Goal: Task Accomplishment & Management: Use online tool/utility

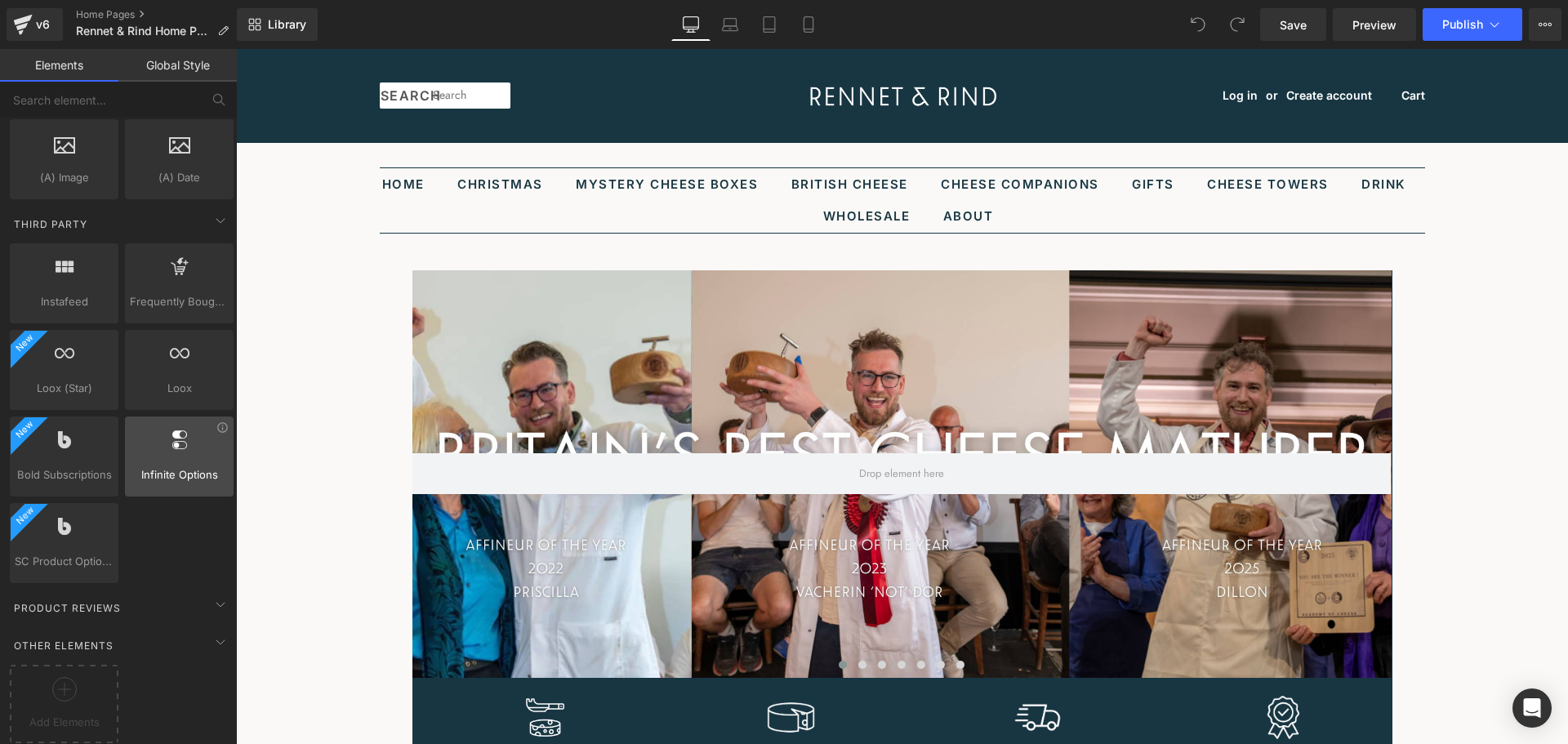
scroll to position [3063, 0]
click at [54, 681] on icon at bounding box center [64, 688] width 24 height 24
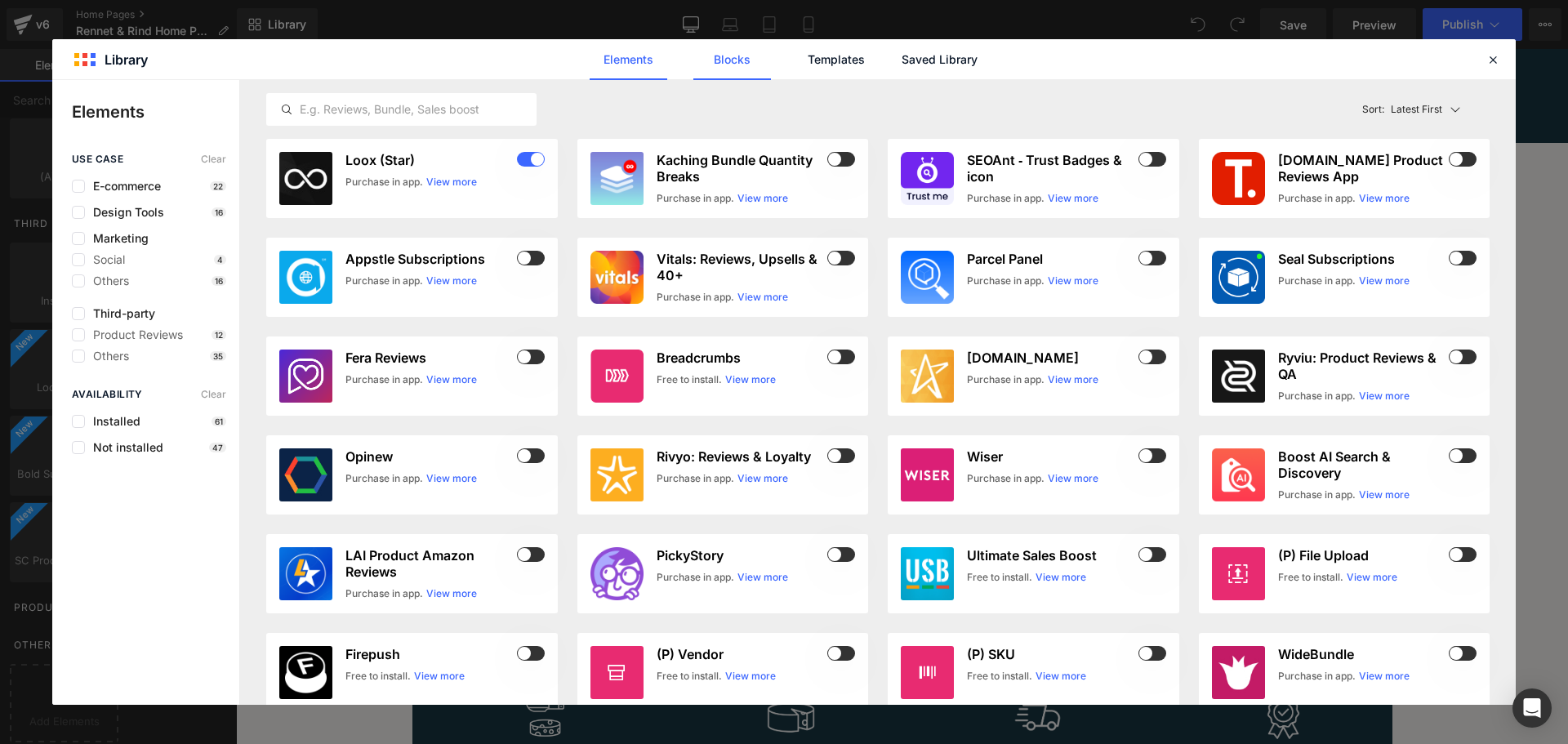
click at [748, 62] on link "Blocks" at bounding box center [732, 59] width 77 height 41
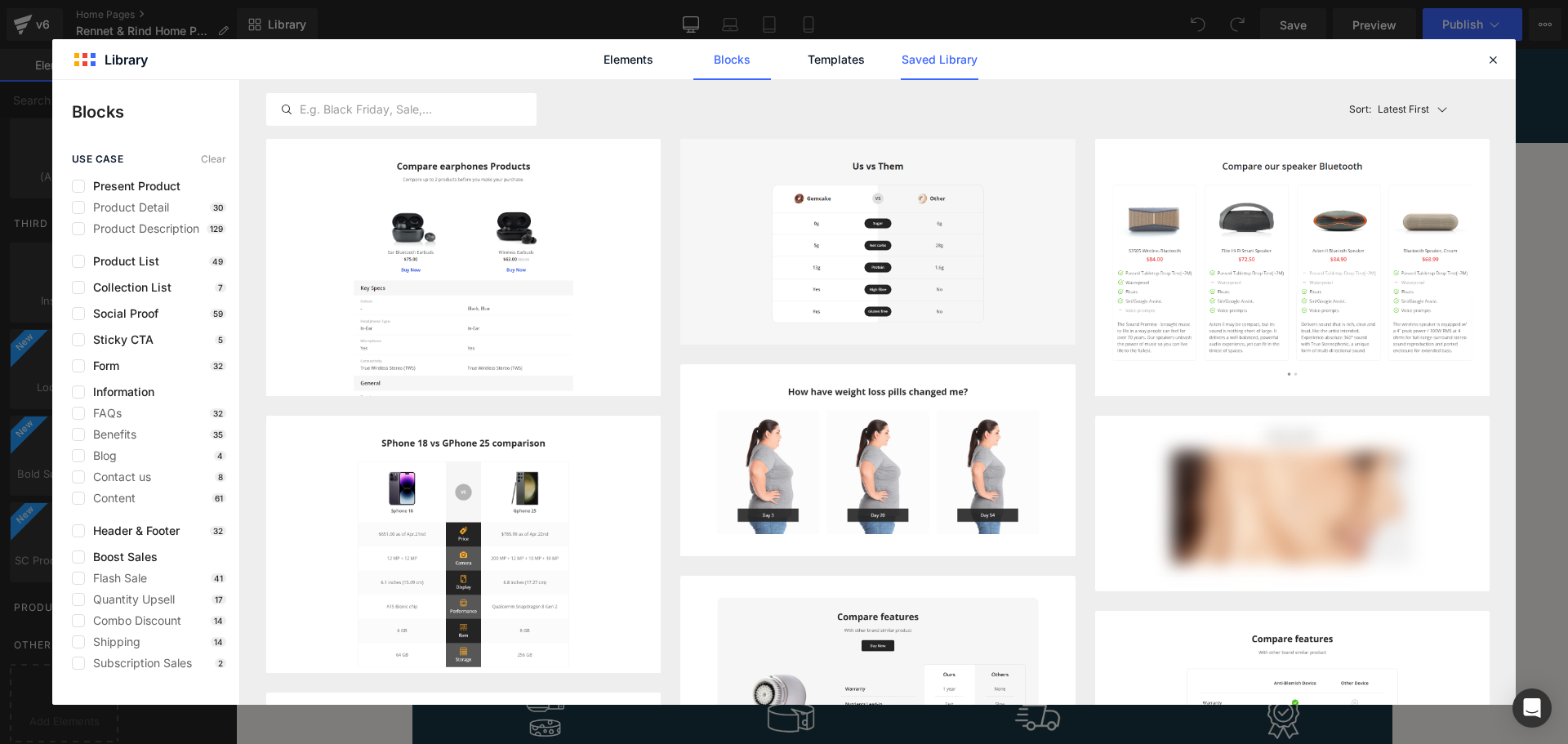
click at [914, 54] on link "Saved Library" at bounding box center [939, 59] width 77 height 41
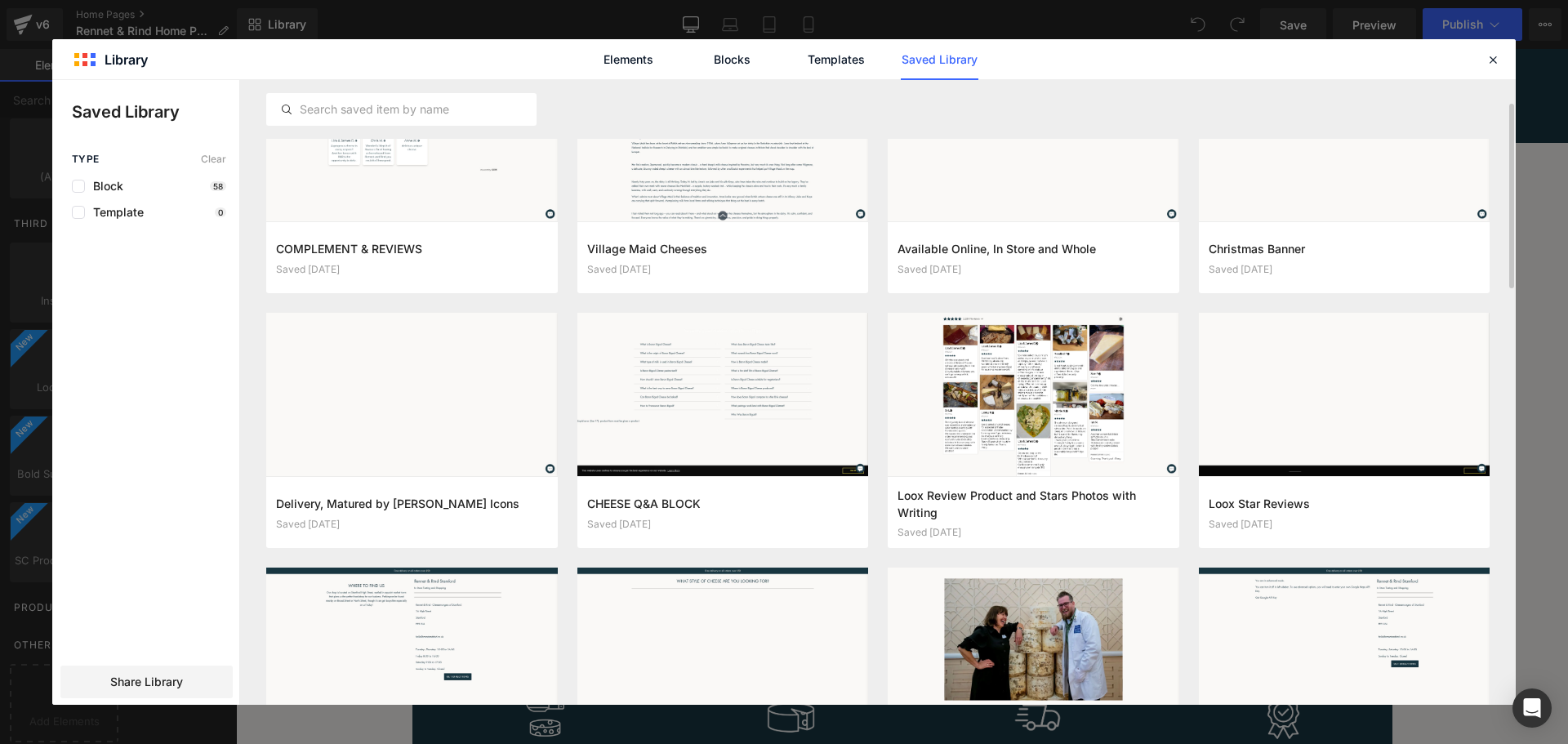
scroll to position [0, 0]
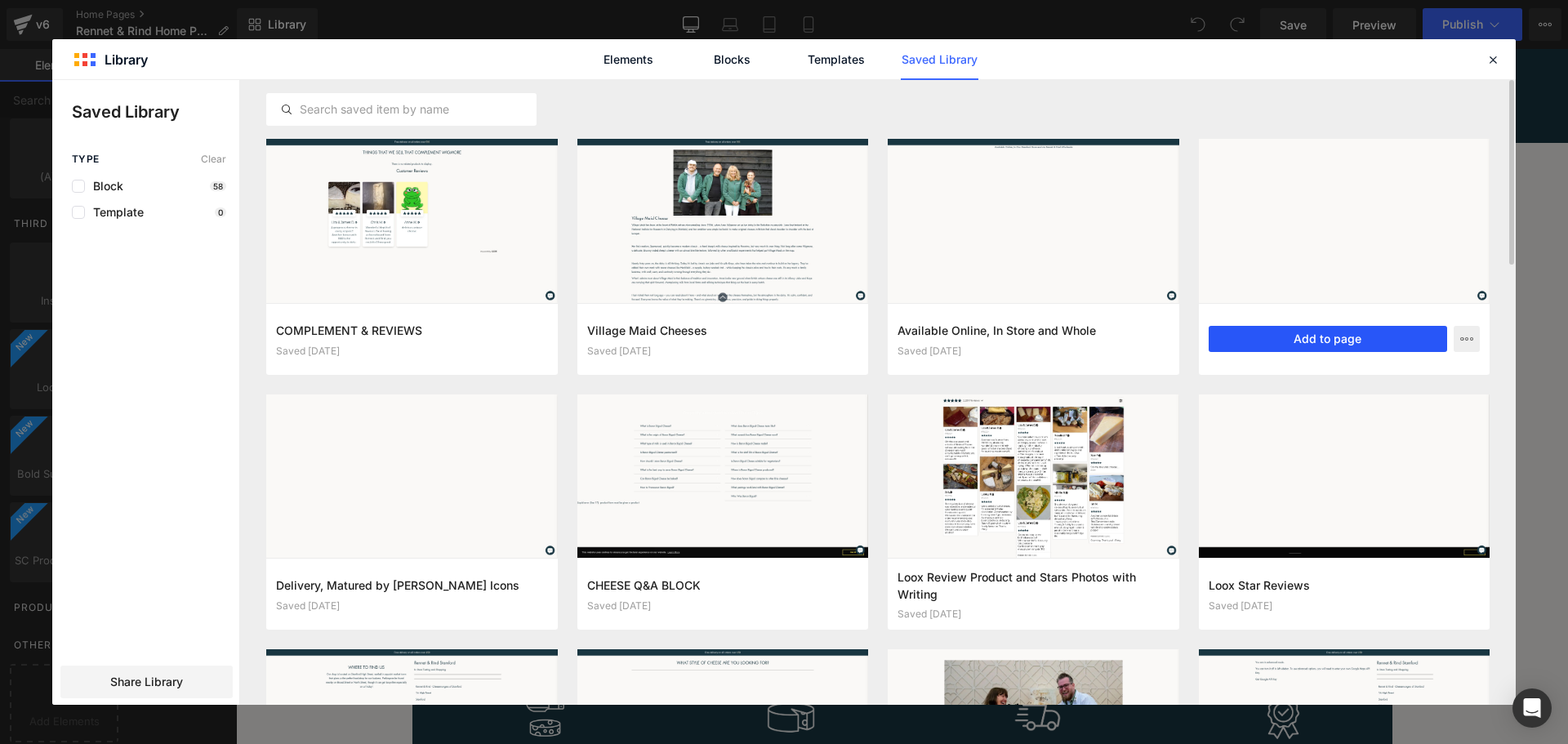
drag, startPoint x: 1130, startPoint y: 285, endPoint x: 1366, endPoint y: 333, distance: 240.8
click at [1366, 333] on button "Add to page" at bounding box center [1328, 339] width 240 height 26
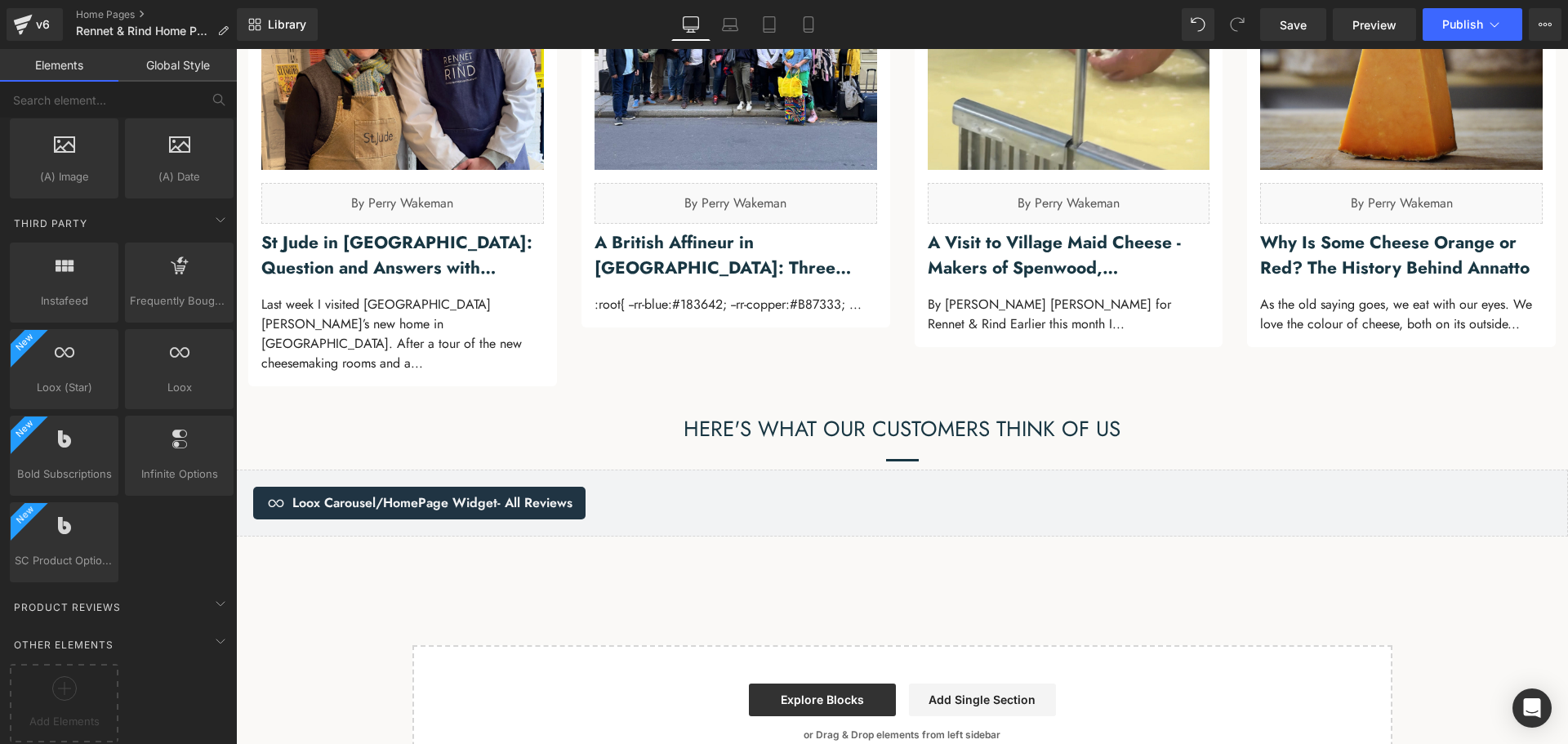
scroll to position [4872, 0]
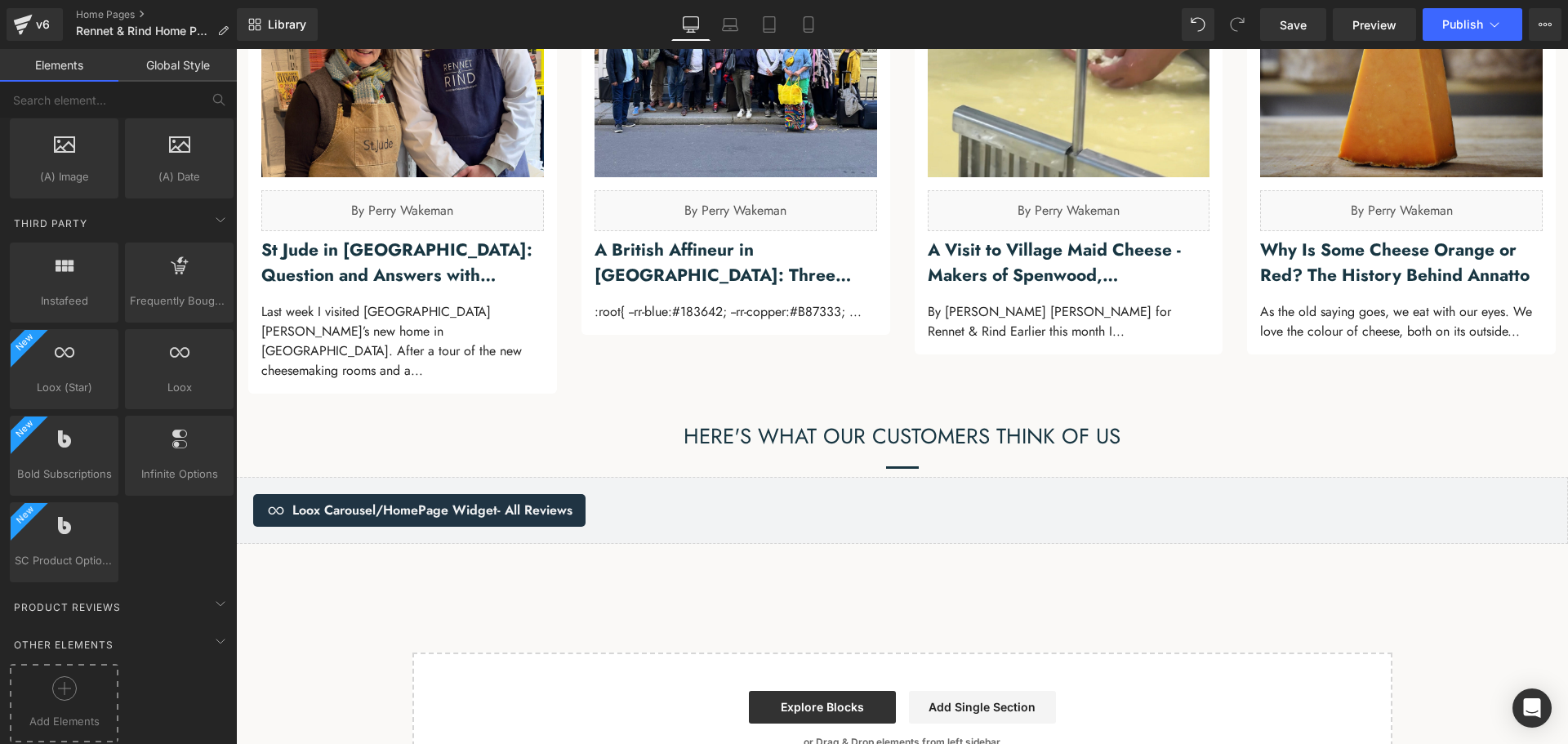
click at [92, 684] on div at bounding box center [64, 694] width 101 height 37
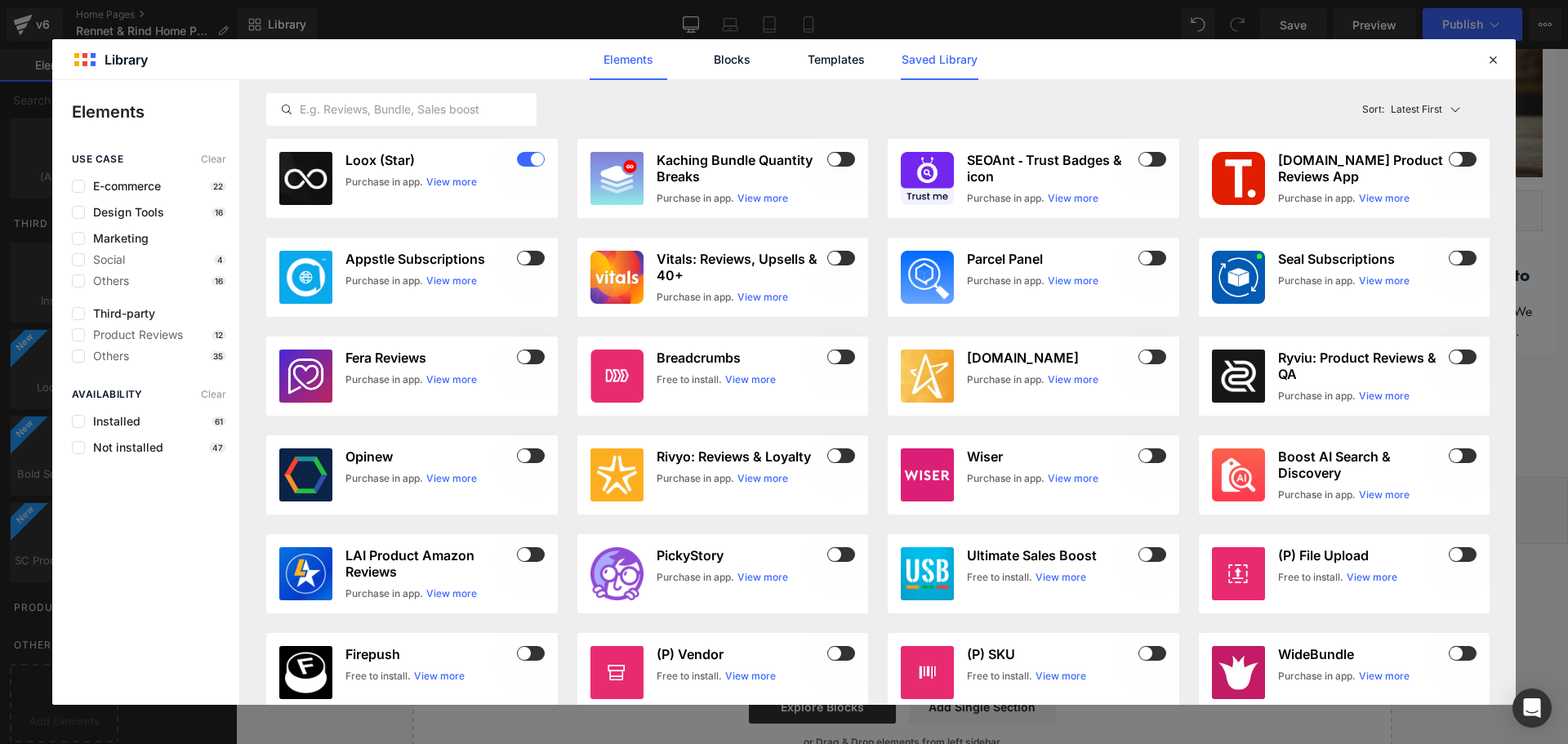
click at [913, 42] on link "Saved Library" at bounding box center [939, 59] width 77 height 41
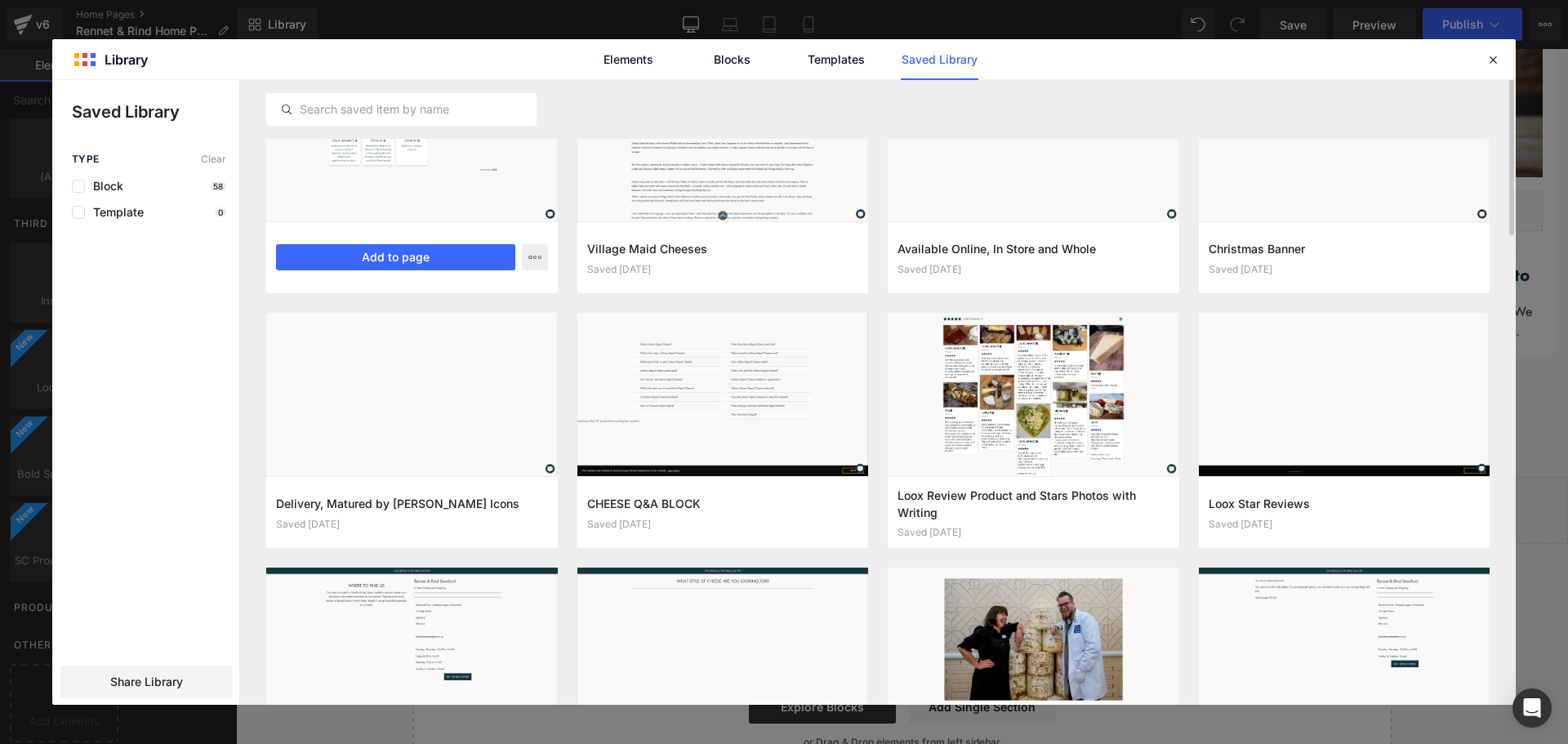
scroll to position [0, 0]
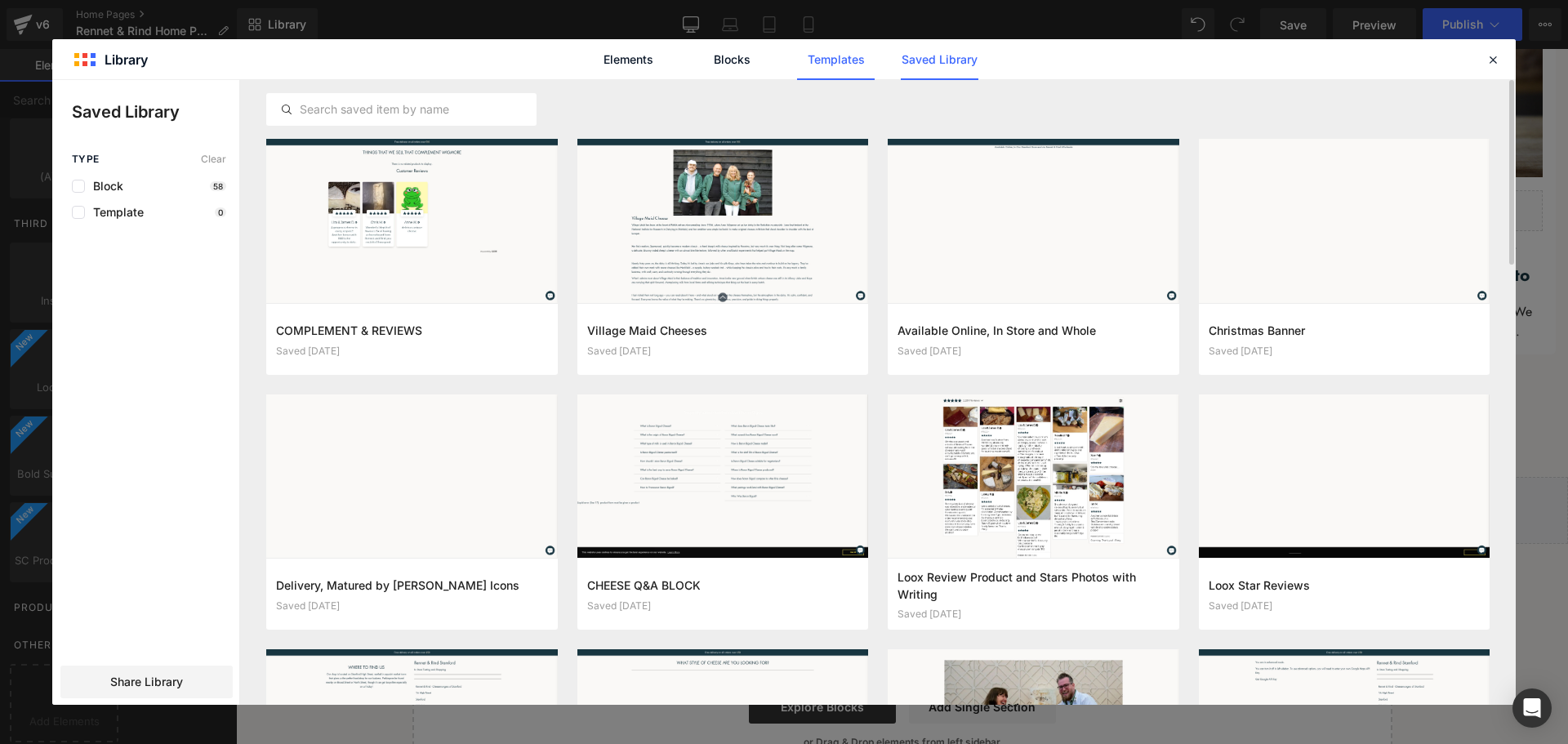
click at [825, 62] on link "Templates" at bounding box center [836, 59] width 77 height 41
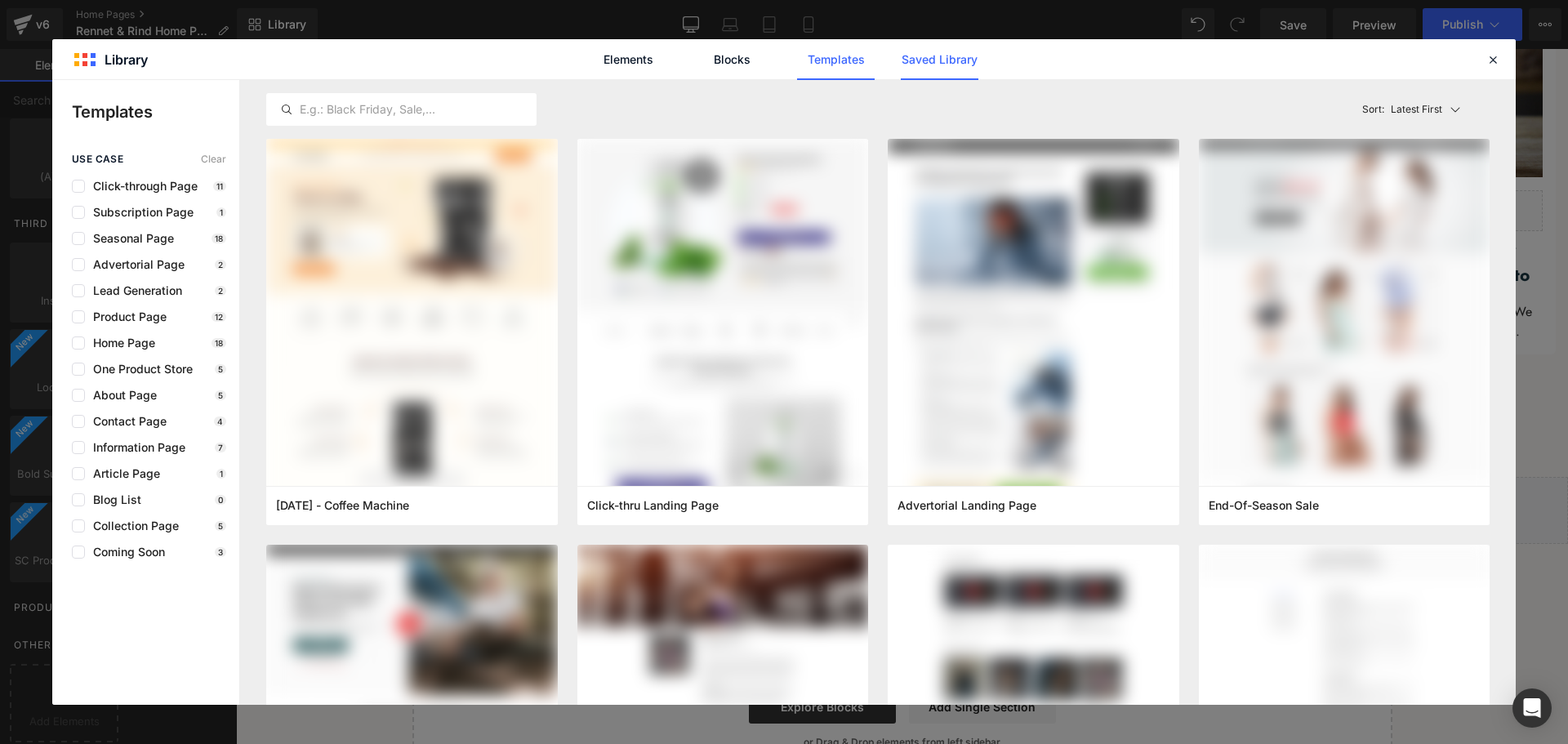
click at [938, 59] on link "Saved Library" at bounding box center [939, 59] width 77 height 41
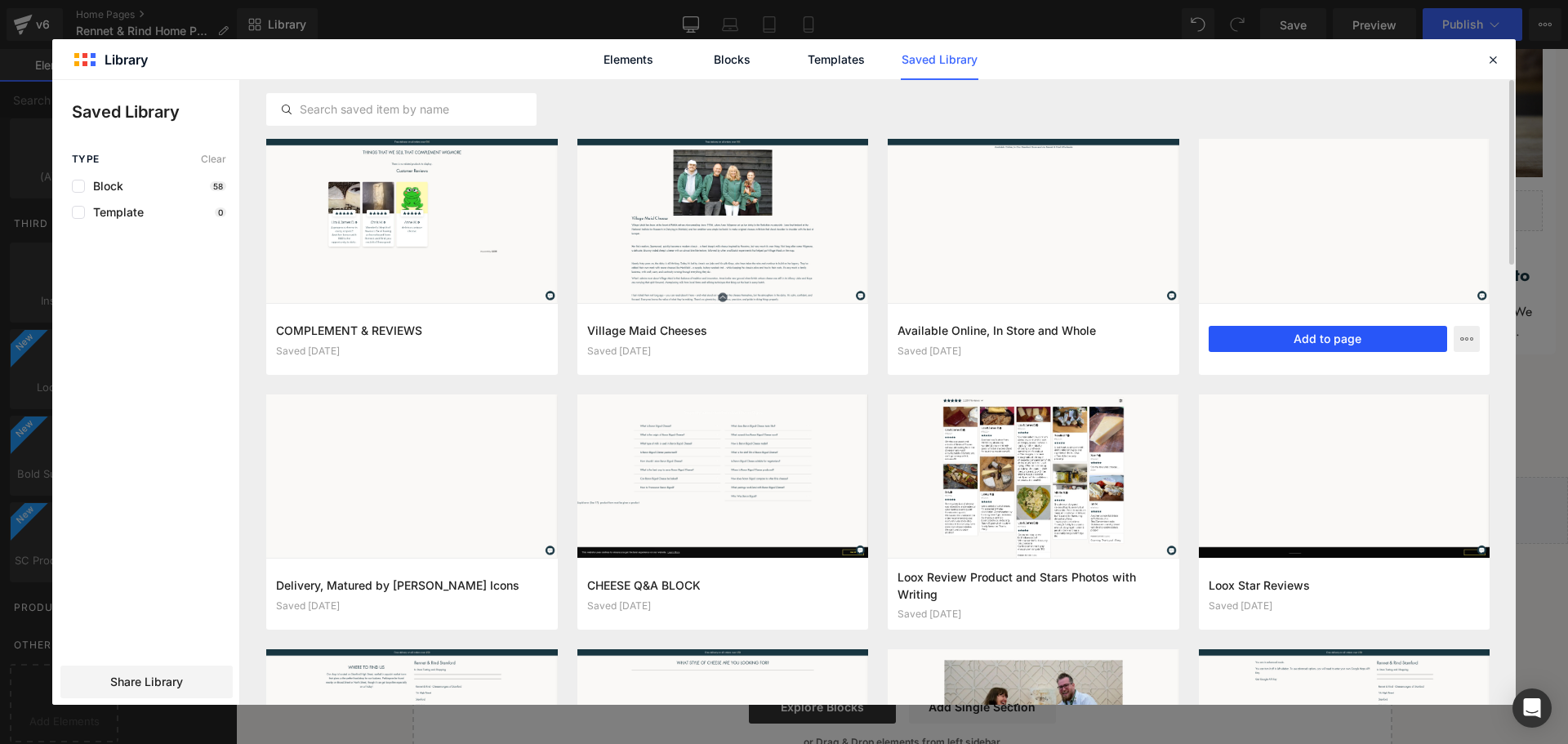
click at [1328, 330] on button "Add to page" at bounding box center [1328, 339] width 240 height 26
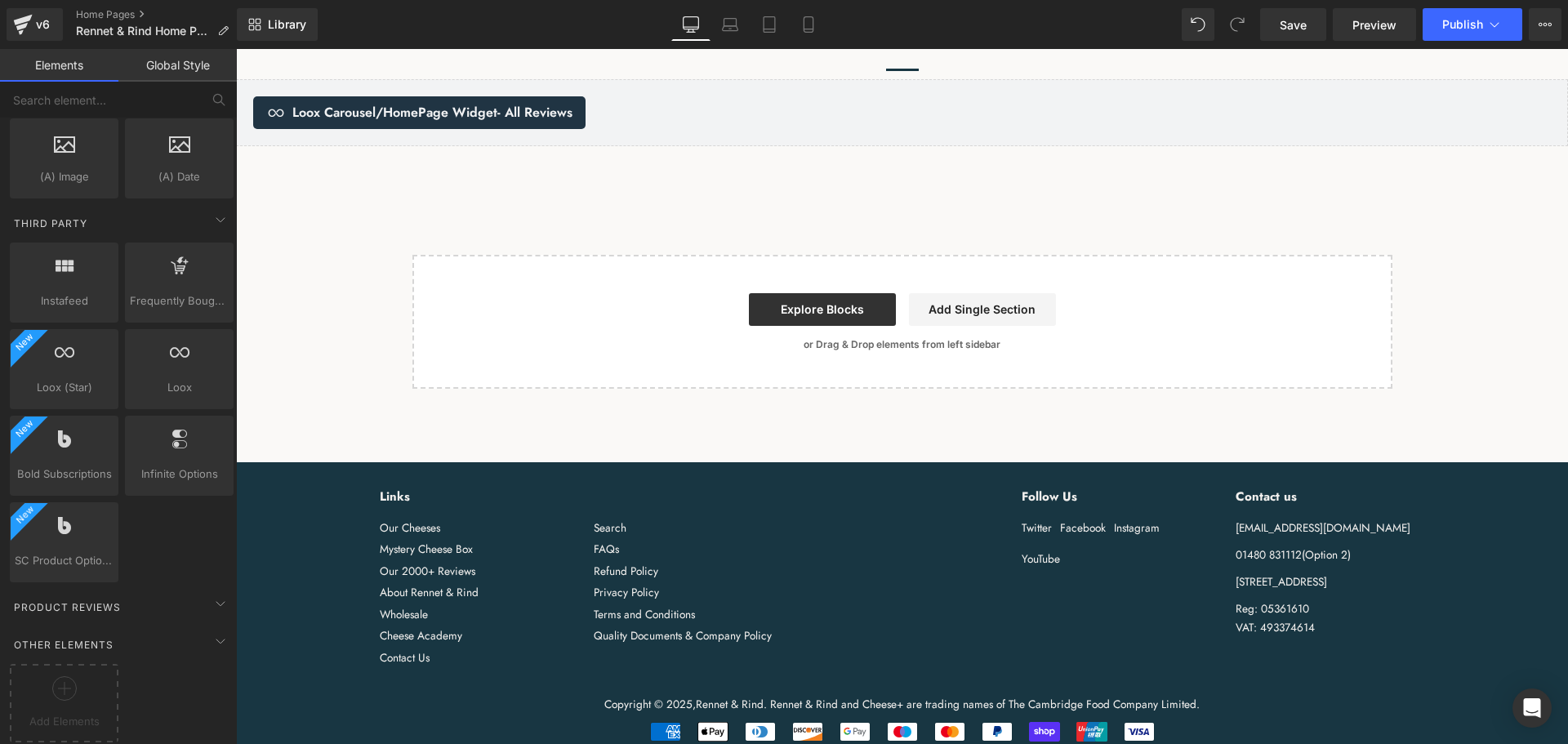
scroll to position [5267, 0]
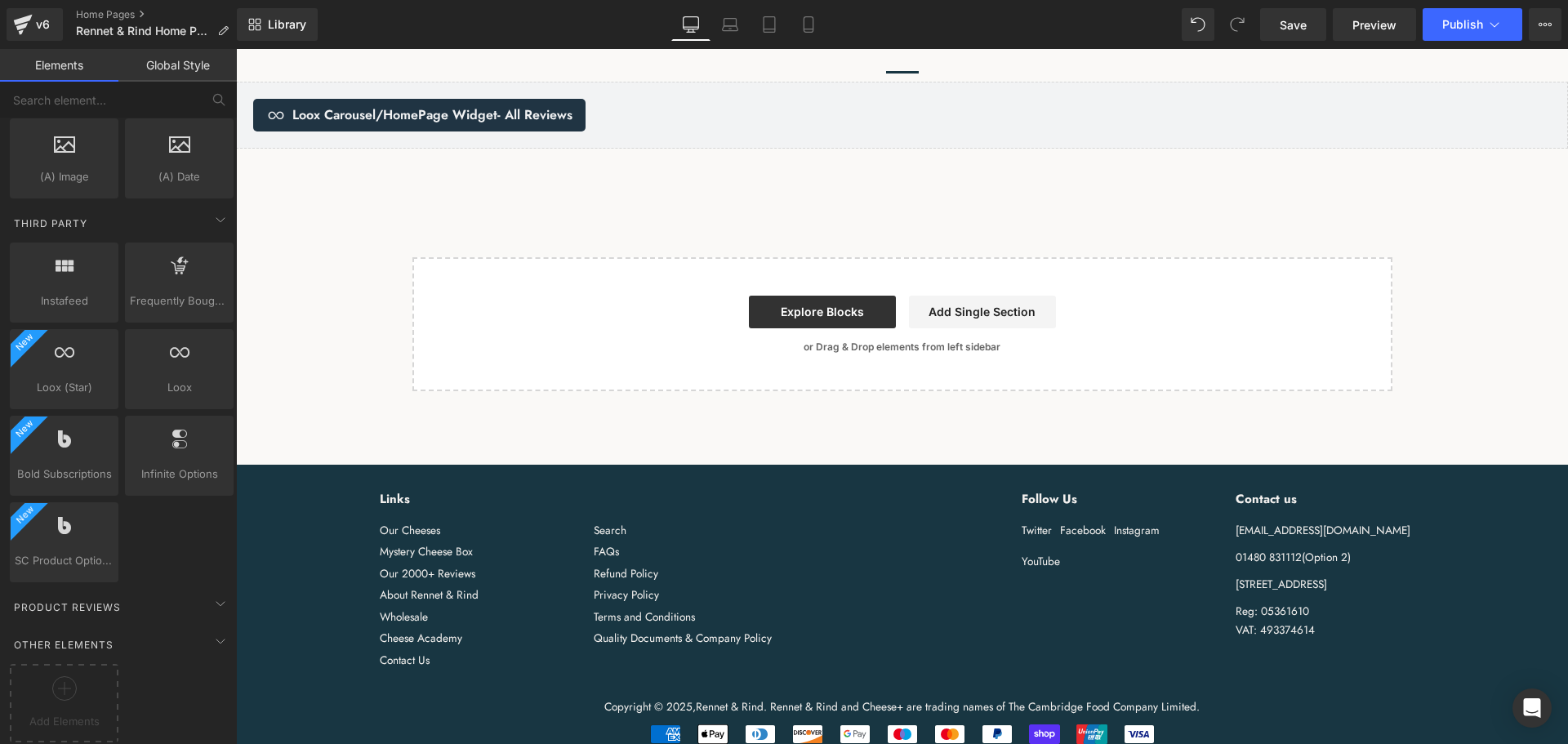
click at [75, 664] on div "Add Elements" at bounding box center [64, 703] width 109 height 78
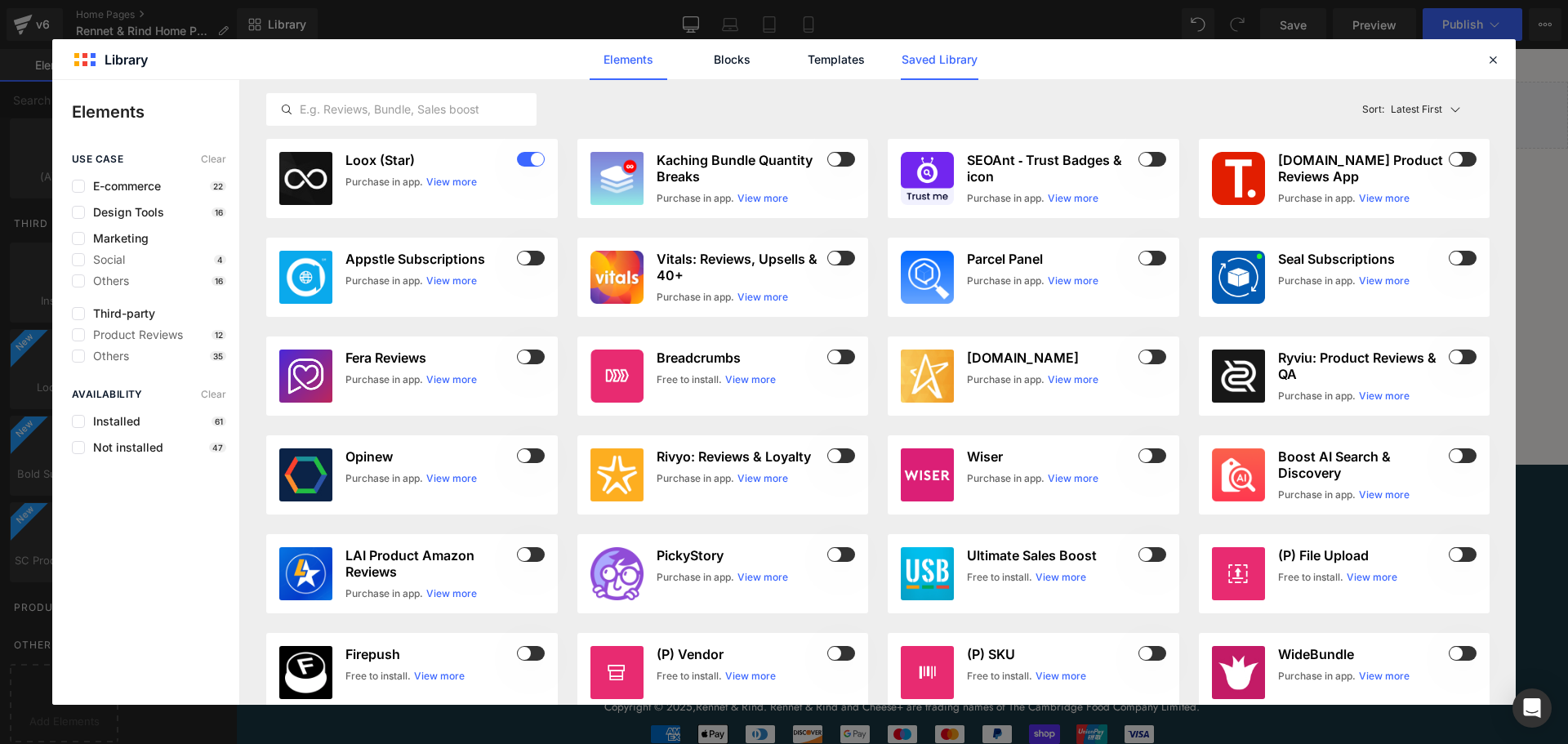
click at [925, 51] on link "Saved Library" at bounding box center [939, 59] width 77 height 41
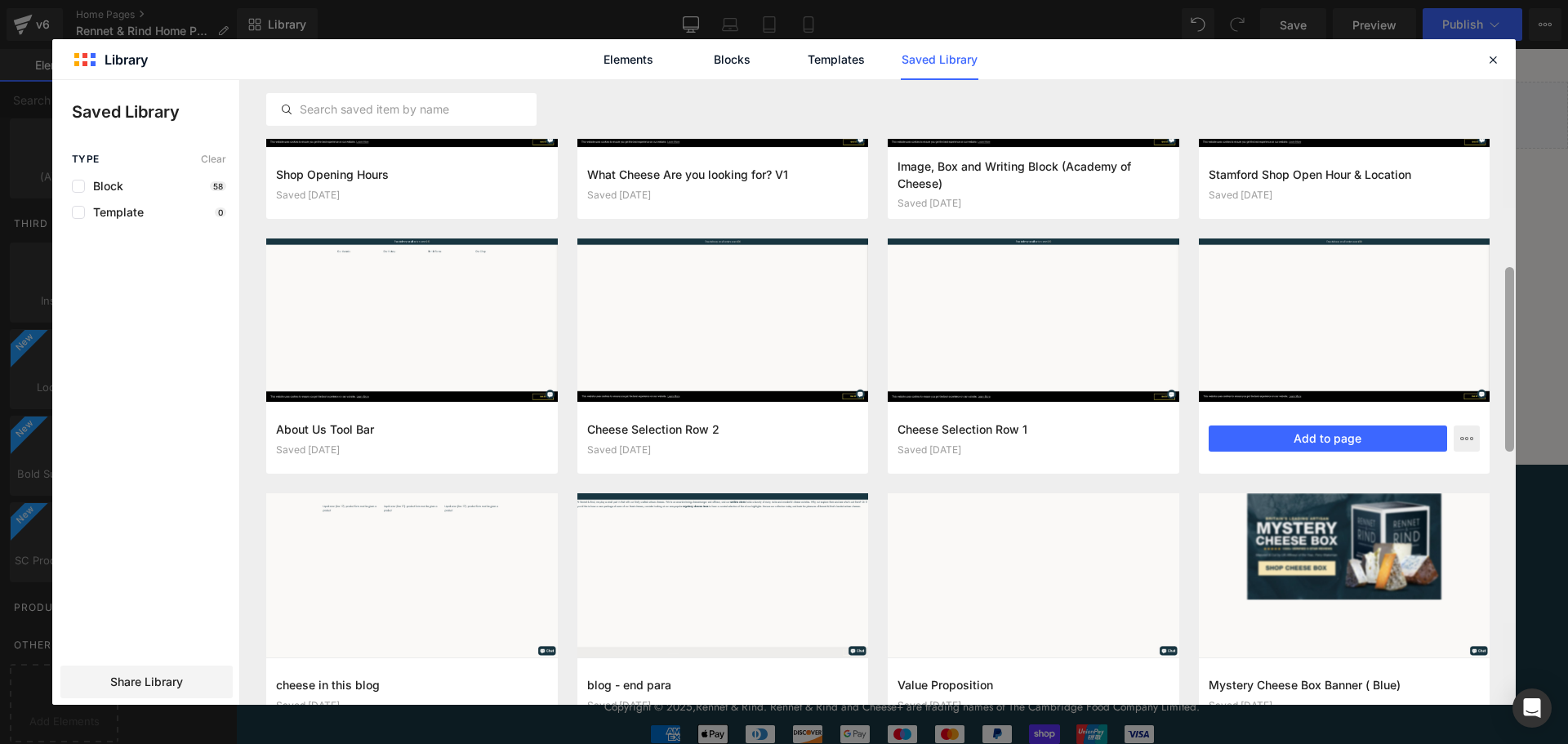
scroll to position [680, 0]
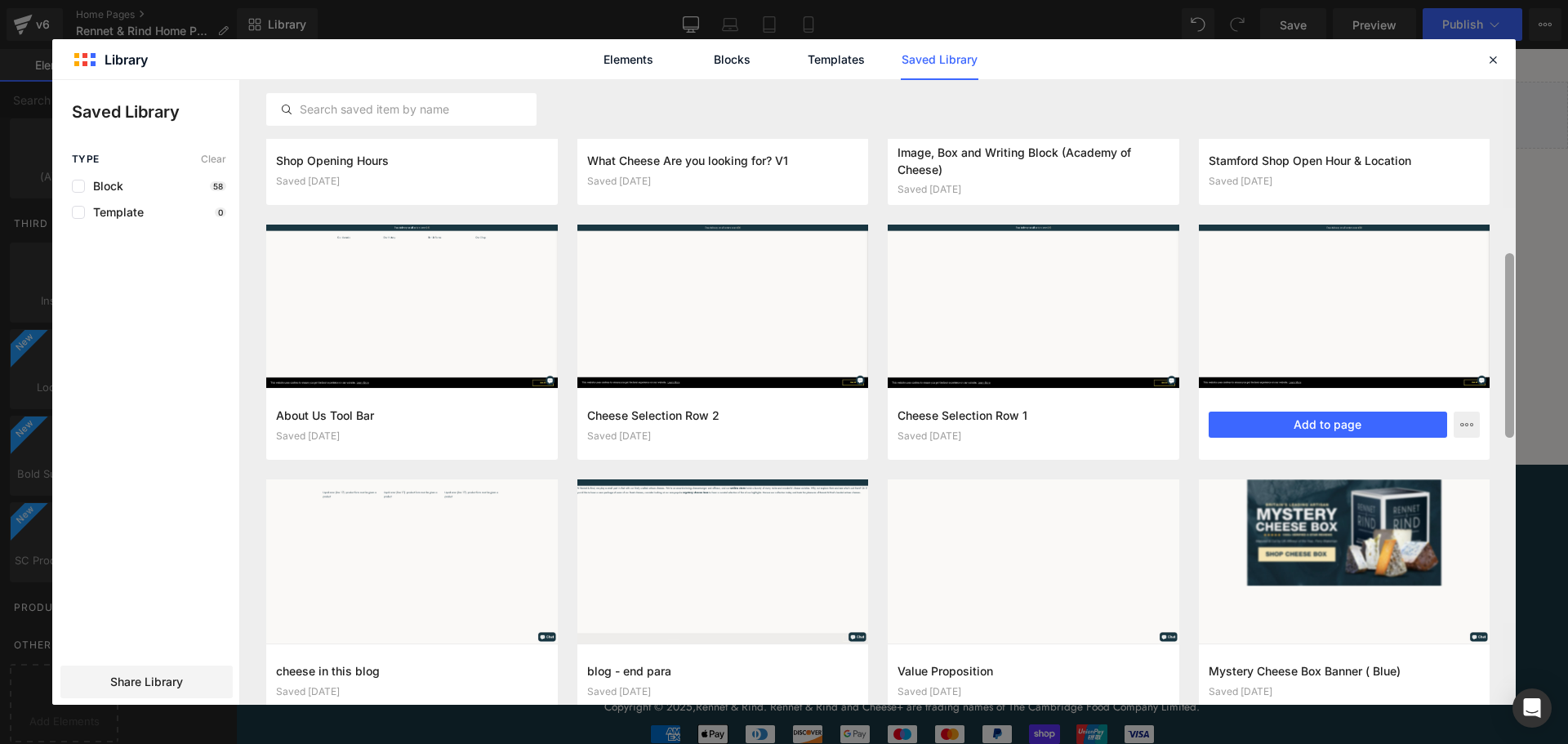
drag, startPoint x: 1510, startPoint y: 184, endPoint x: 1480, endPoint y: 386, distance: 204.2
click at [1480, 386] on div "COMPLEMENT & REVIEWS Saved [DATE] Add to page Village Maid Cheeses Saved [DATE]…" at bounding box center [878, 393] width 1275 height 625
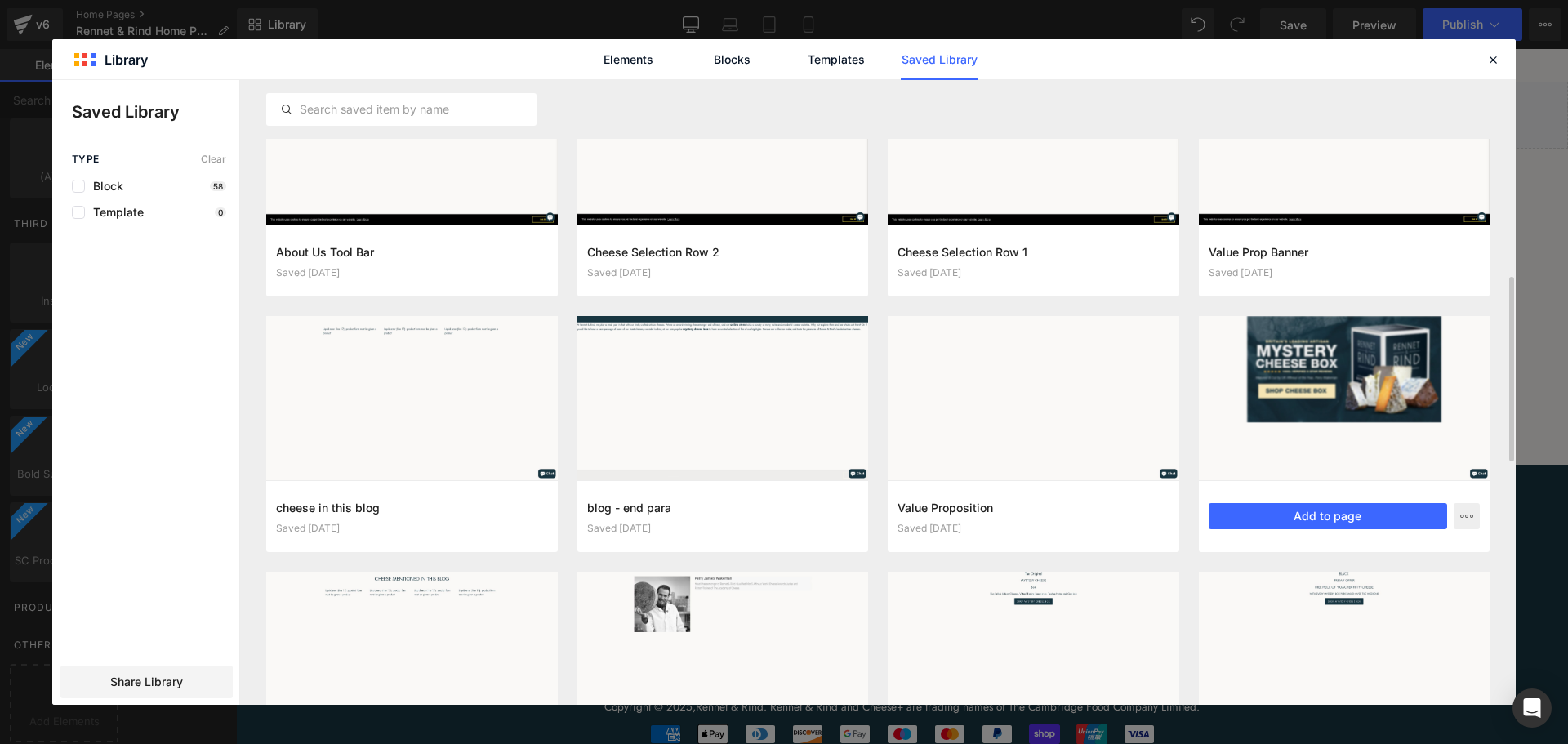
scroll to position [885, 0]
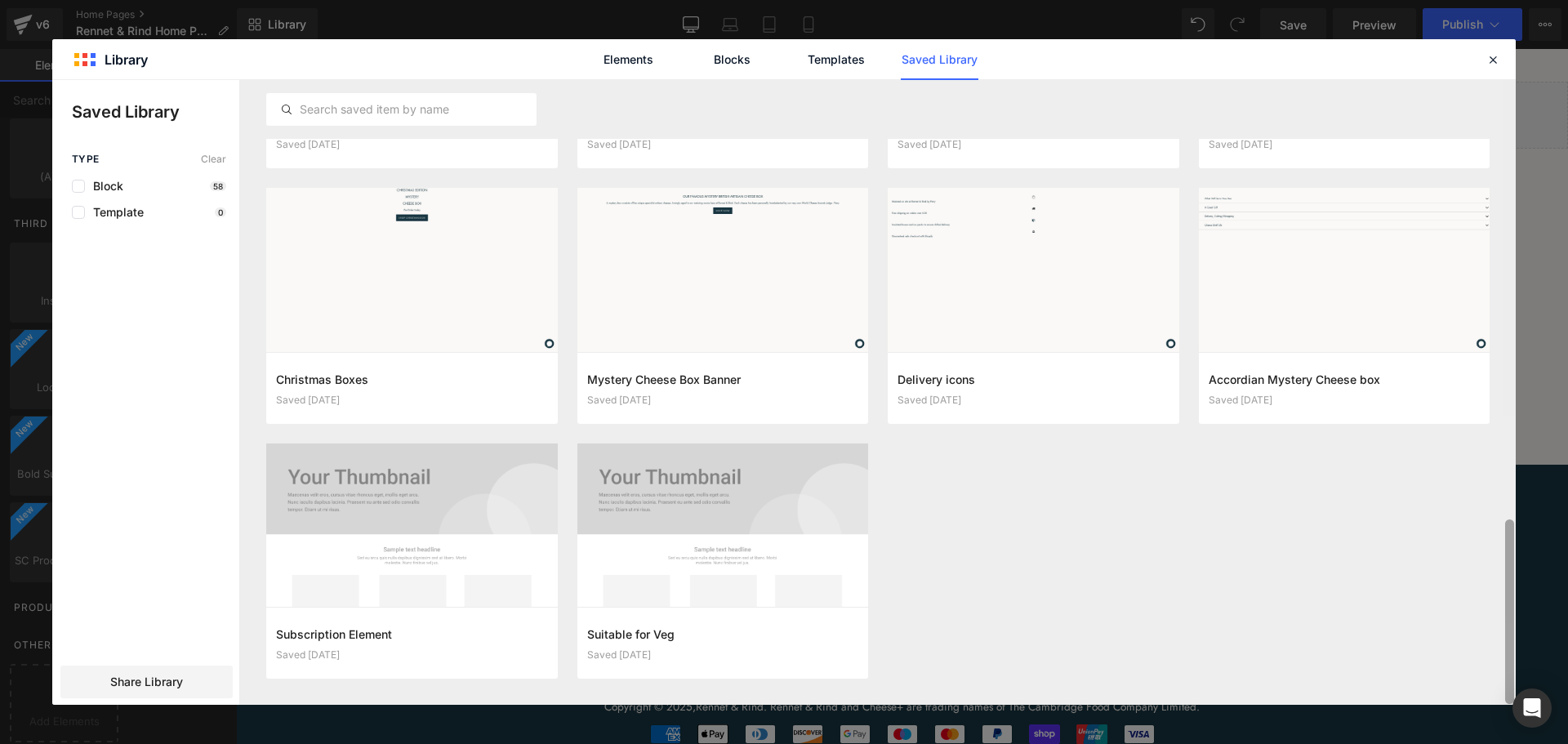
drag, startPoint x: 1509, startPoint y: 461, endPoint x: 1365, endPoint y: 587, distance: 191.3
click at [1490, 636] on div "COMPLEMENT & REVIEWS Saved [DATE] Add to page Village Maid Cheeses Saved [DATE]…" at bounding box center [878, 393] width 1275 height 625
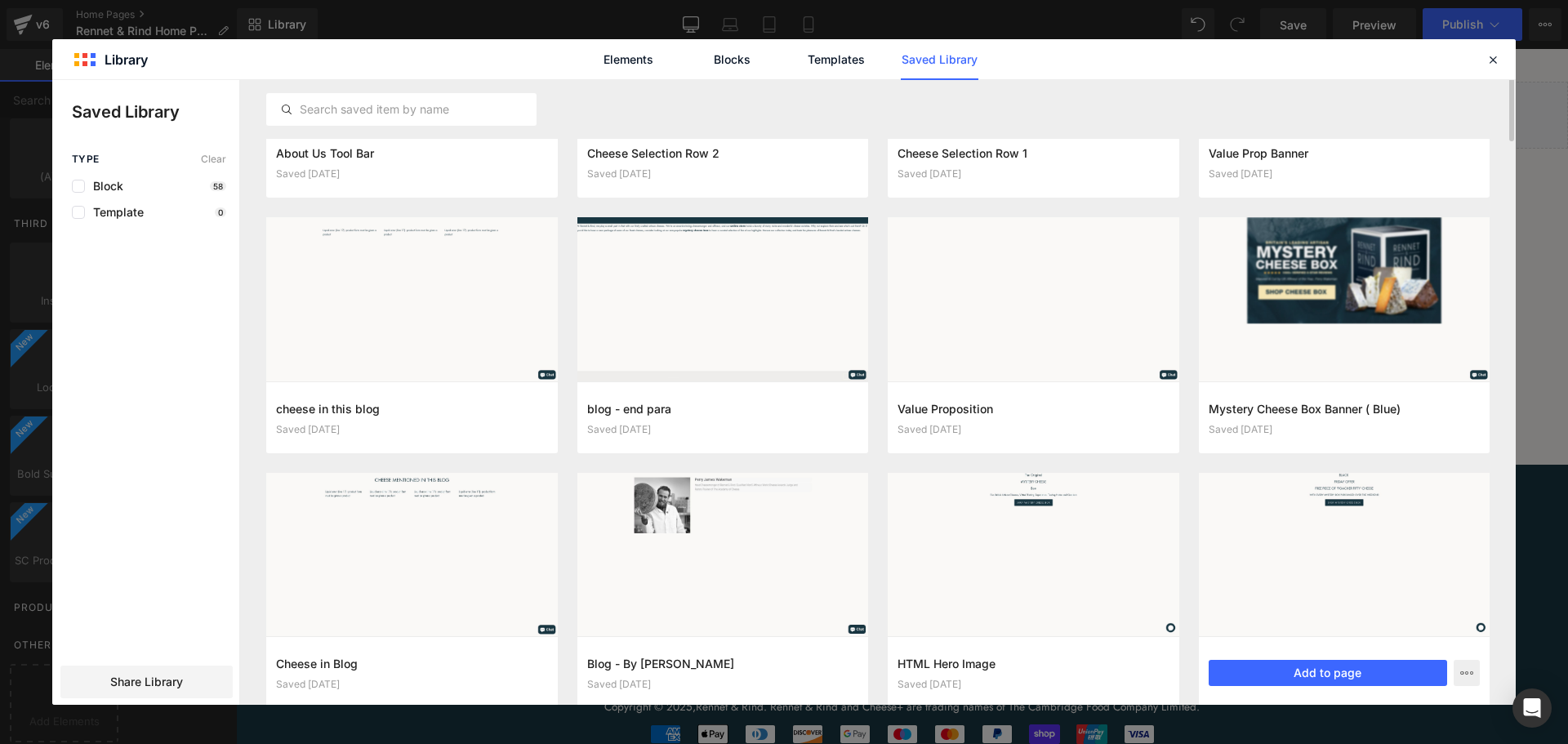
scroll to position [575, 0]
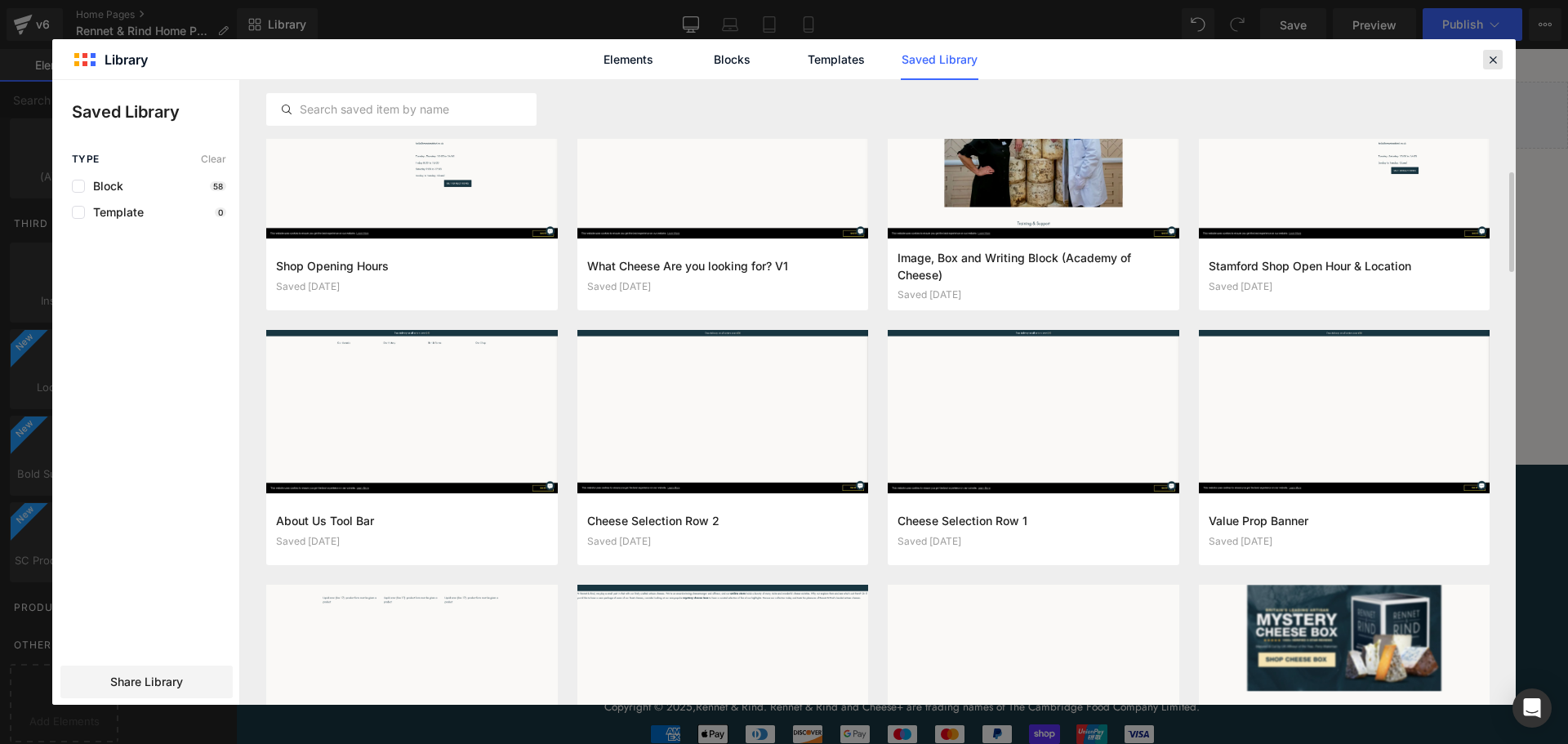
click at [1492, 60] on icon at bounding box center [1493, 59] width 14 height 14
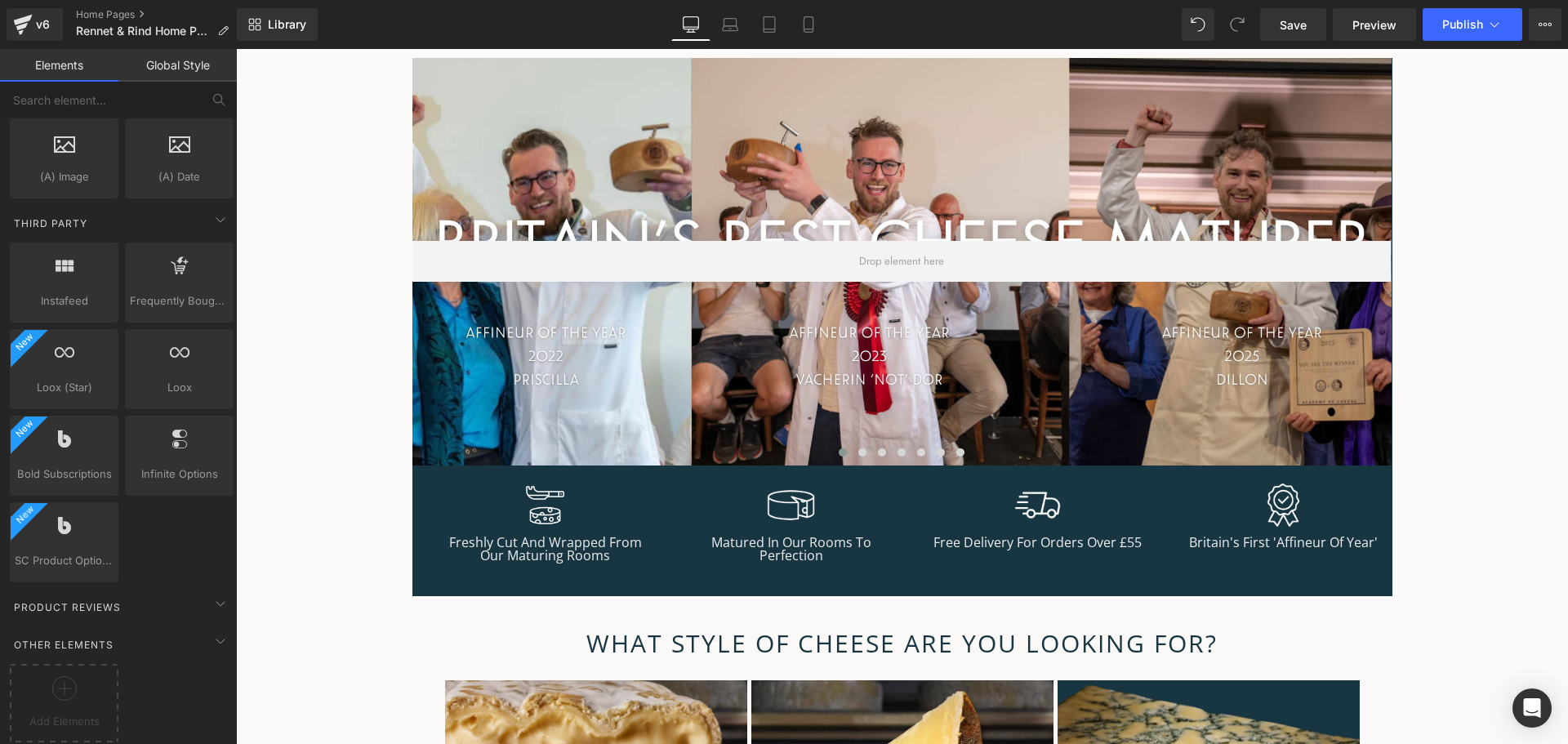
scroll to position [0, 0]
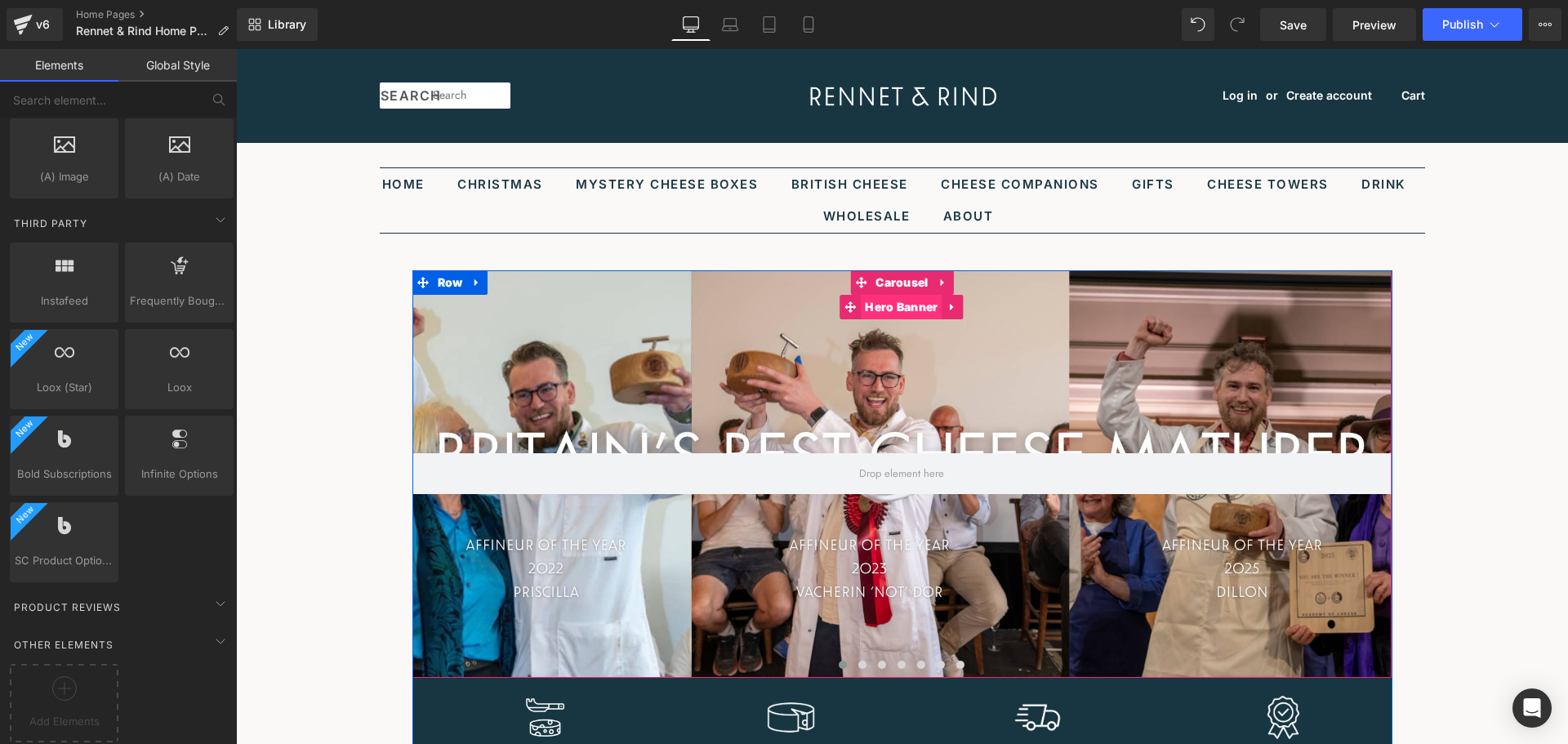
click at [884, 314] on span "Hero Banner" at bounding box center [902, 306] width 81 height 24
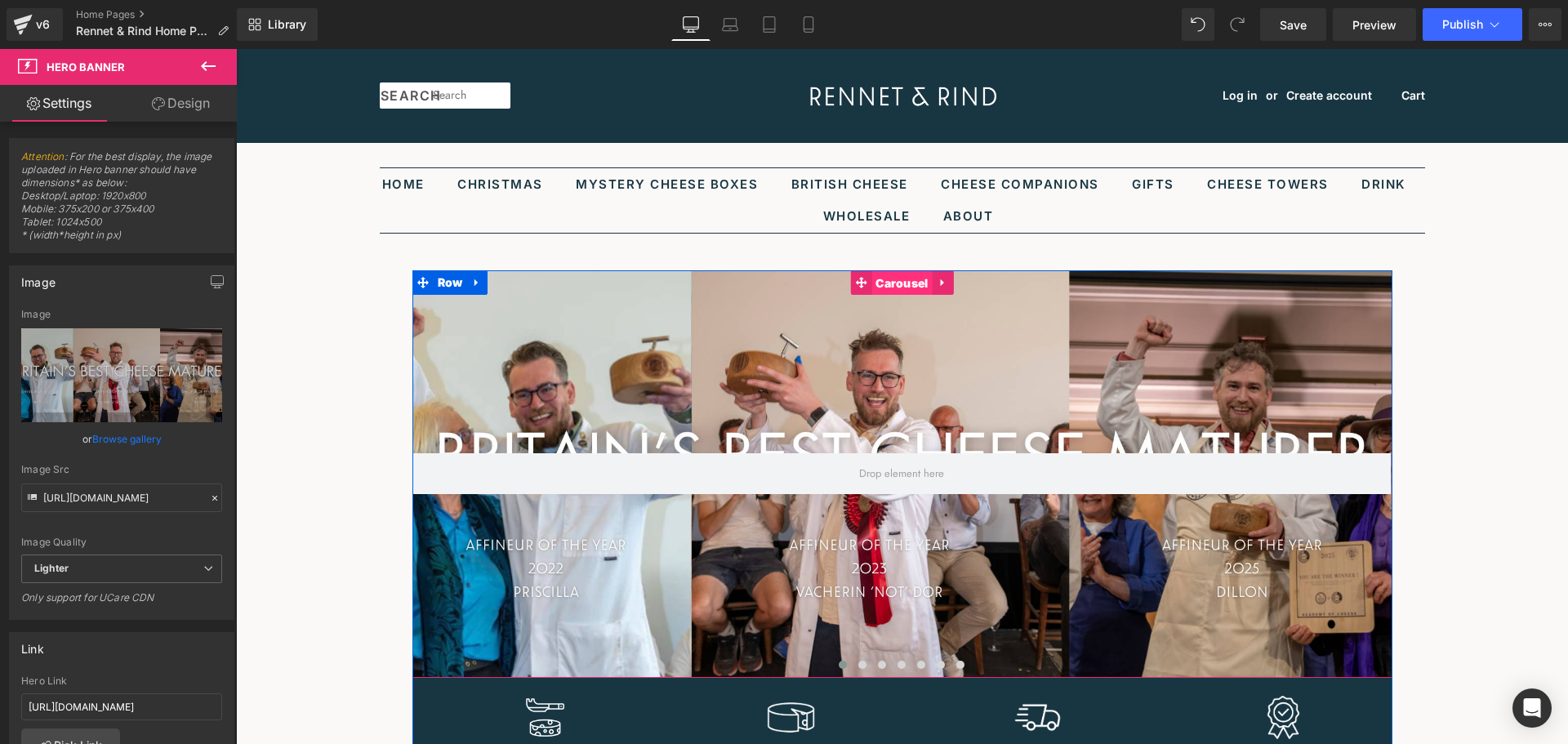
click at [883, 285] on span "Carousel" at bounding box center [902, 283] width 60 height 24
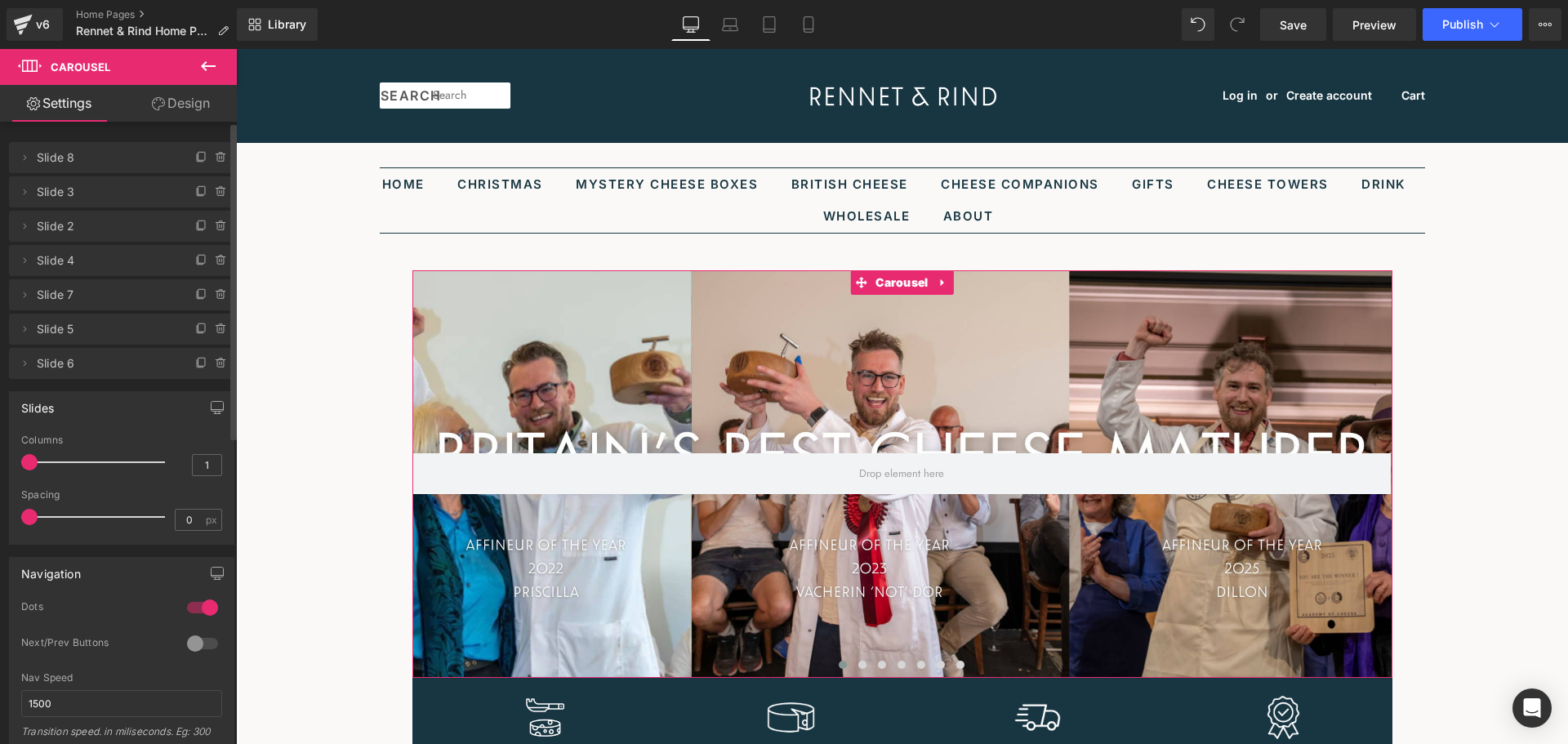
click at [120, 191] on span "Slide 3" at bounding box center [105, 192] width 137 height 31
click at [211, 79] on button at bounding box center [208, 67] width 57 height 36
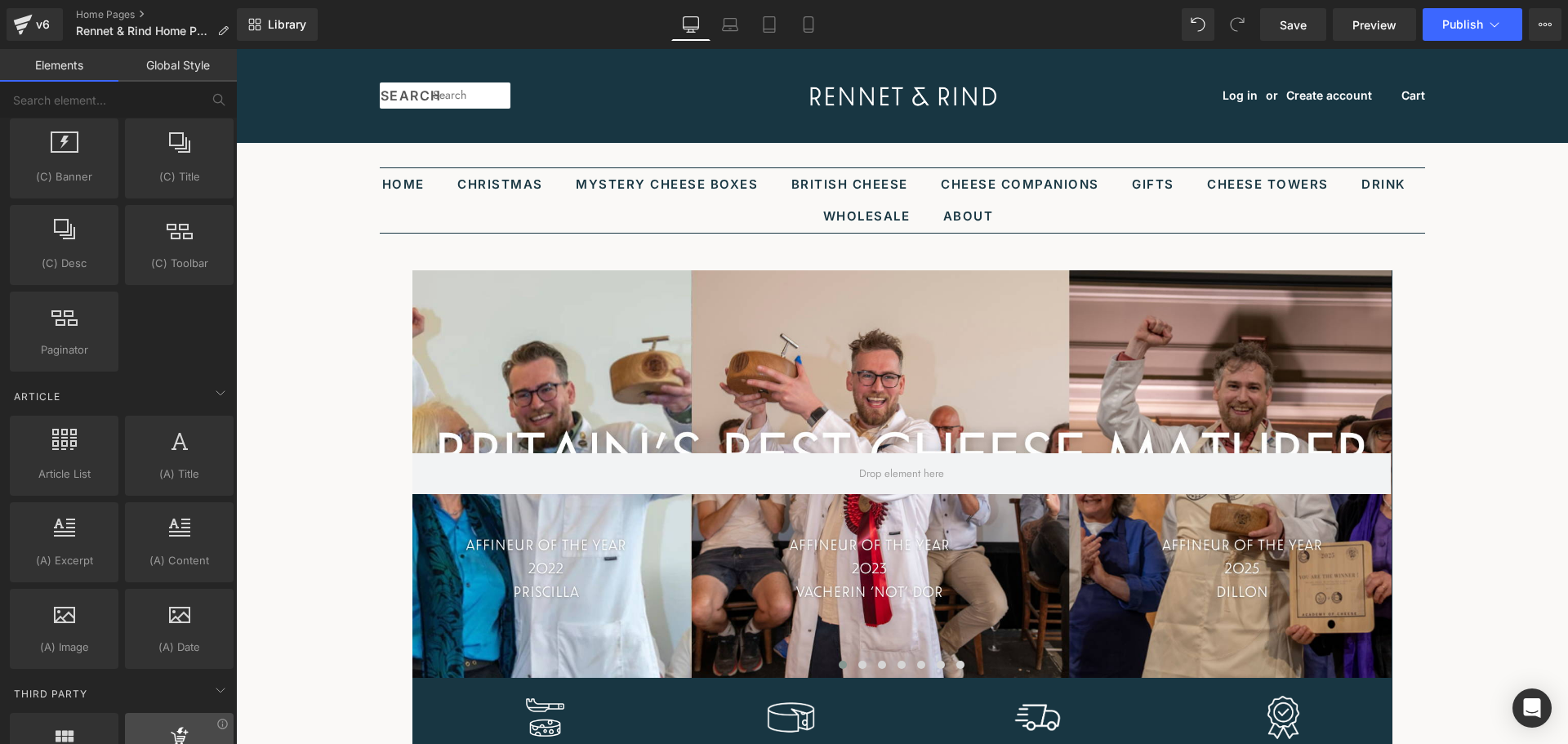
scroll to position [2573, 0]
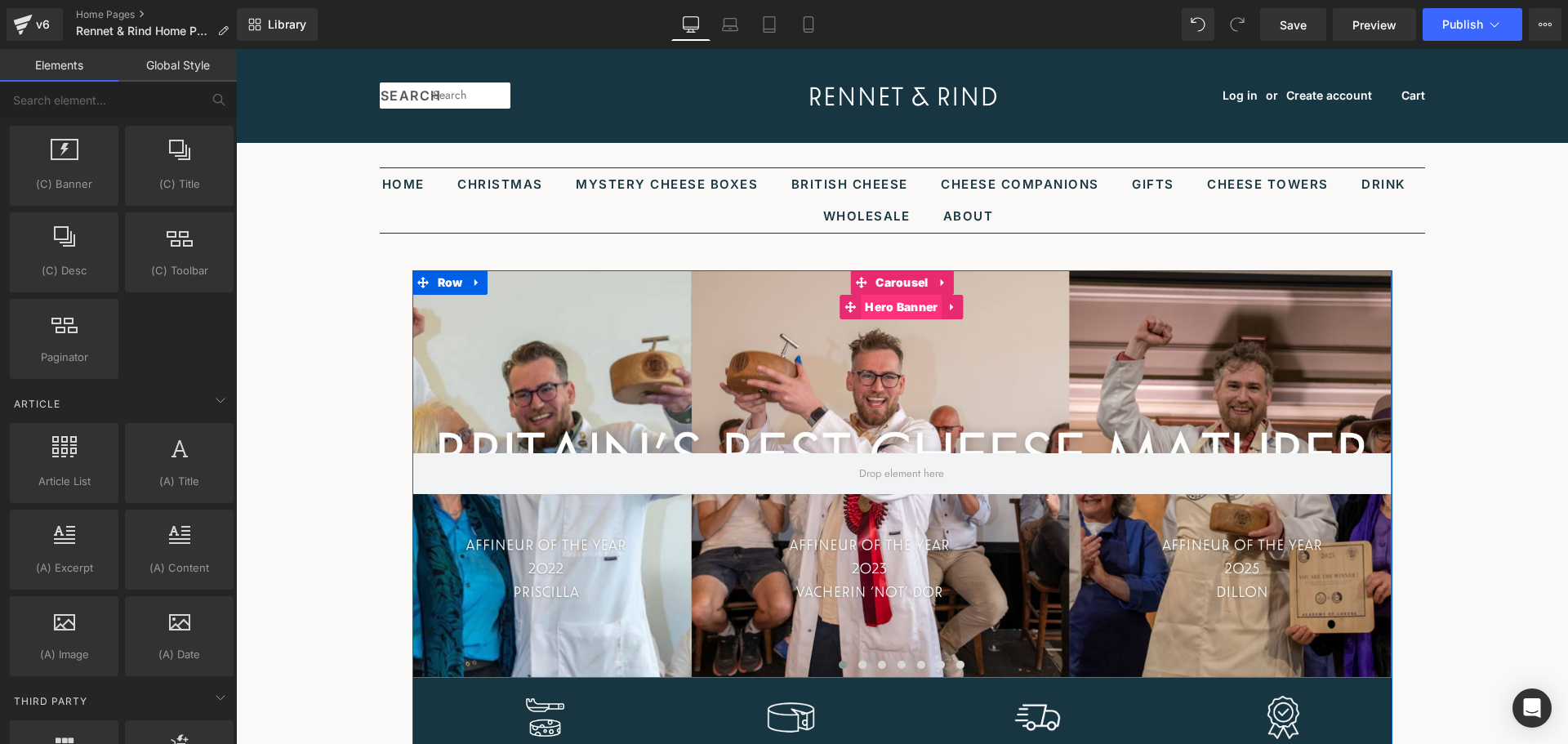
click at [899, 312] on span "Hero Banner" at bounding box center [902, 306] width 81 height 24
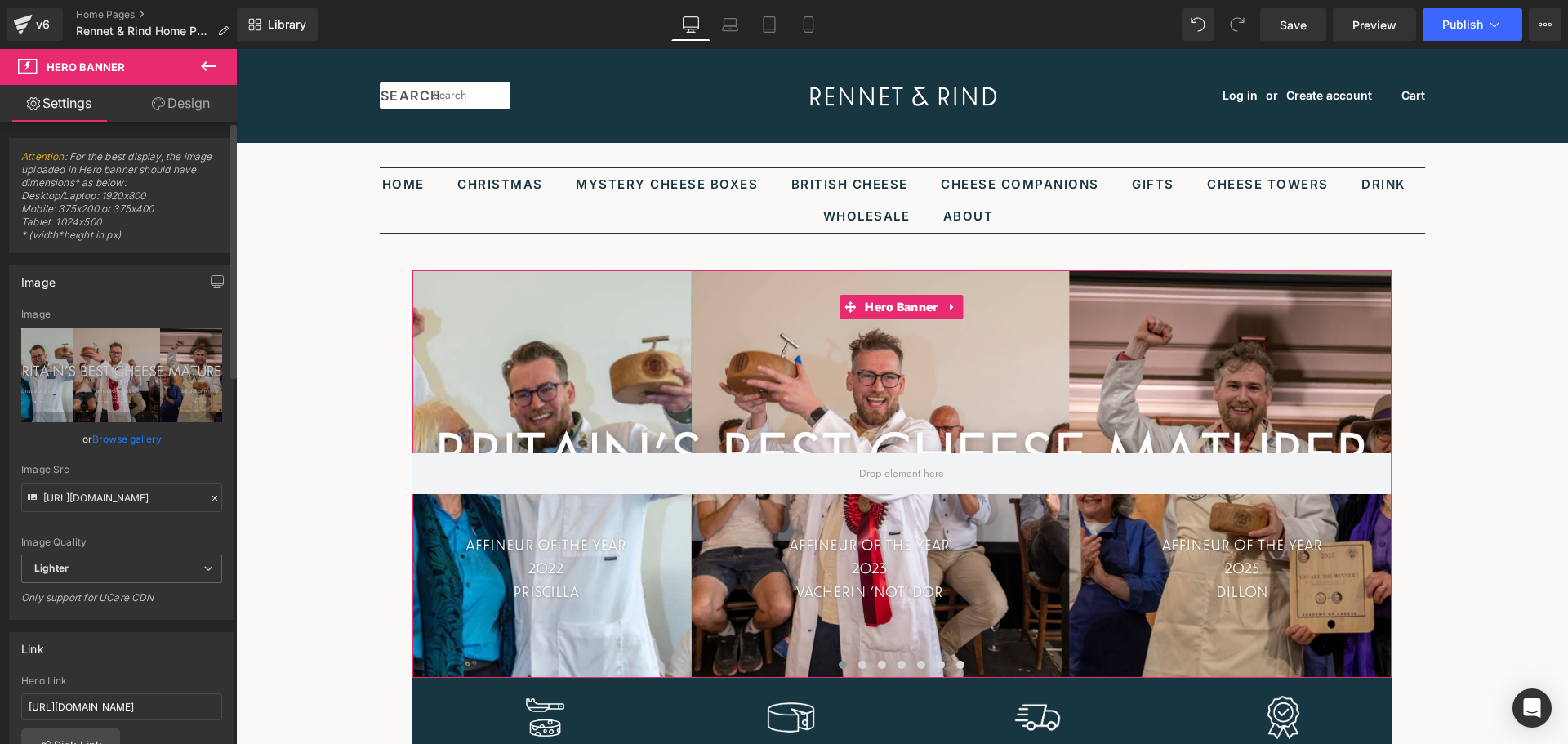
click at [136, 443] on link "Browse gallery" at bounding box center [126, 440] width 69 height 29
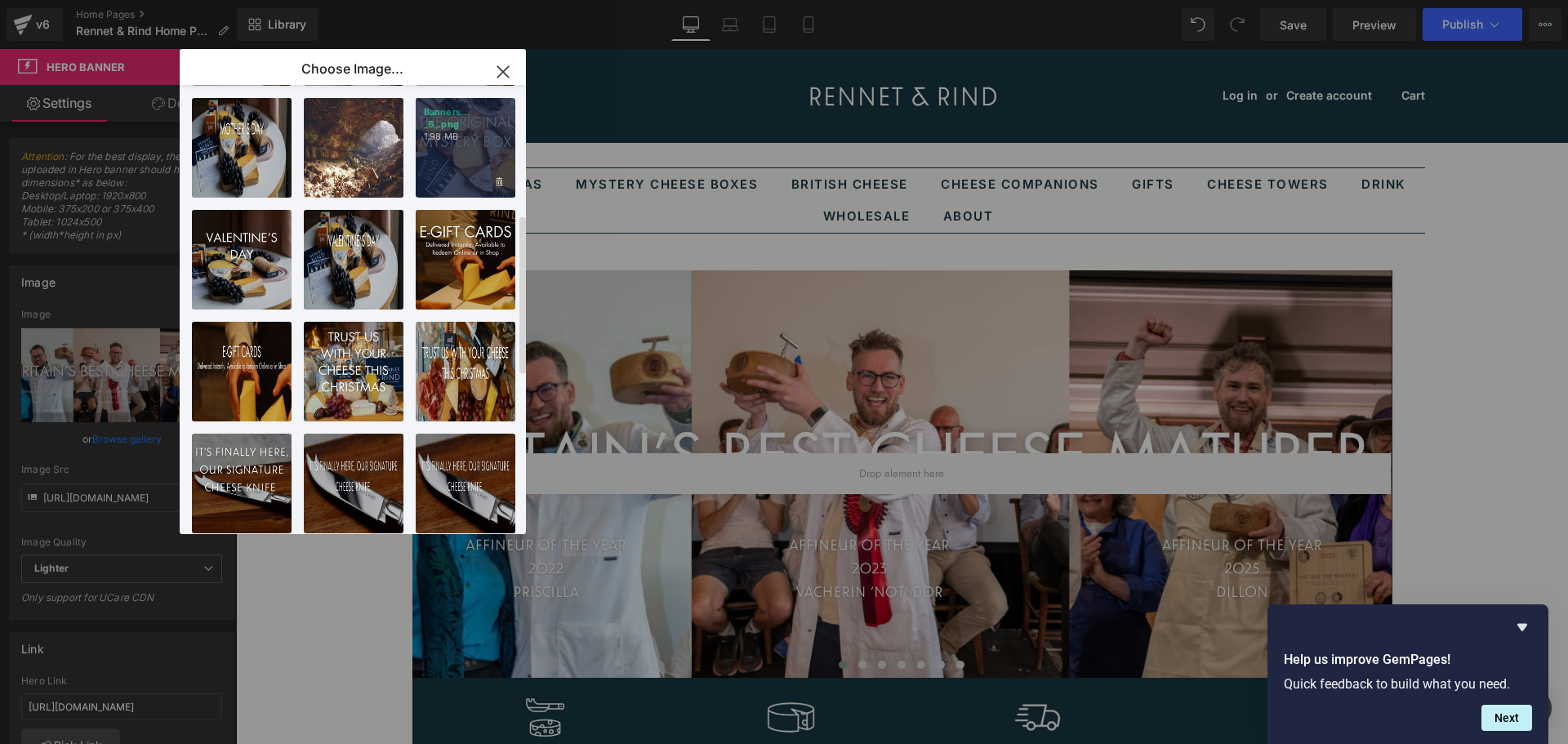
scroll to position [398, 0]
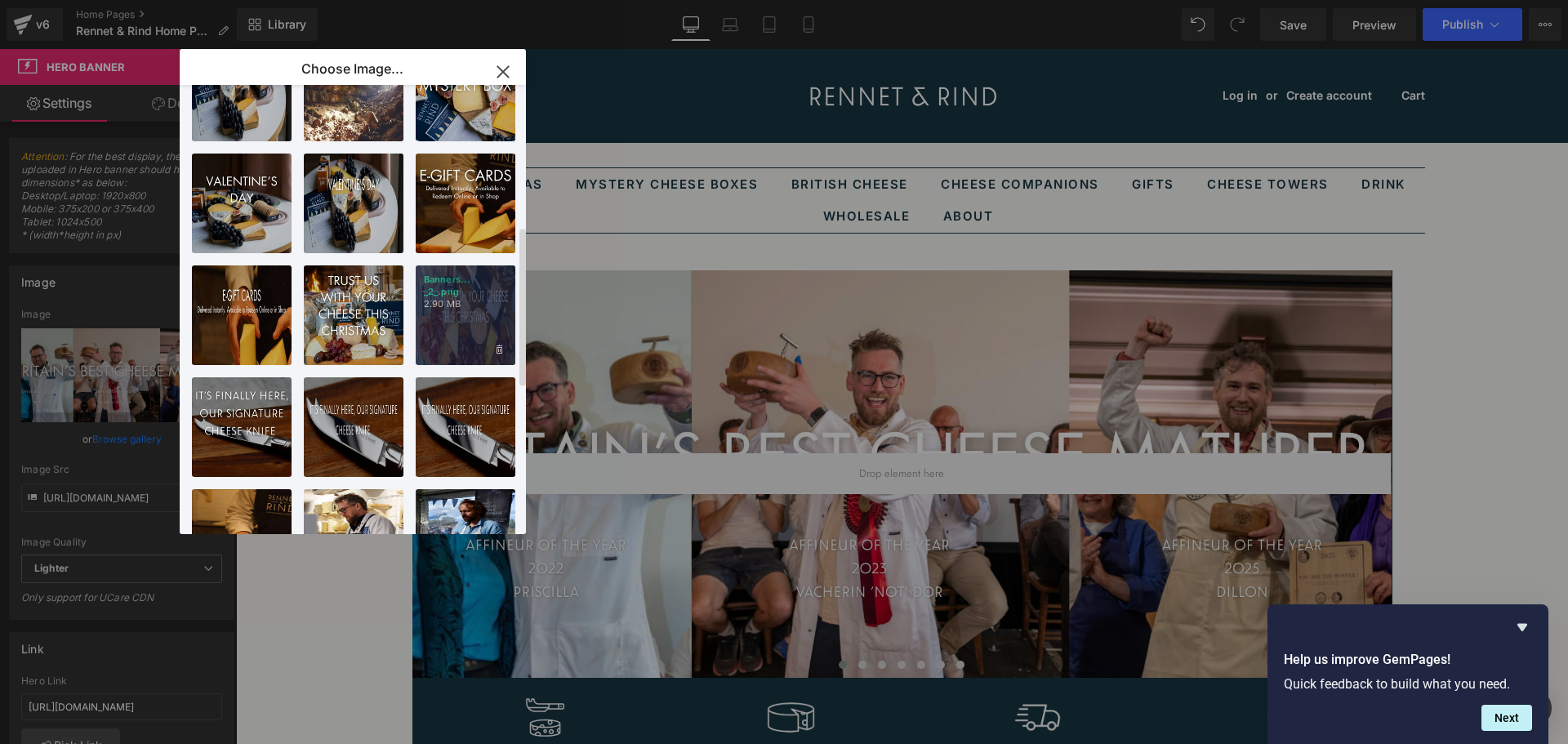
click at [480, 311] on div "Banners... _2_.png 2.90 MB" at bounding box center [466, 315] width 100 height 100
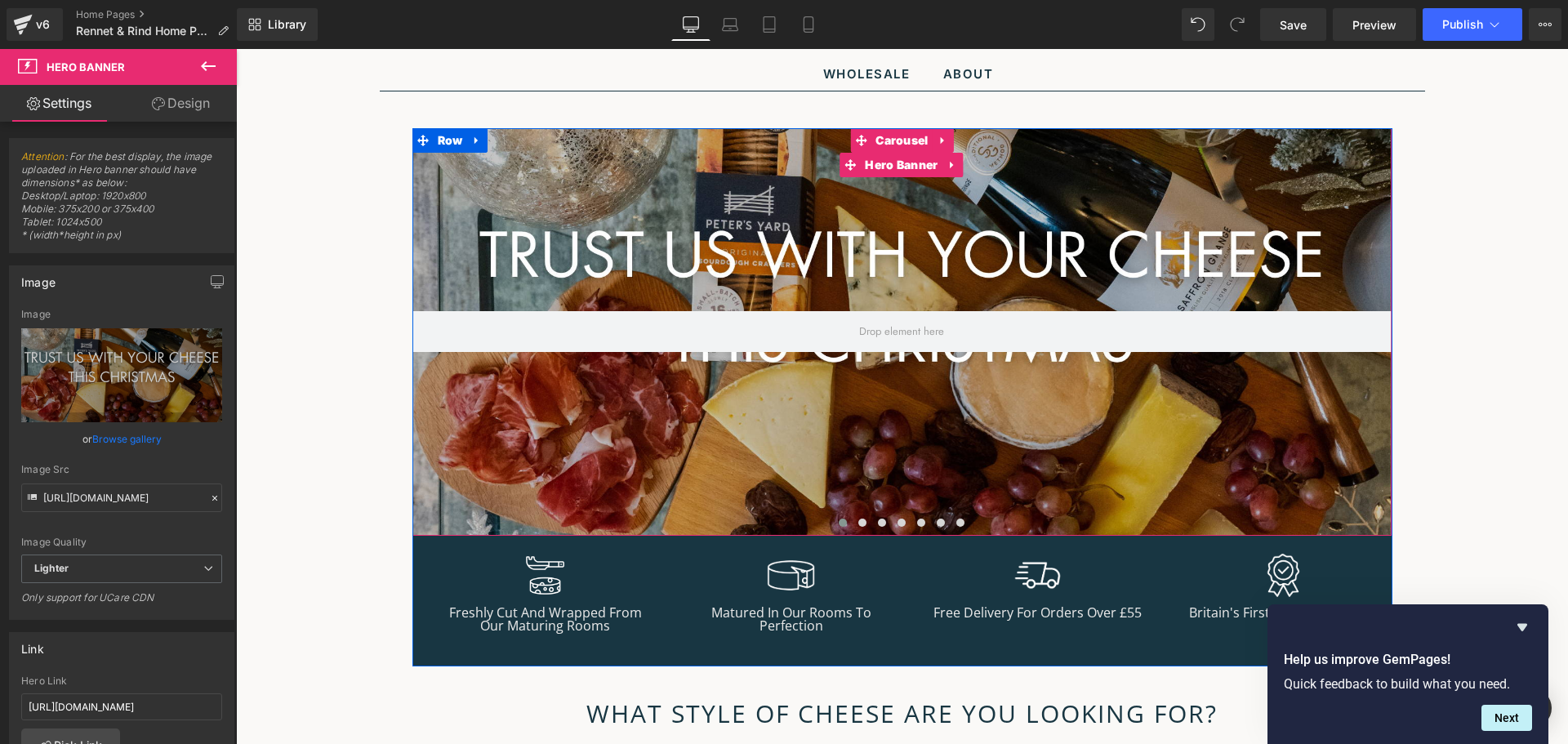
scroll to position [163, 0]
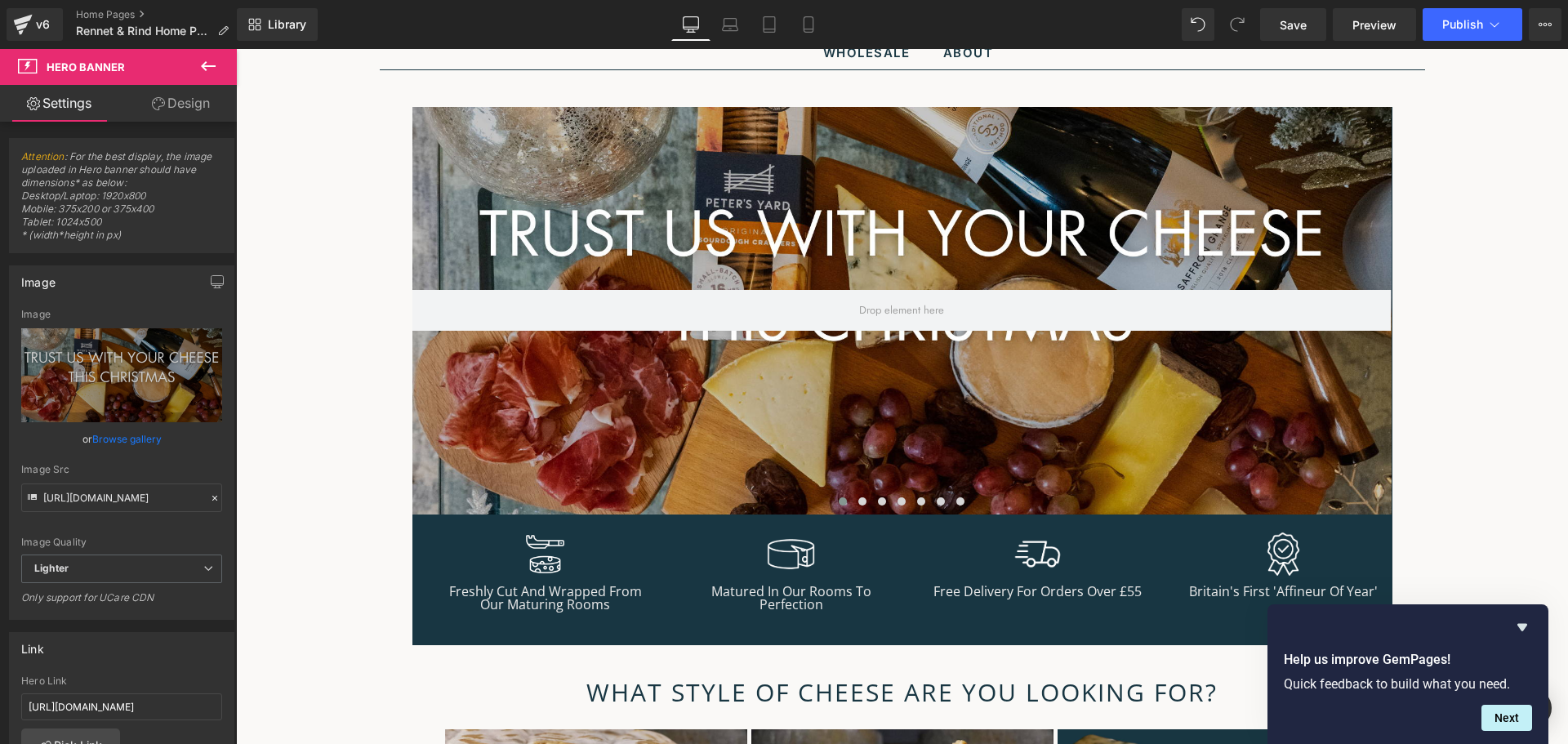
click at [203, 67] on icon at bounding box center [208, 66] width 14 height 10
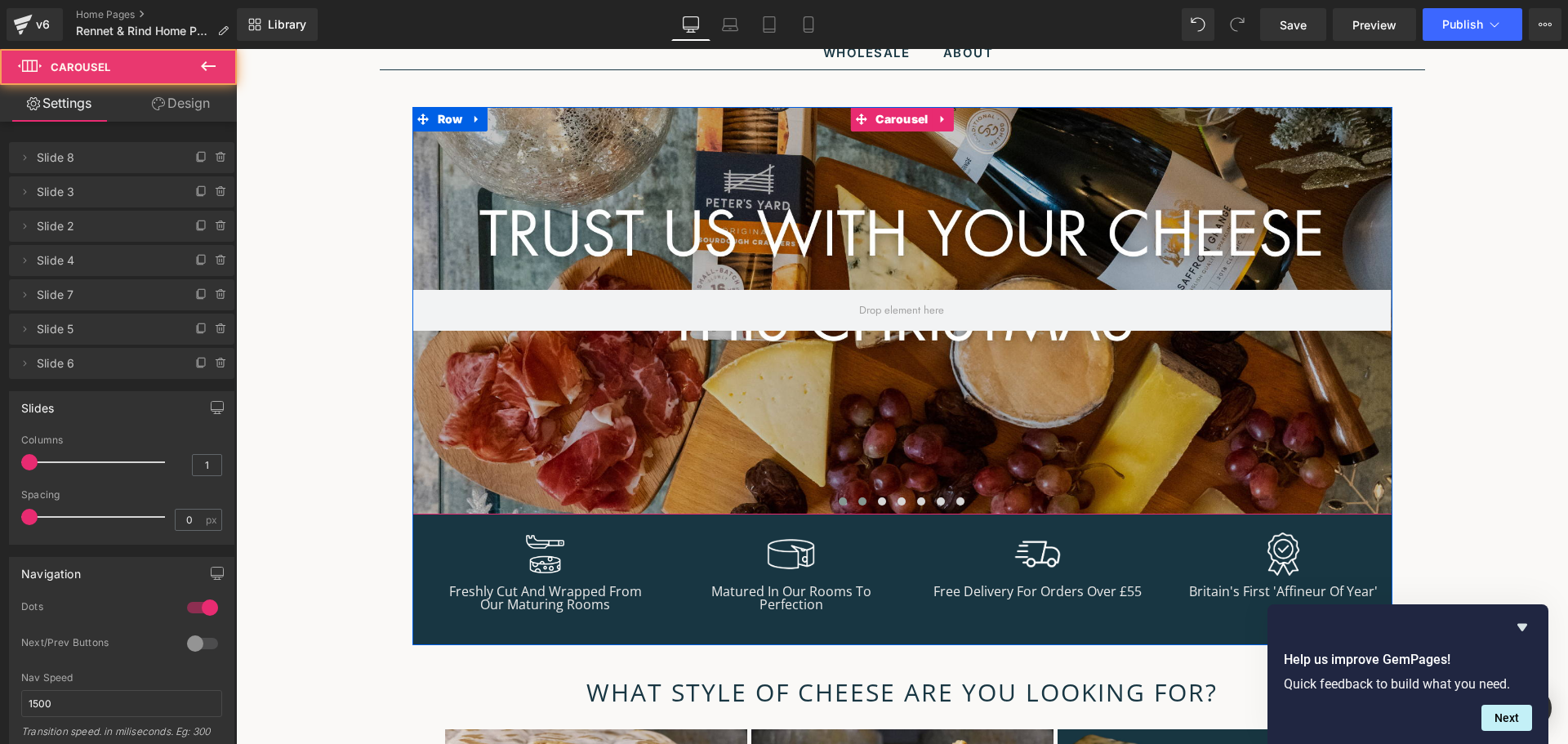
click at [854, 504] on button at bounding box center [863, 502] width 20 height 16
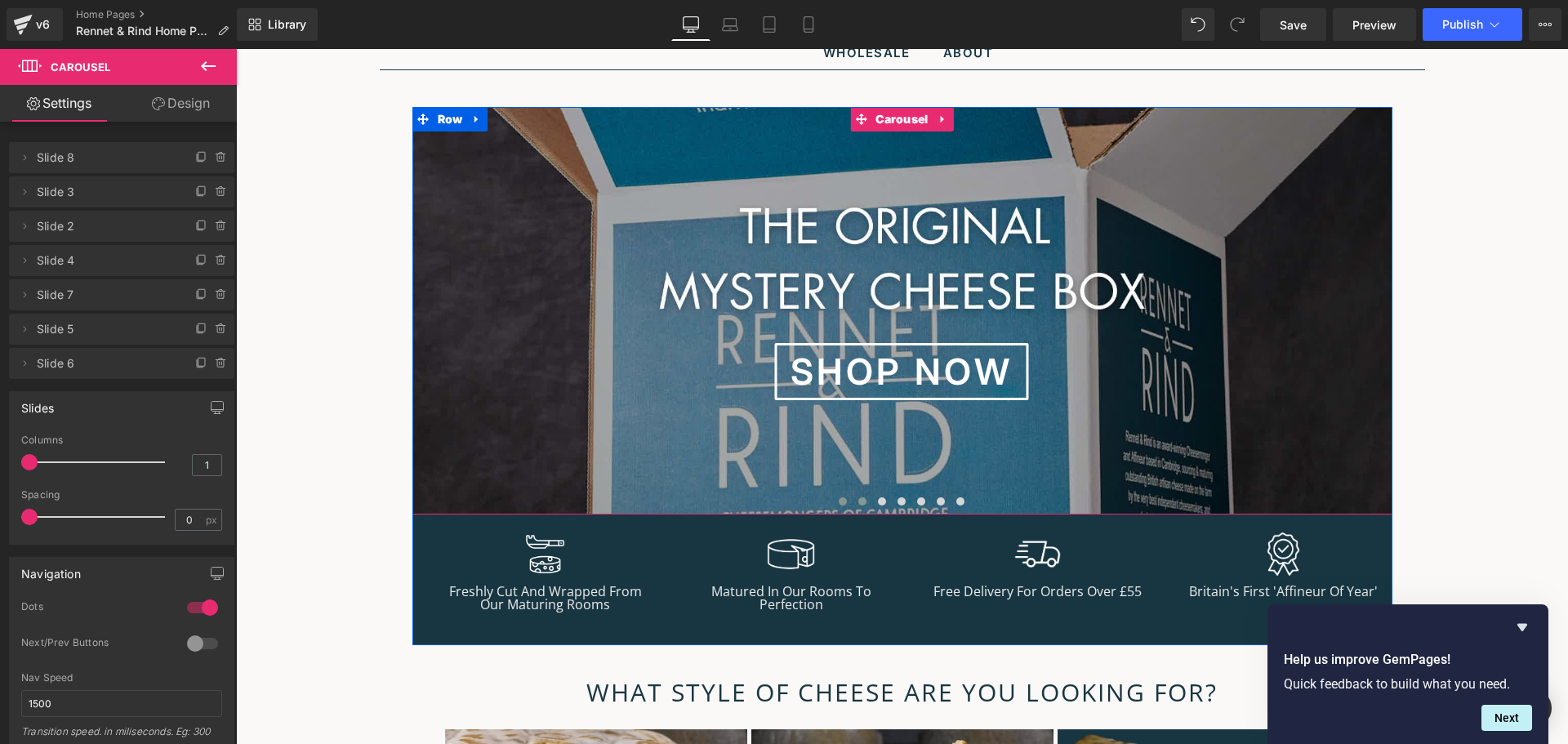
click at [838, 504] on span at bounding box center [842, 501] width 8 height 8
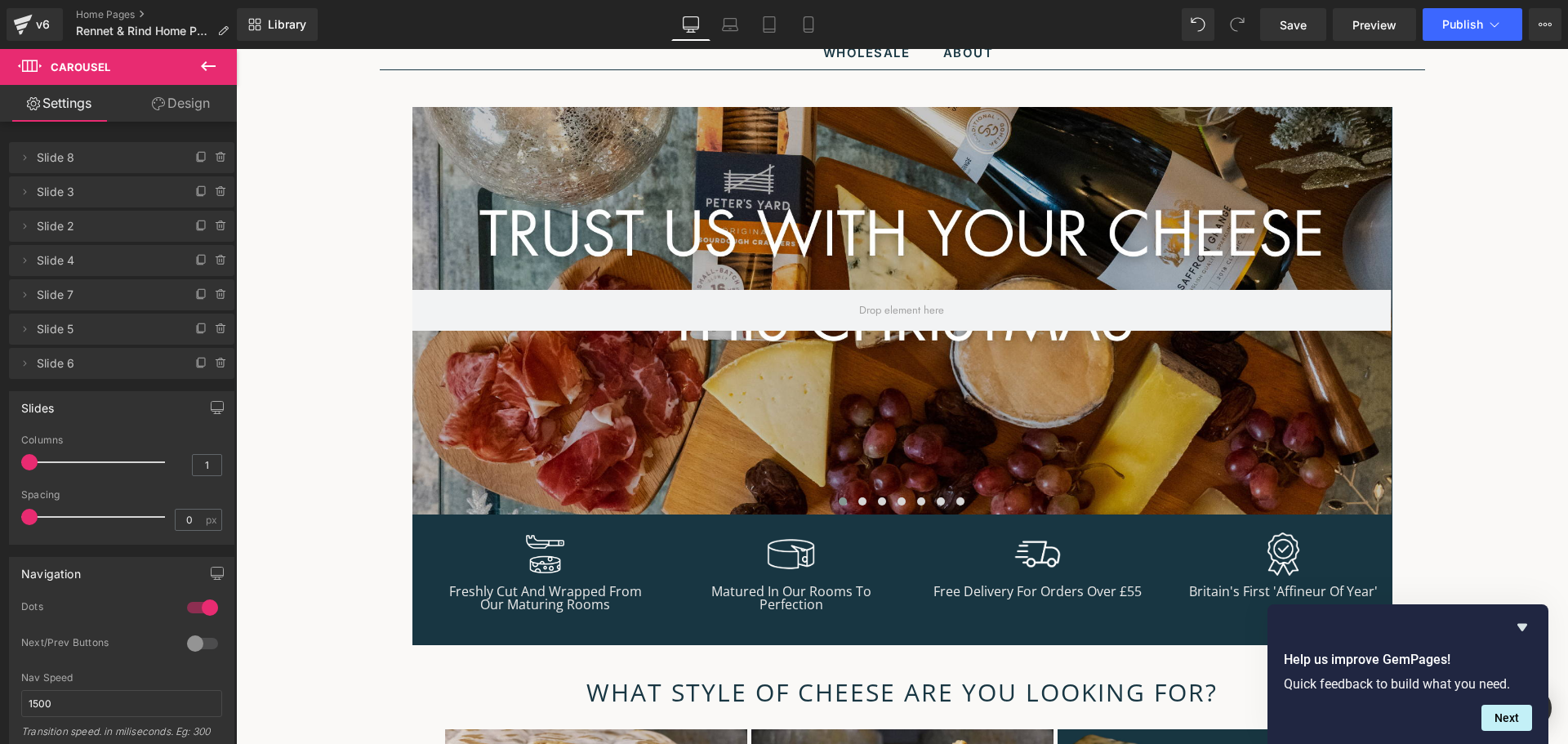
click at [205, 68] on icon at bounding box center [208, 66] width 14 height 10
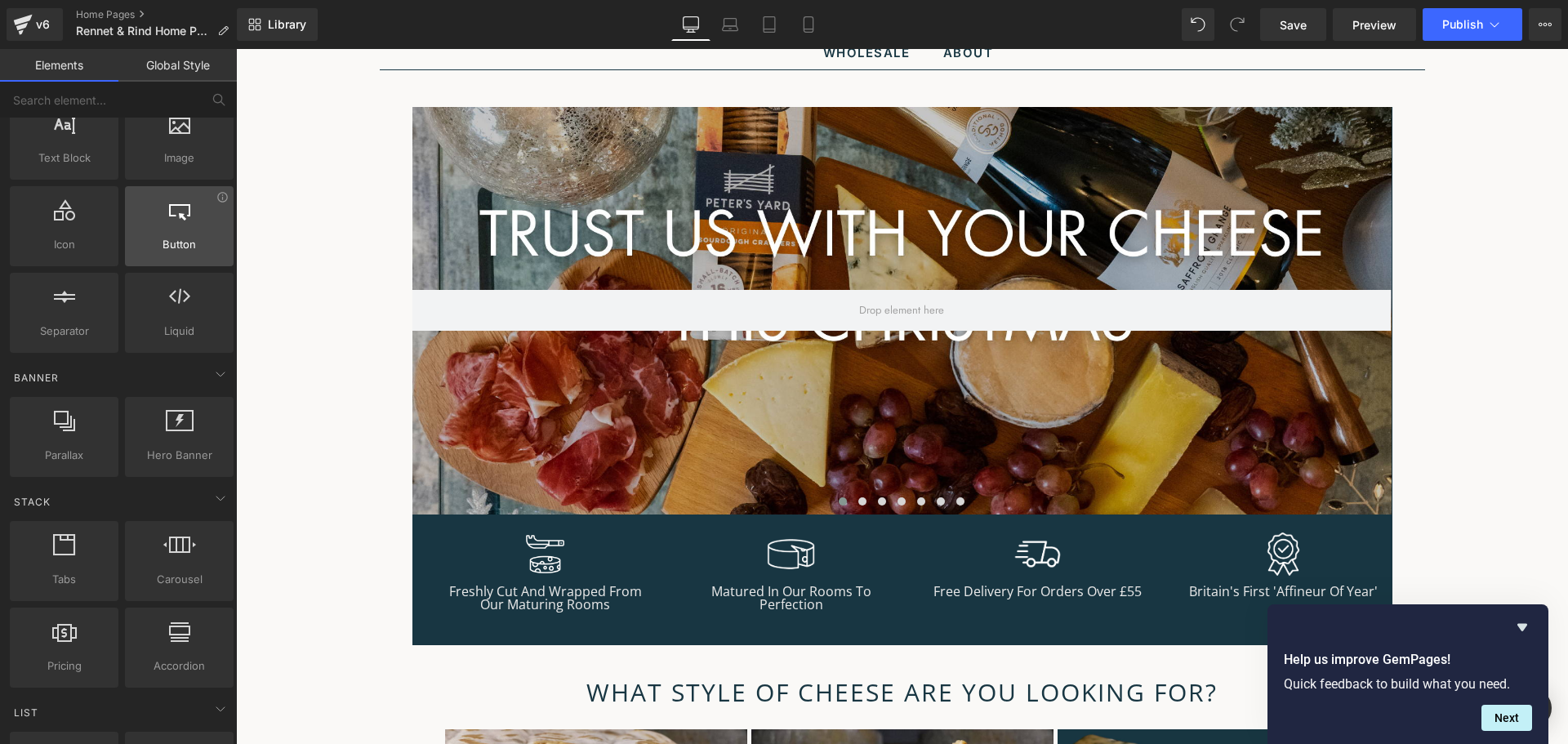
scroll to position [0, 0]
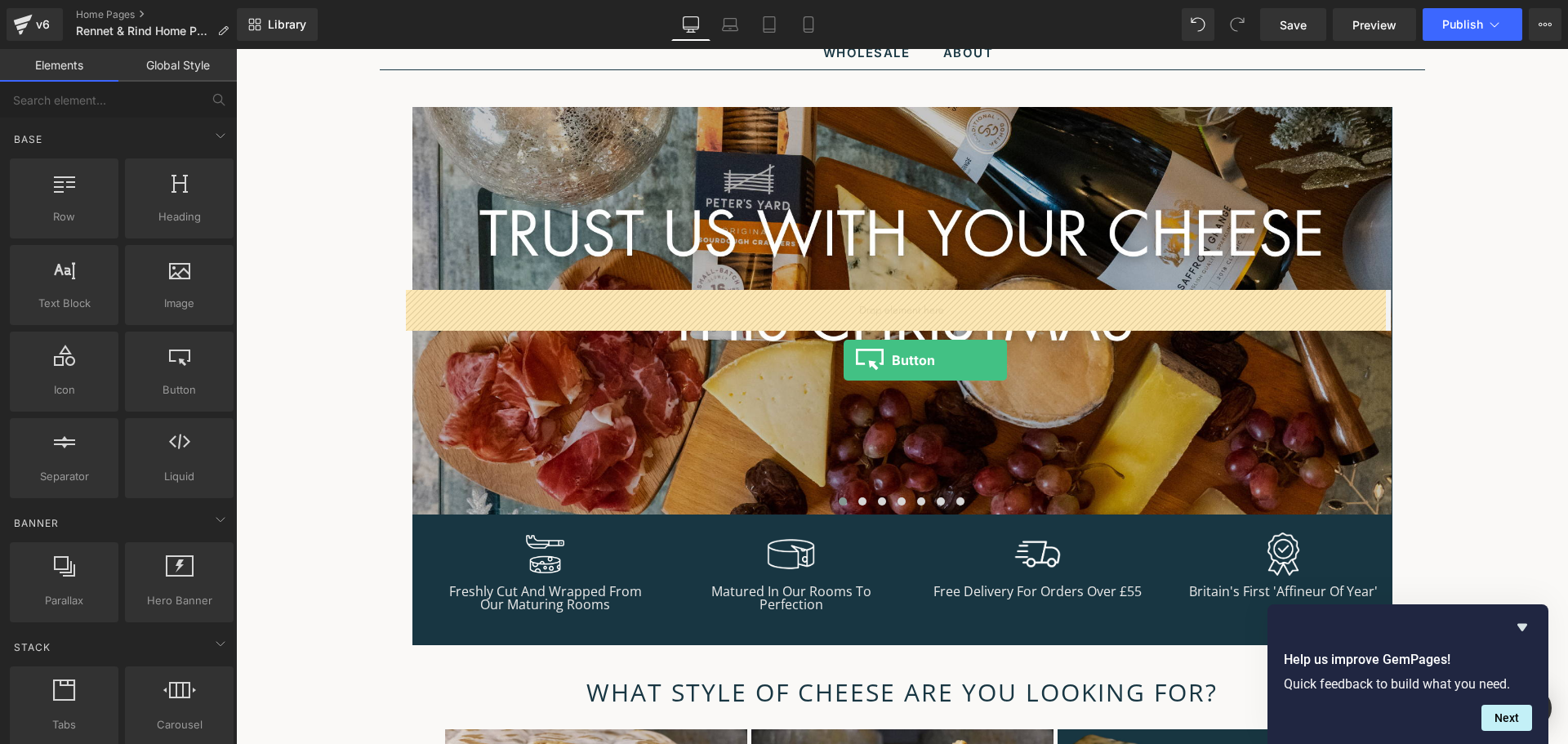
drag, startPoint x: 467, startPoint y: 439, endPoint x: 844, endPoint y: 359, distance: 385.4
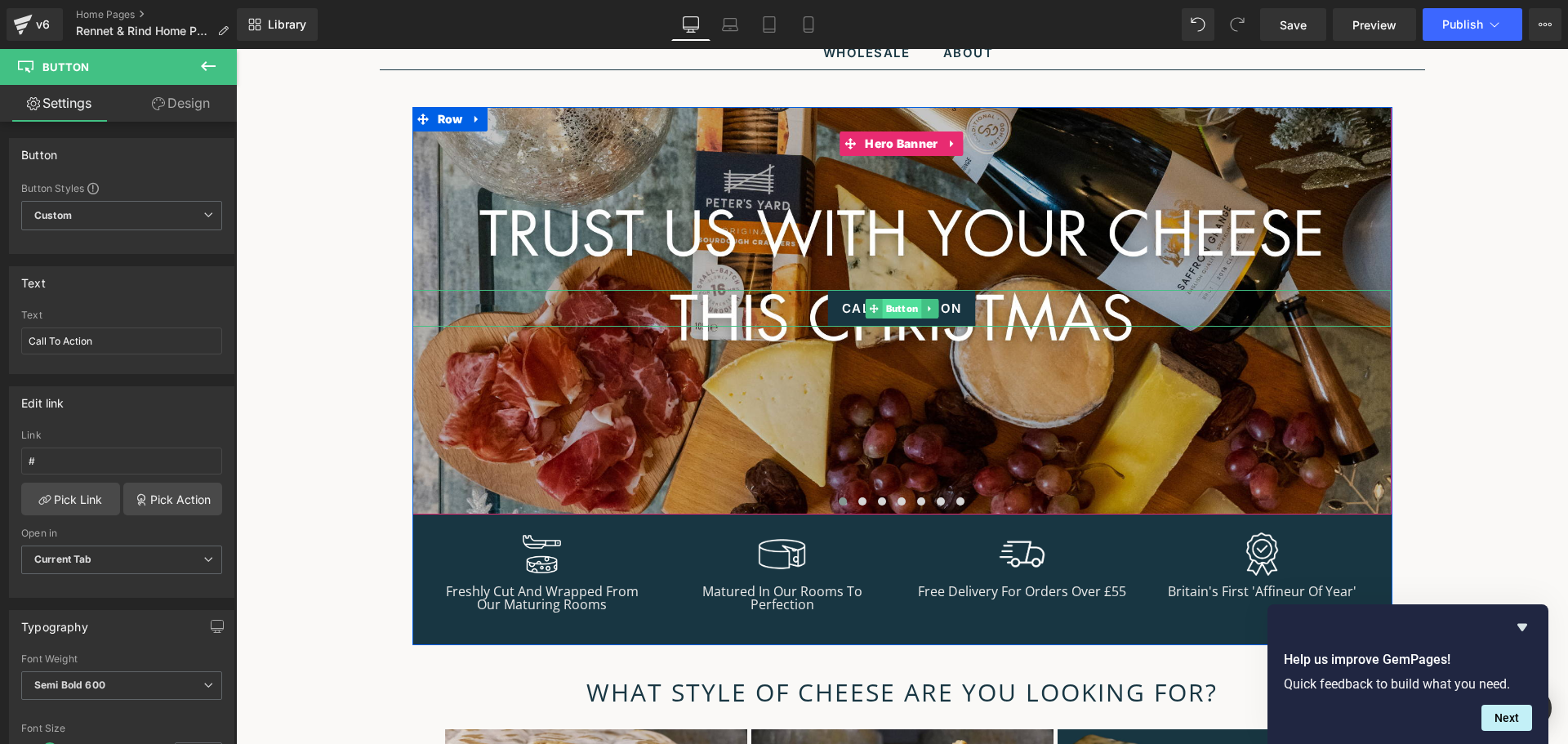
click at [904, 310] on span "Button" at bounding box center [902, 309] width 40 height 20
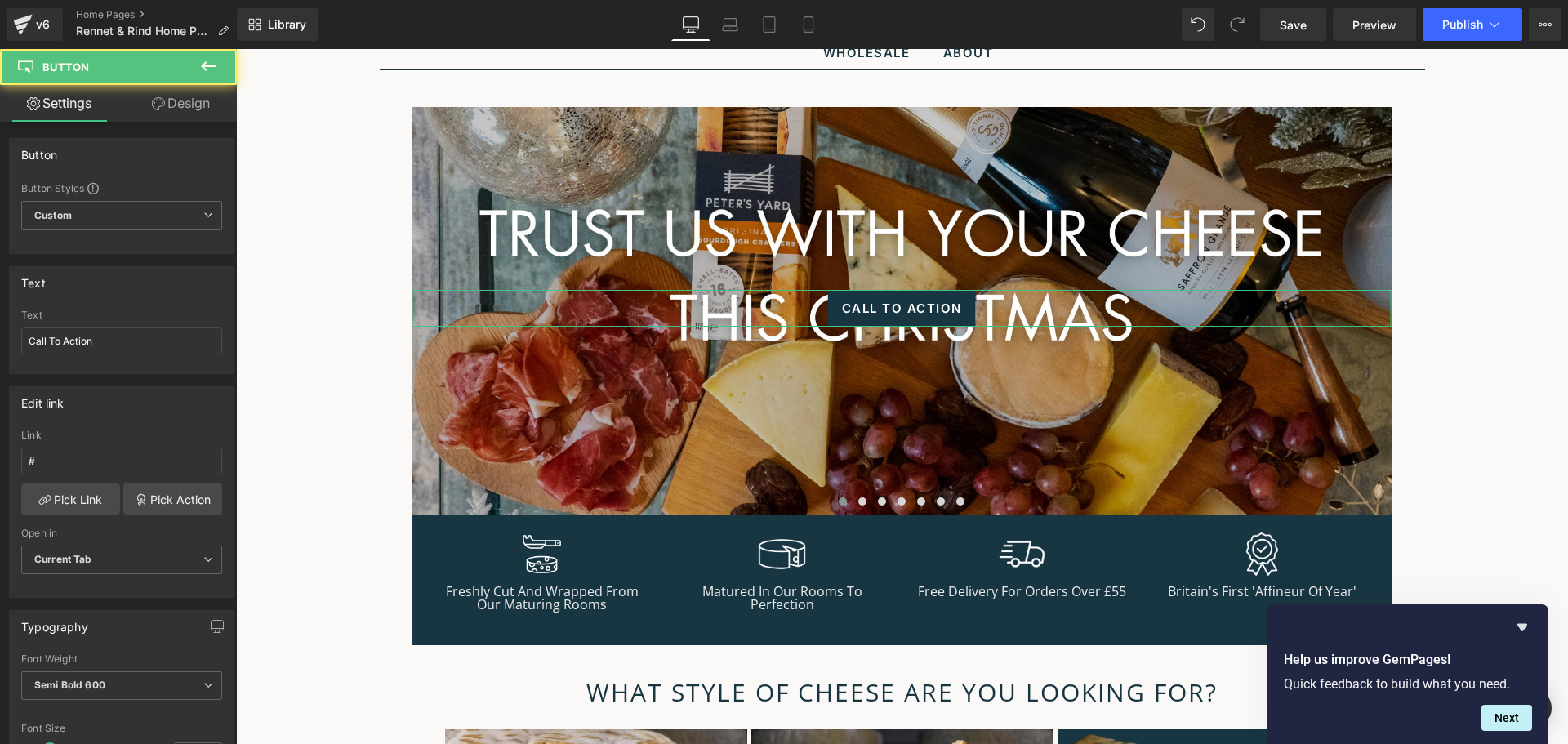
click at [195, 111] on link "Design" at bounding box center [180, 103] width 118 height 37
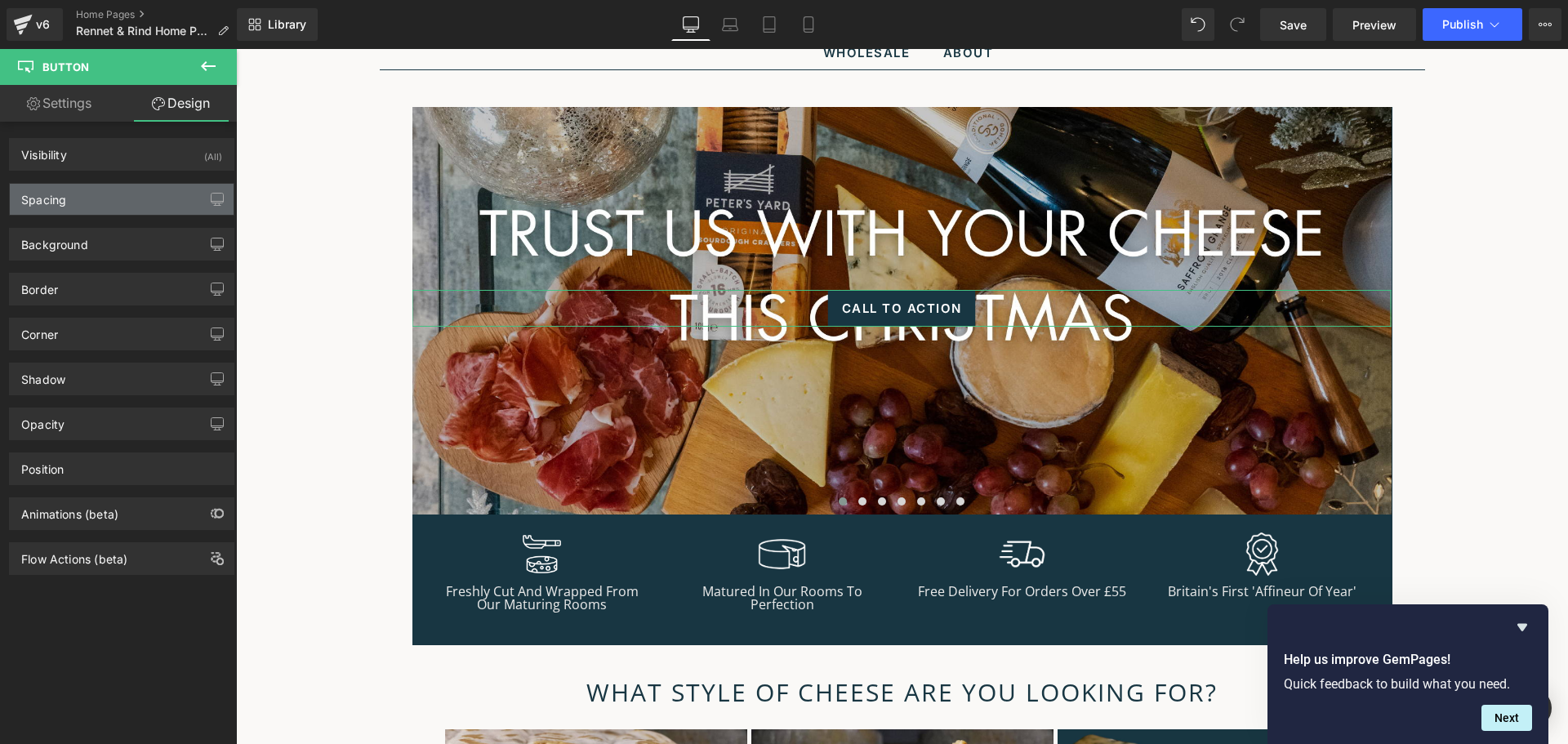
click at [155, 192] on div "Spacing" at bounding box center [122, 199] width 223 height 31
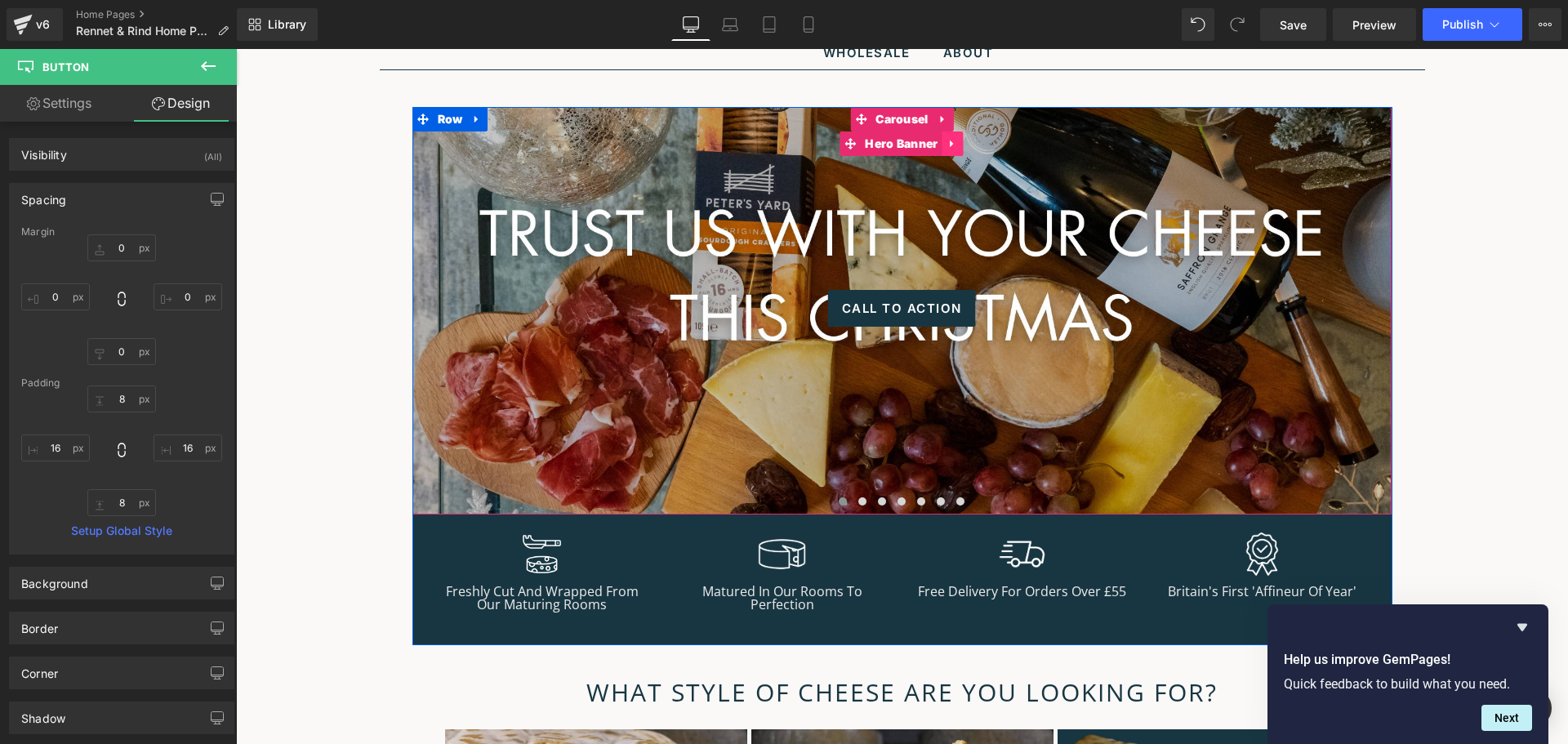
click at [947, 149] on icon at bounding box center [953, 143] width 12 height 13
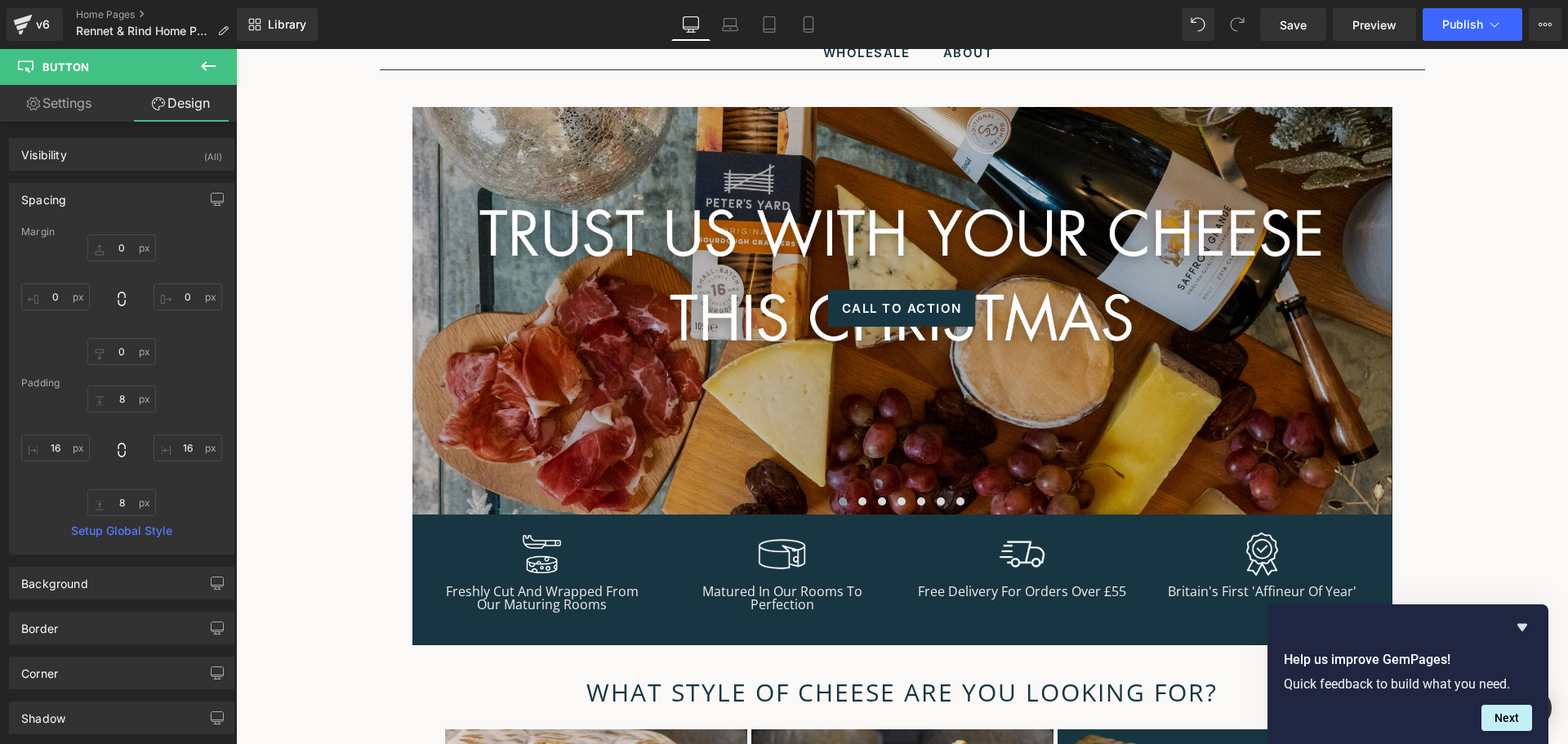
click at [198, 68] on icon at bounding box center [208, 67] width 20 height 20
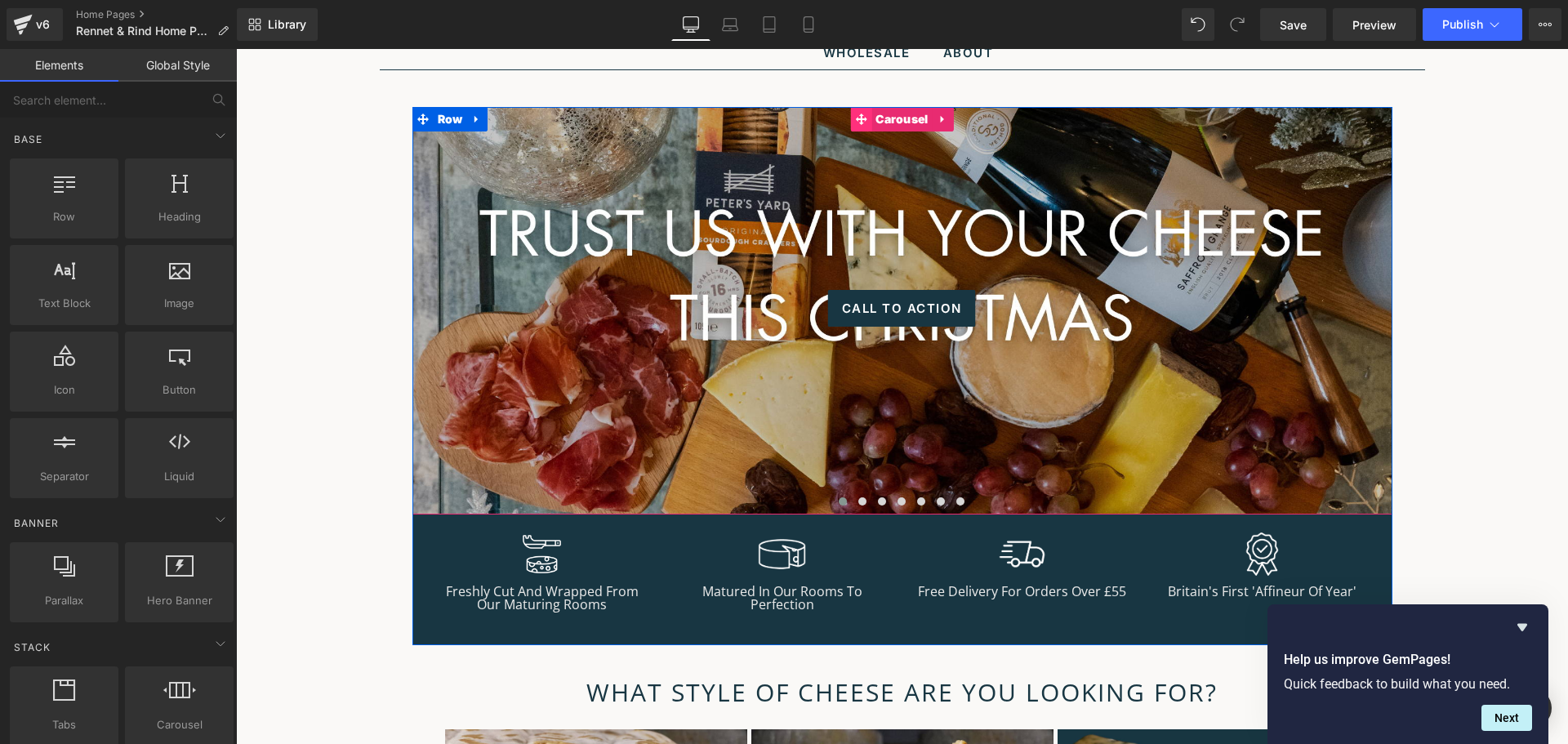
click at [864, 121] on span at bounding box center [861, 119] width 22 height 24
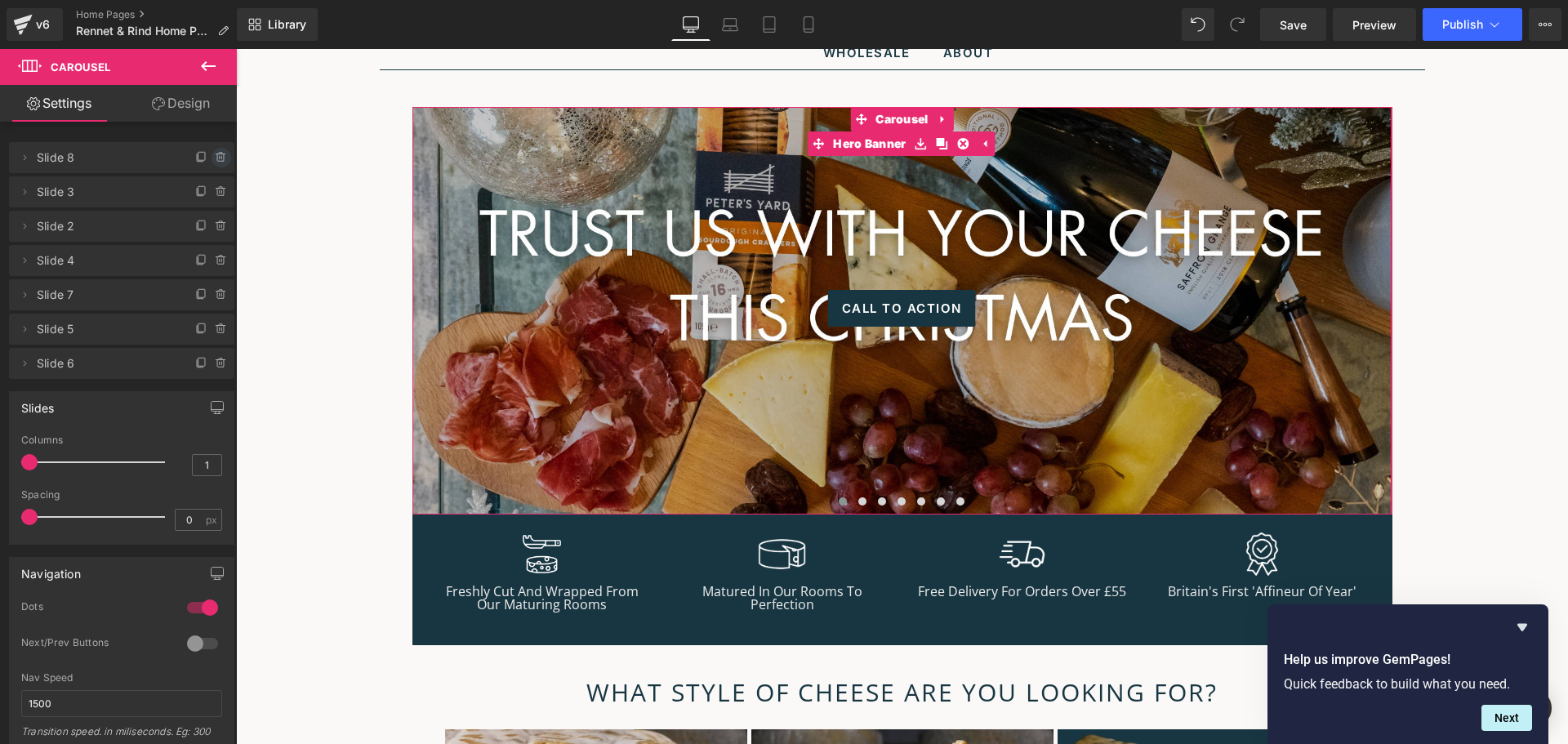
click at [214, 162] on icon at bounding box center [221, 158] width 14 height 14
click at [195, 164] on button "Delete" at bounding box center [204, 159] width 51 height 22
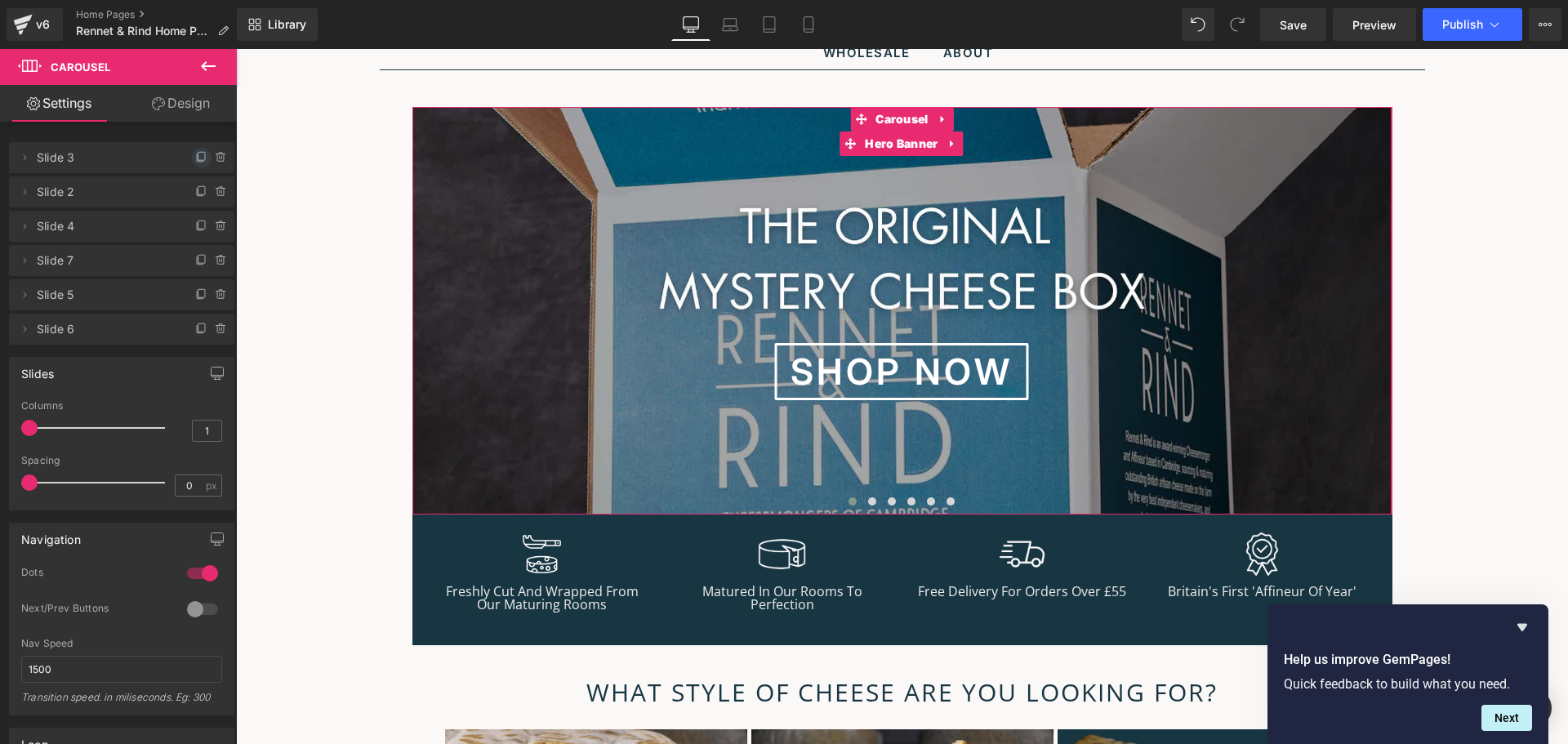
click at [195, 158] on icon at bounding box center [202, 158] width 14 height 14
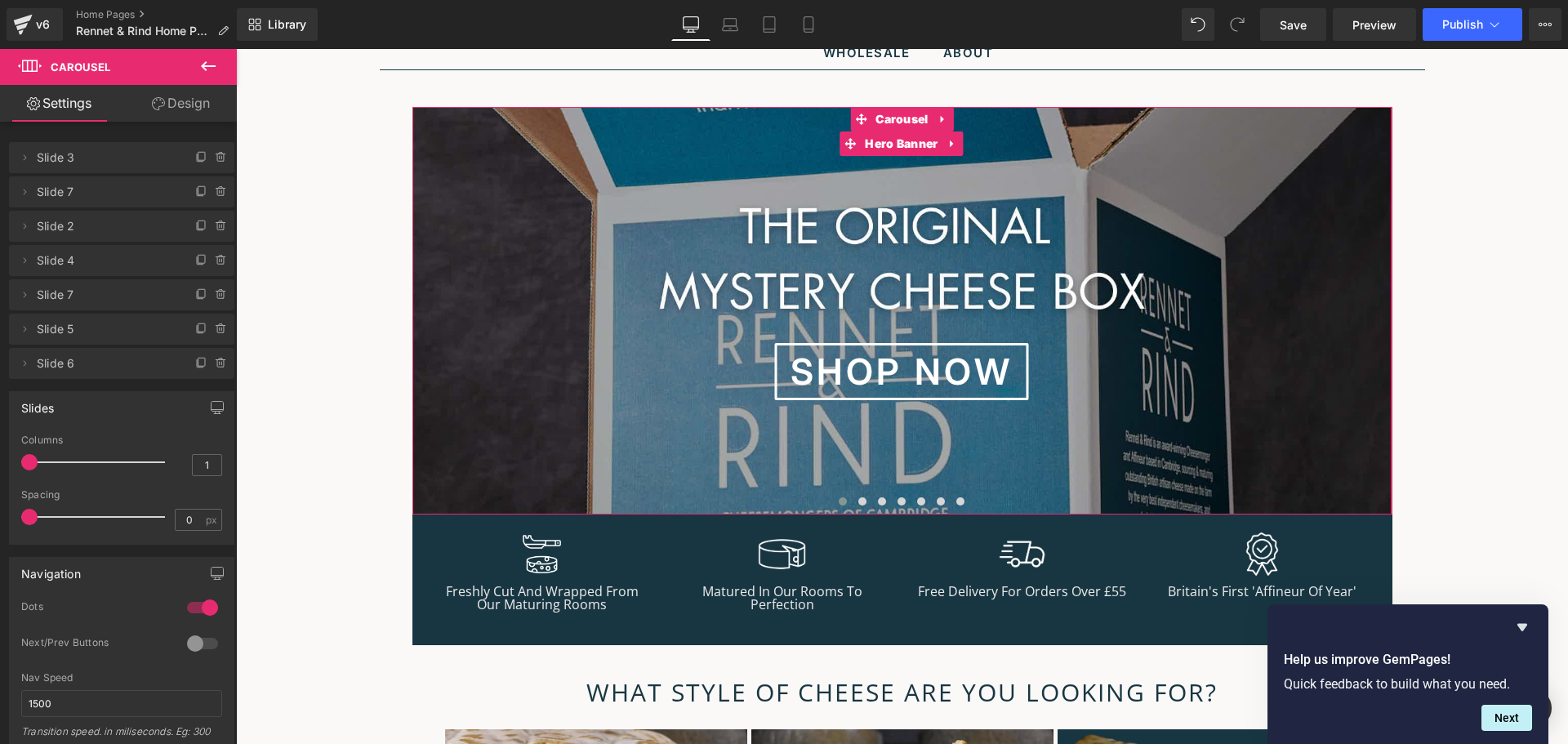
click at [114, 162] on span "Slide 3" at bounding box center [105, 158] width 137 height 31
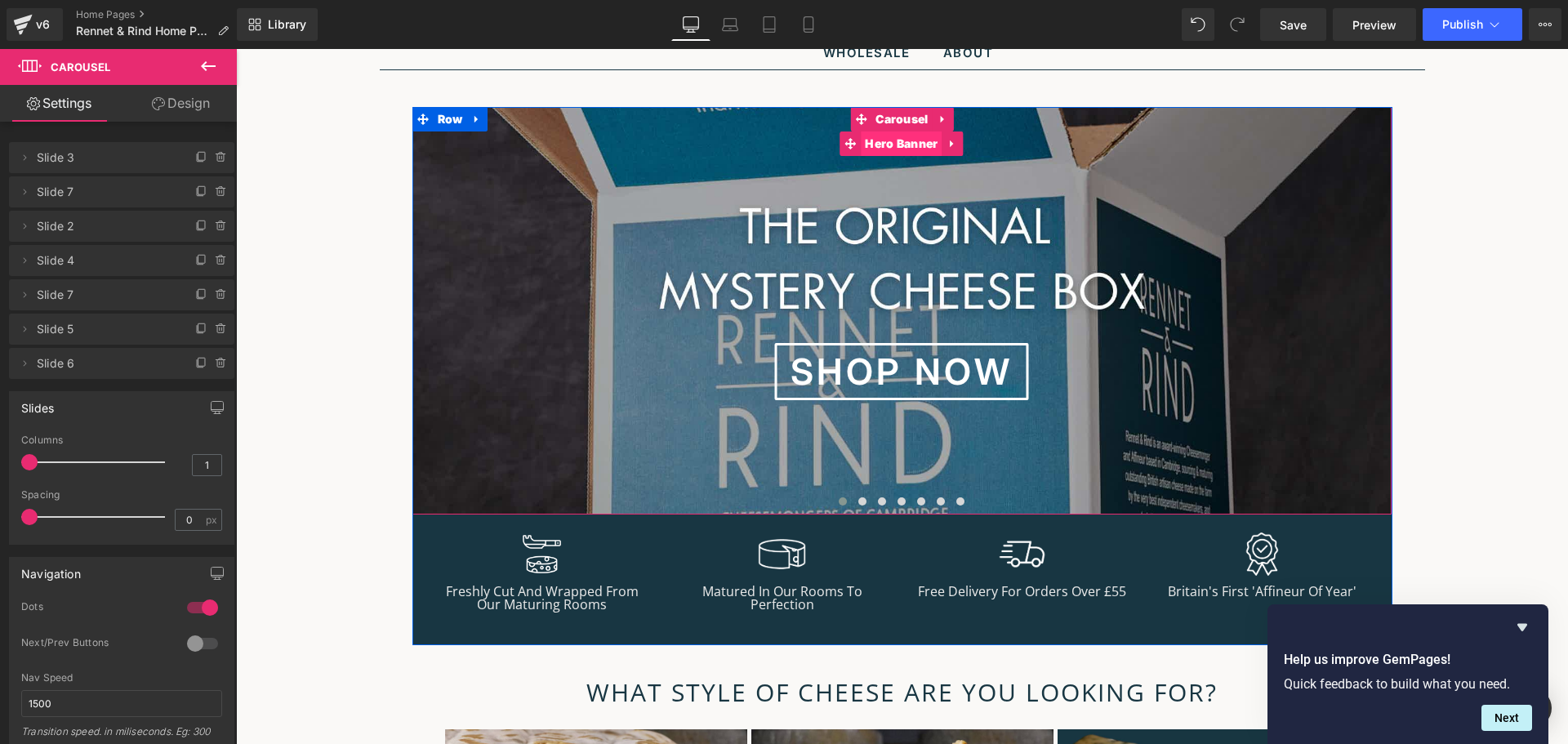
click at [899, 150] on span "Hero Banner" at bounding box center [902, 143] width 81 height 24
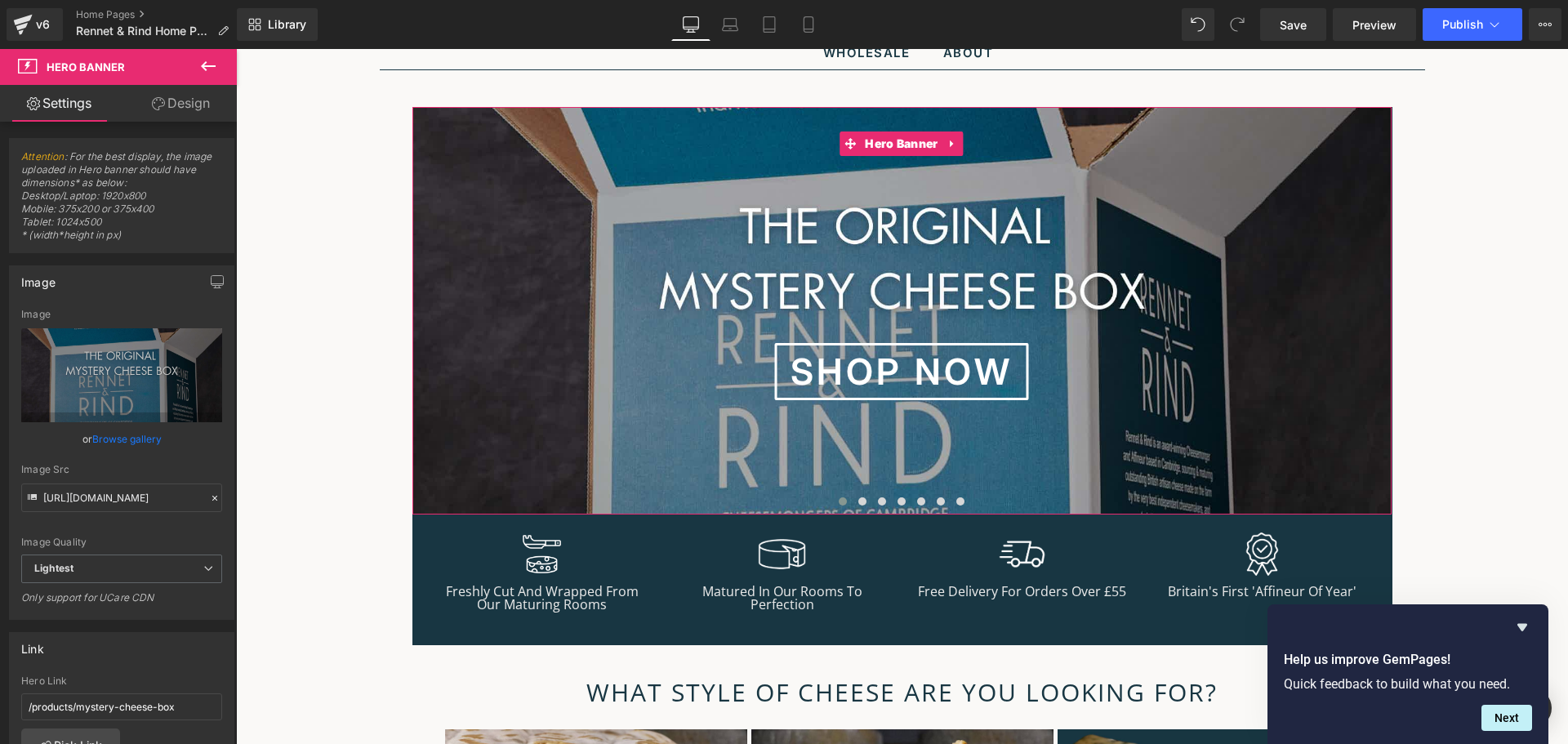
click at [116, 440] on link "Browse gallery" at bounding box center [126, 440] width 69 height 29
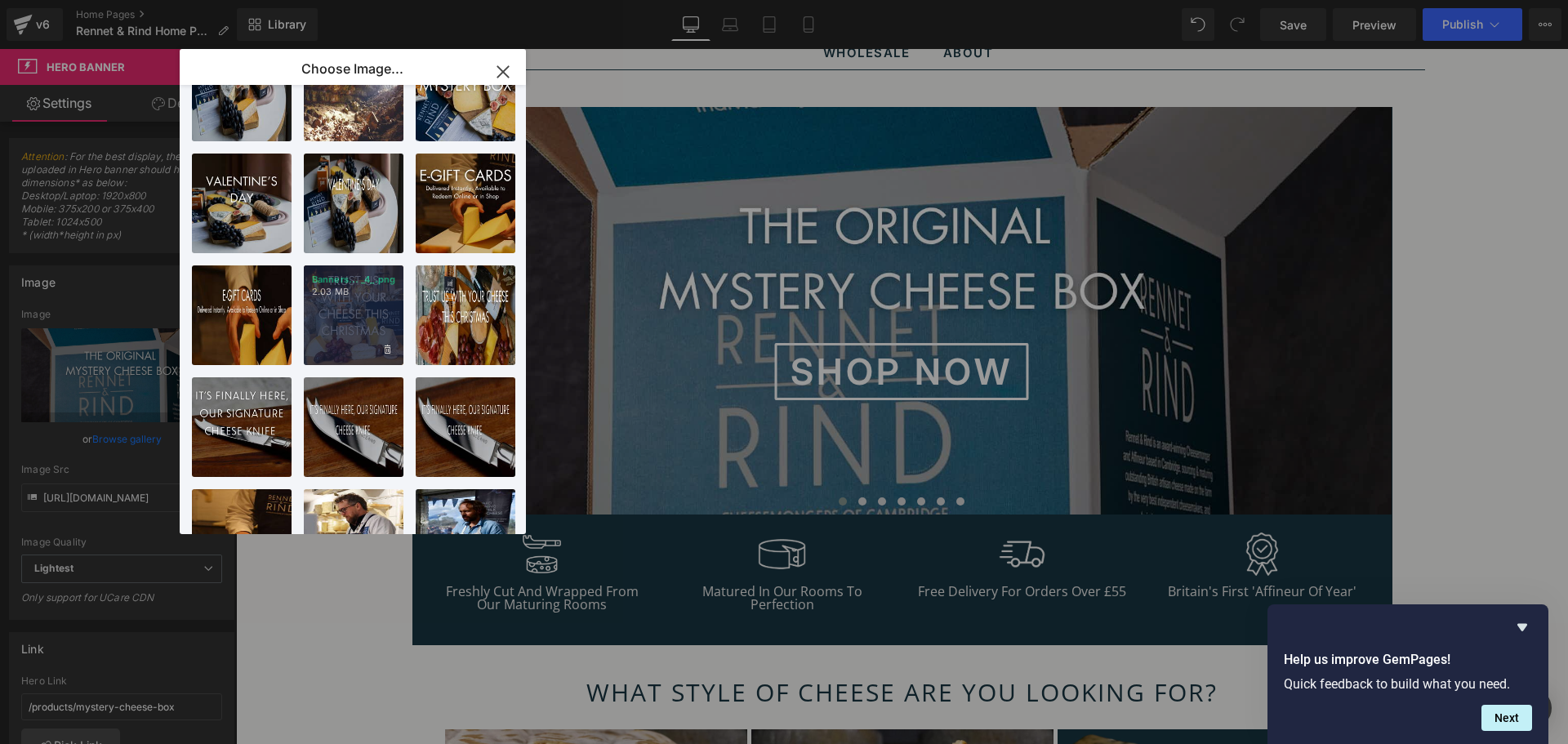
click at [375, 304] on div "Banners... _4_.png 2.03 MB" at bounding box center [353, 315] width 100 height 100
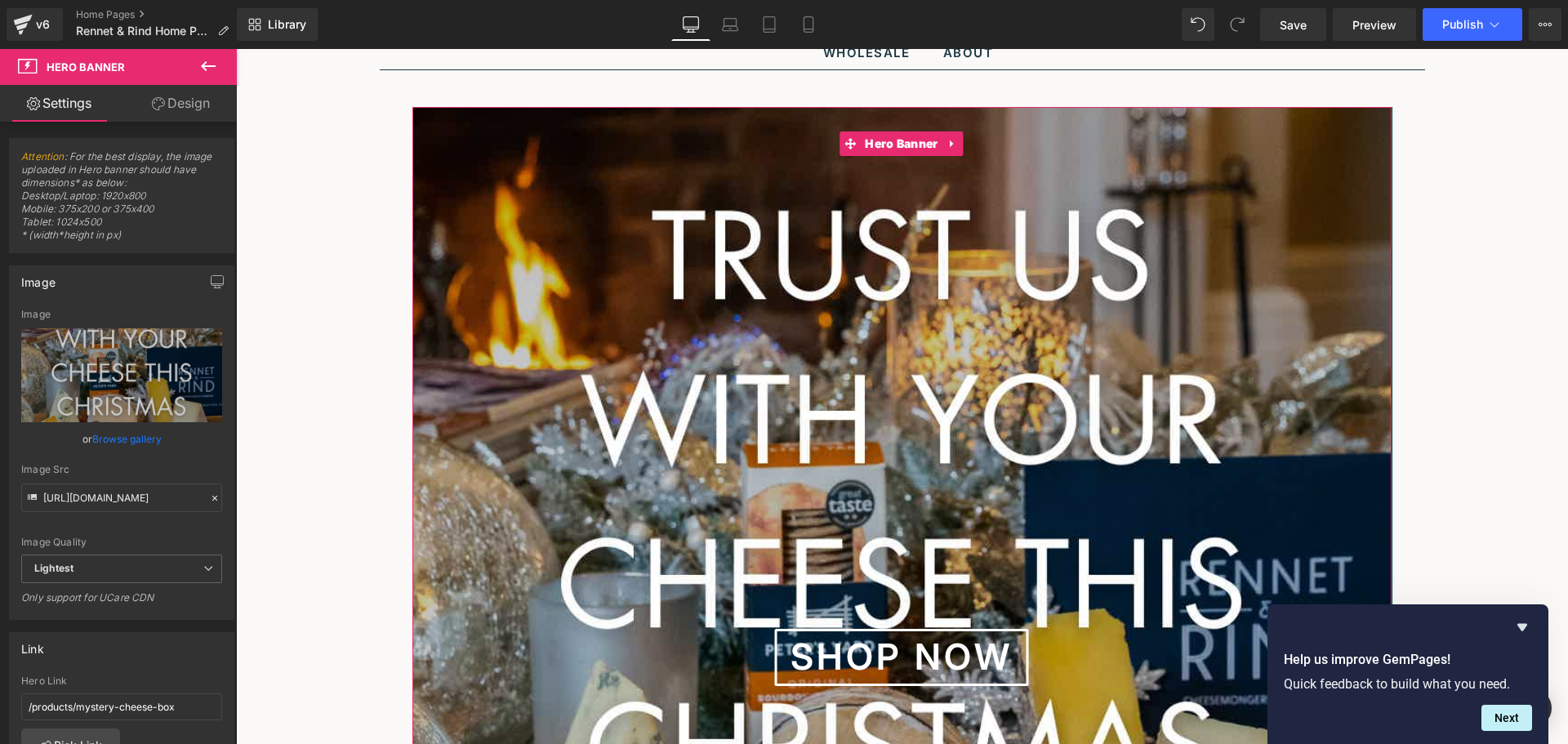
click at [139, 438] on link "Browse gallery" at bounding box center [126, 440] width 69 height 29
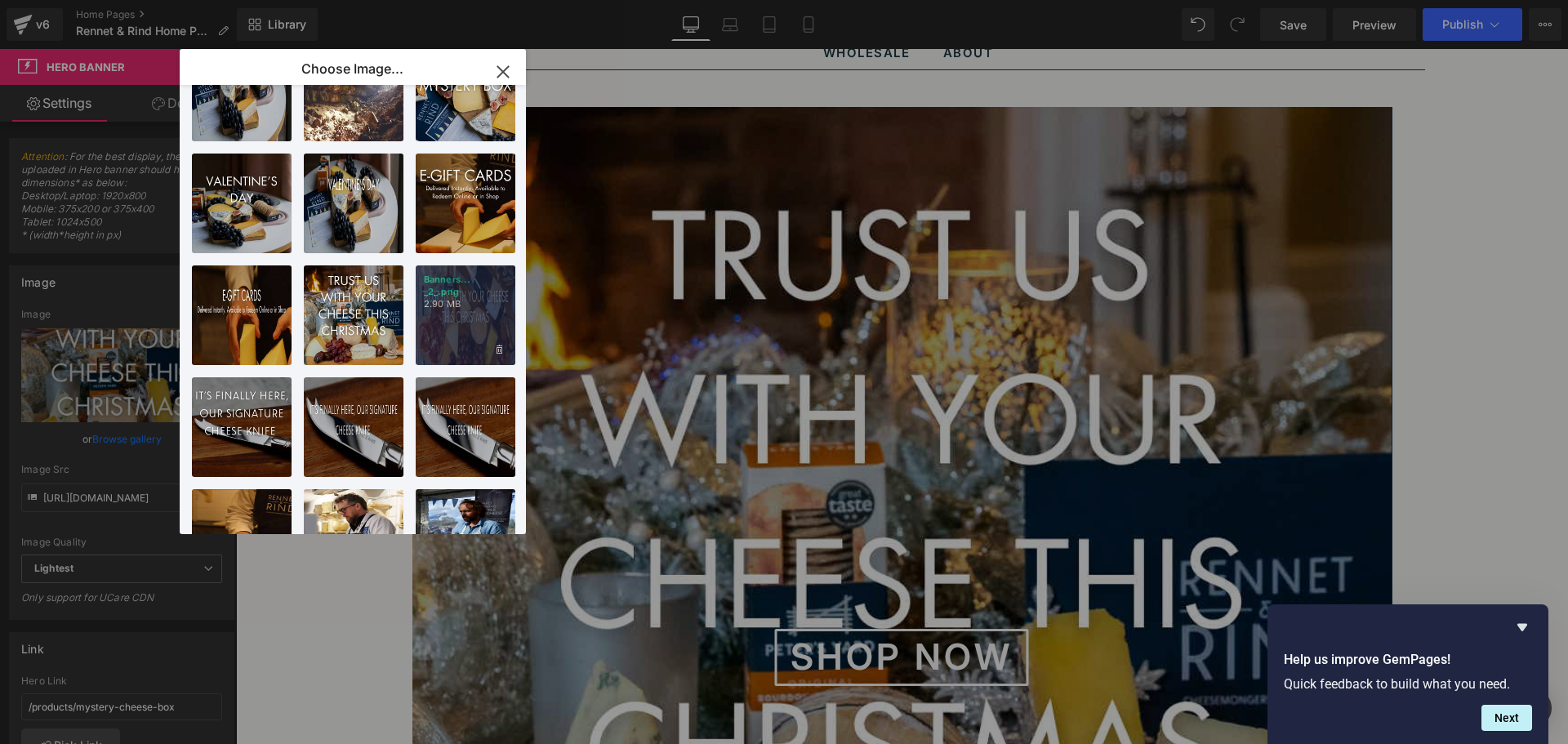
click at [441, 307] on div "Banners... _2_.png 2.90 MB" at bounding box center [466, 315] width 100 height 100
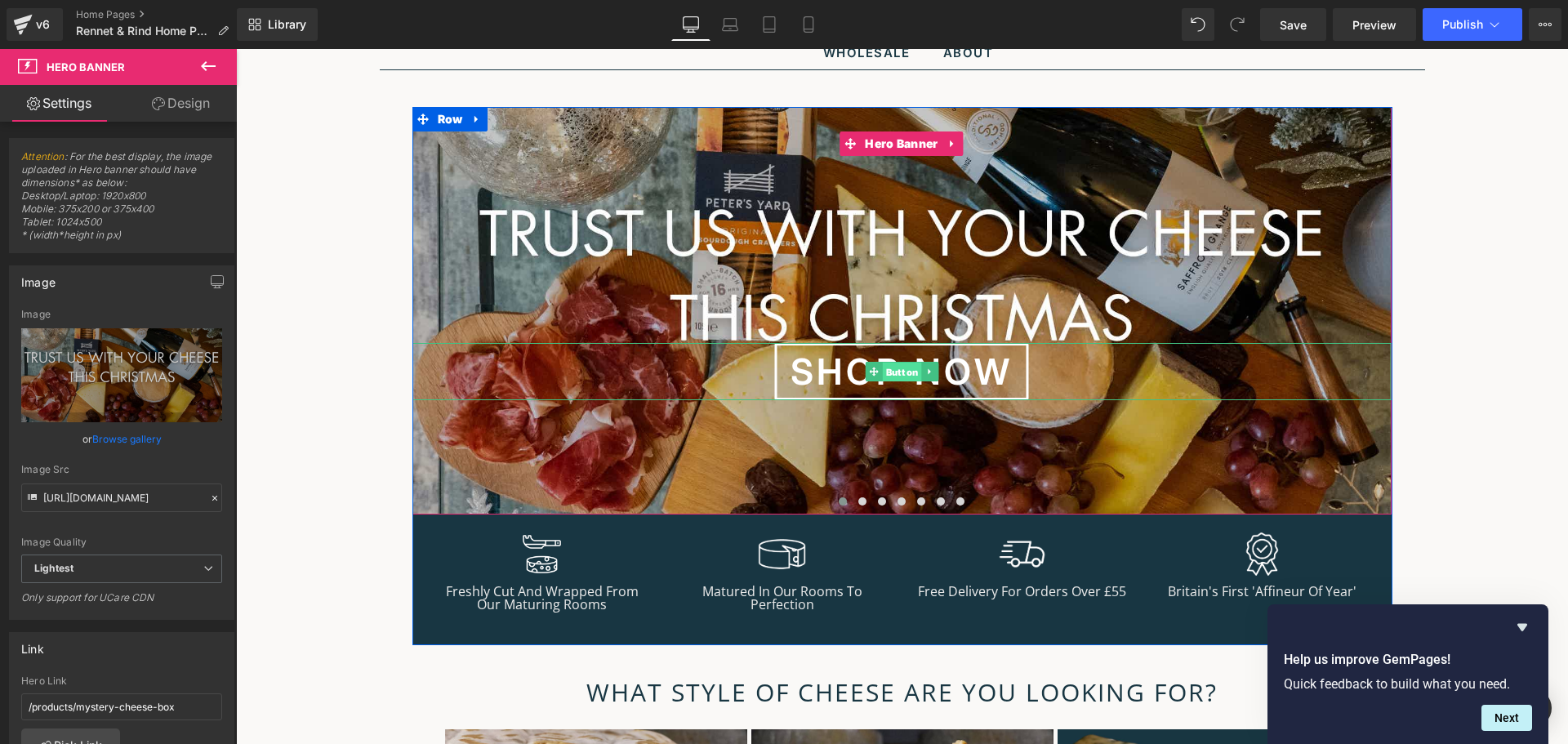
click at [911, 369] on span "Button" at bounding box center [902, 373] width 40 height 20
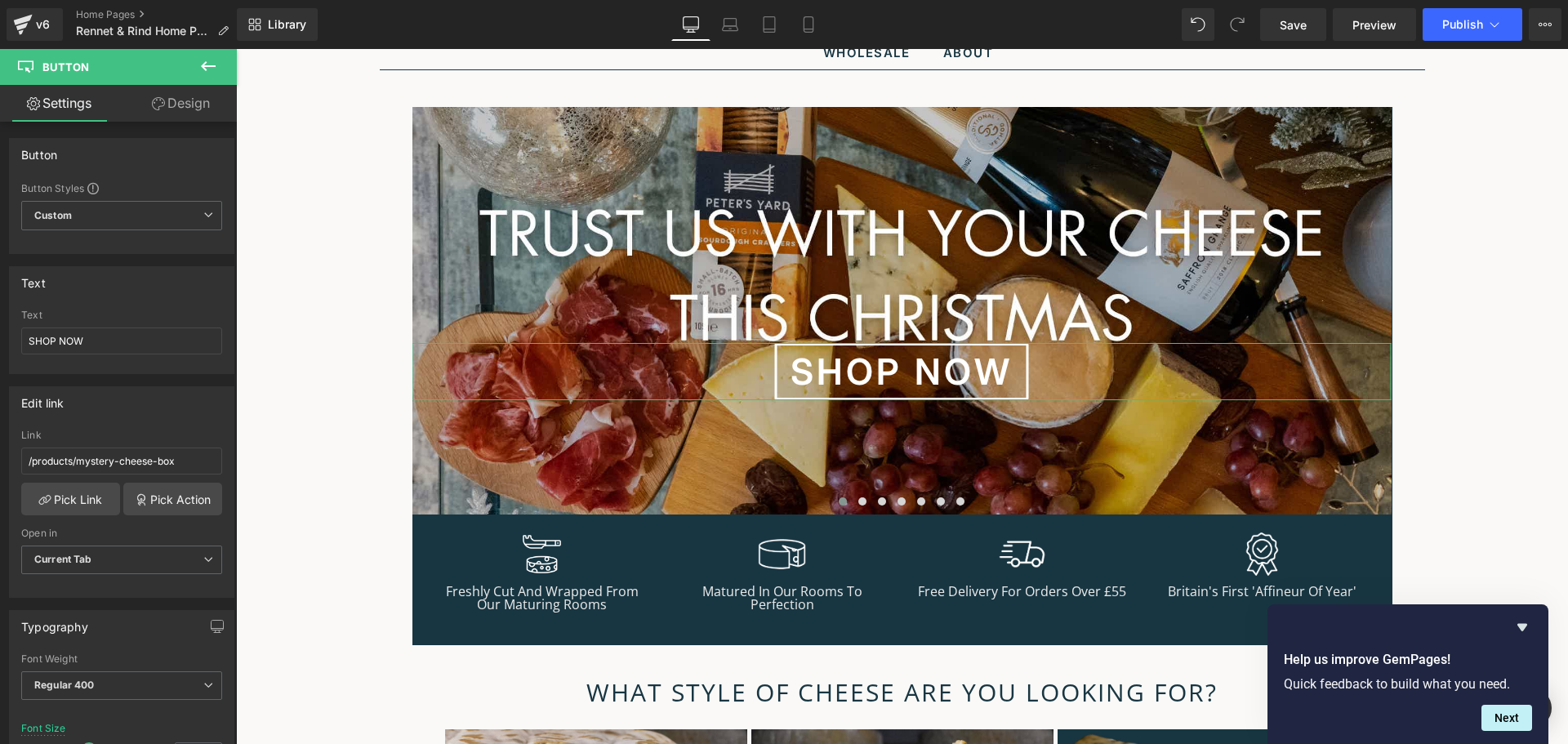
click at [185, 104] on link "Design" at bounding box center [180, 103] width 118 height 37
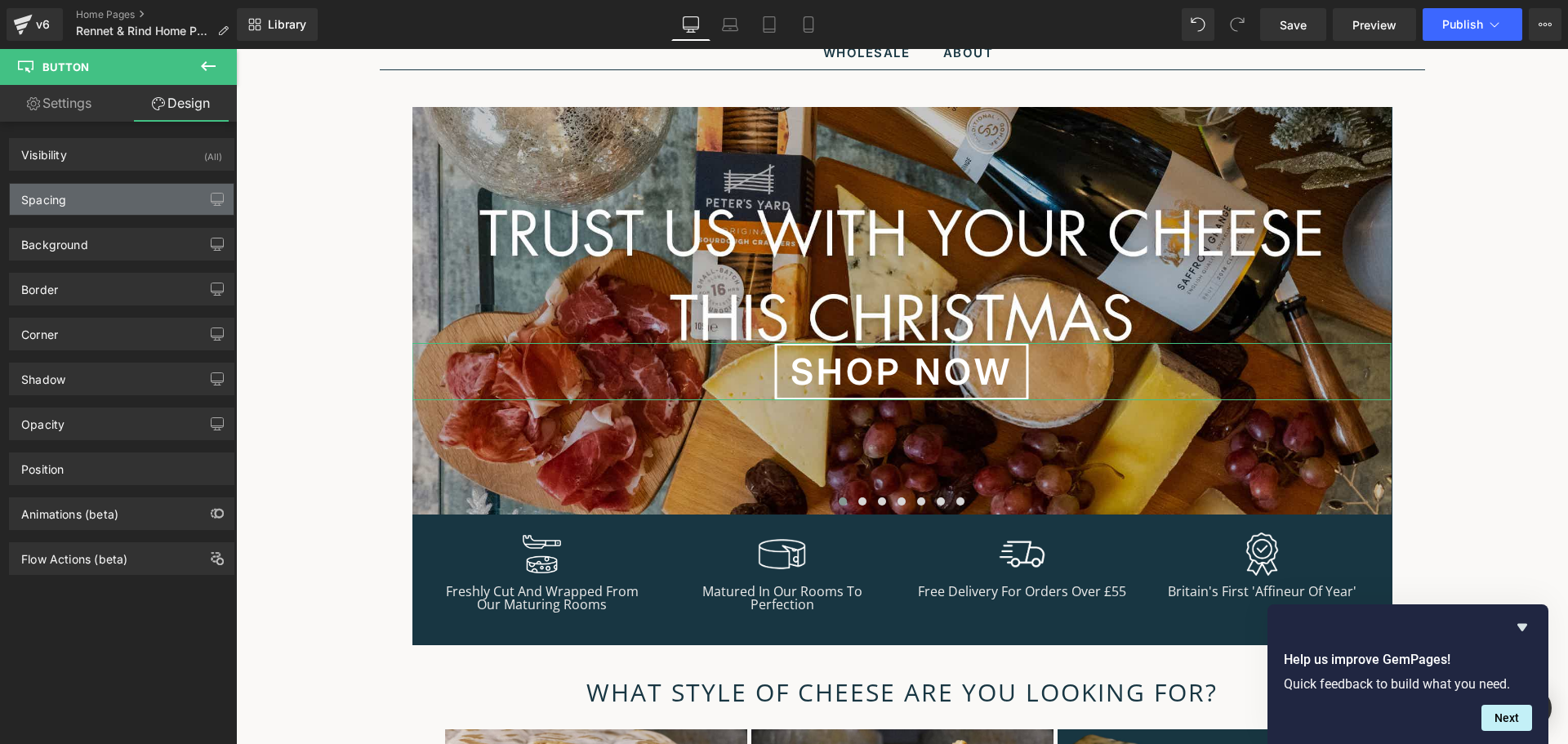
click at [96, 198] on div "Spacing" at bounding box center [122, 199] width 223 height 31
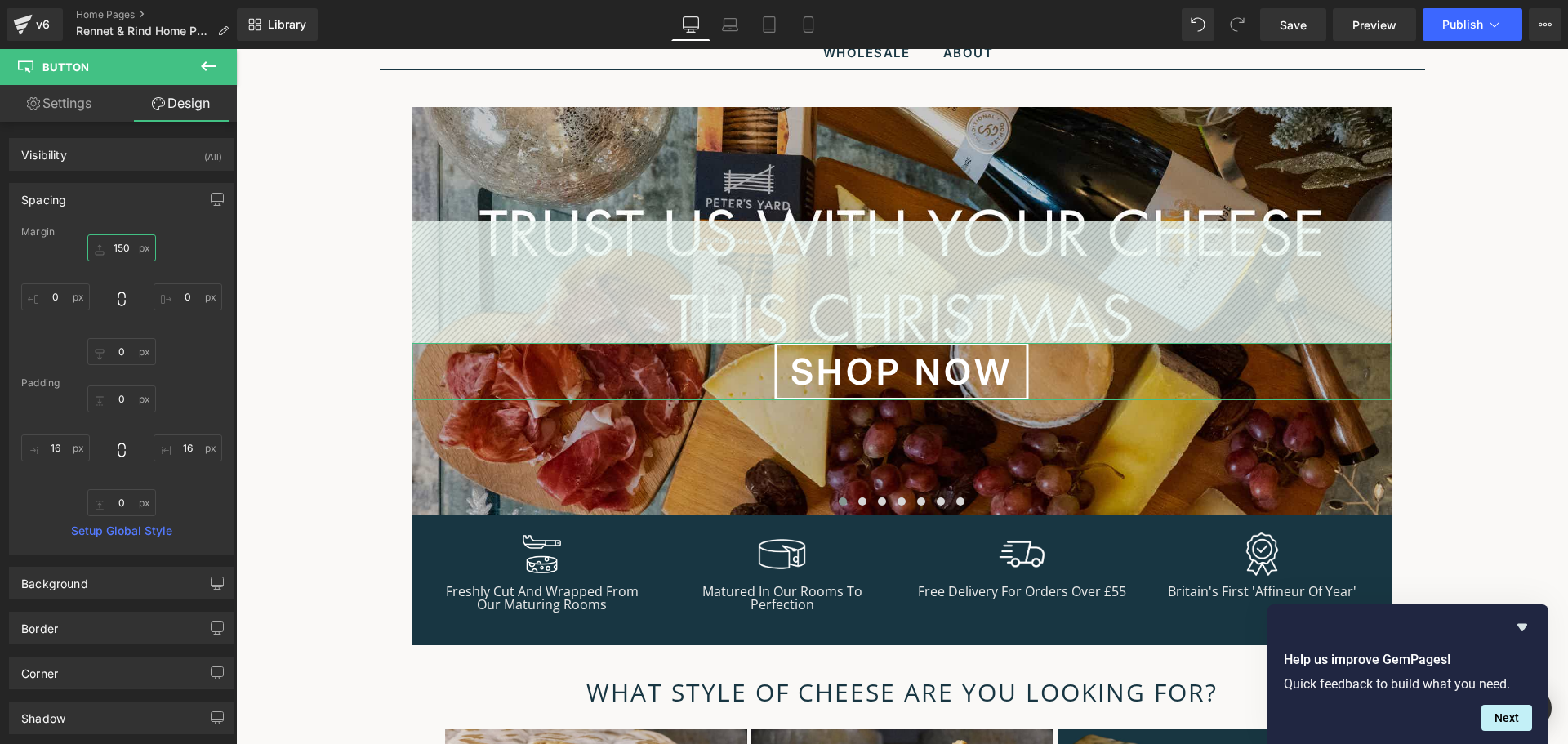
click at [115, 251] on input "text" at bounding box center [122, 248] width 68 height 27
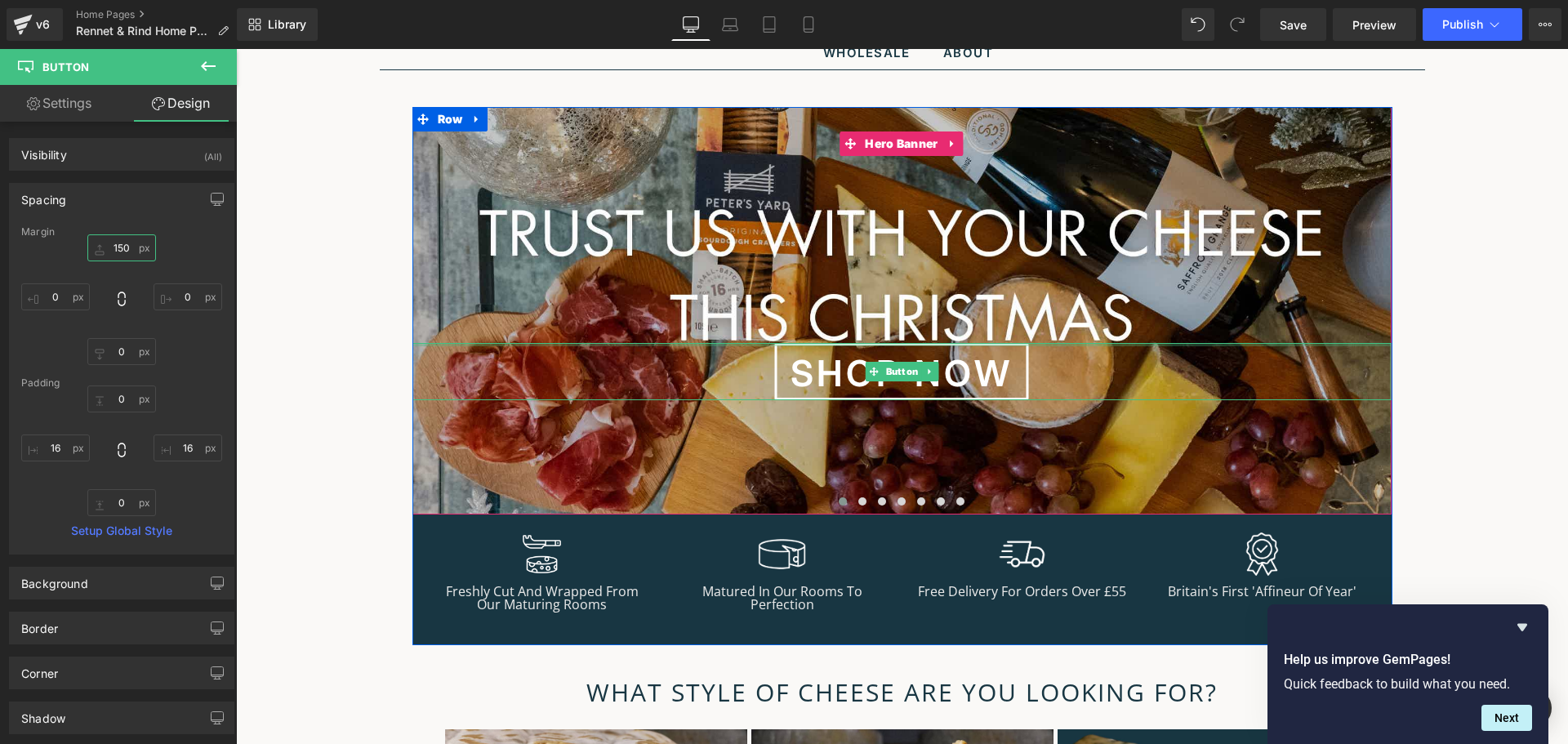
click at [898, 347] on div "SHOP NOW Button" at bounding box center [902, 371] width 979 height 57
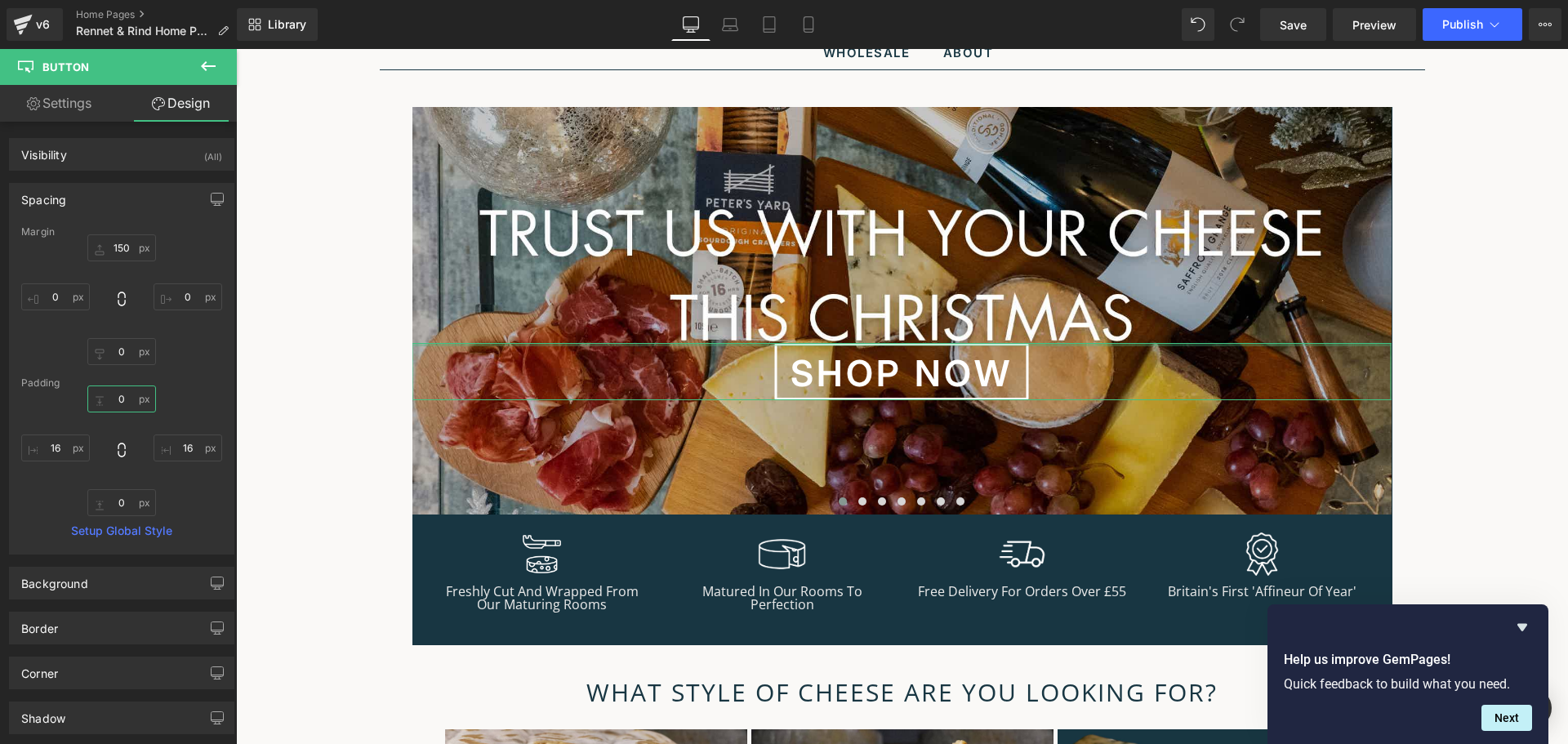
click at [114, 392] on input "text" at bounding box center [122, 399] width 68 height 27
type input "5"
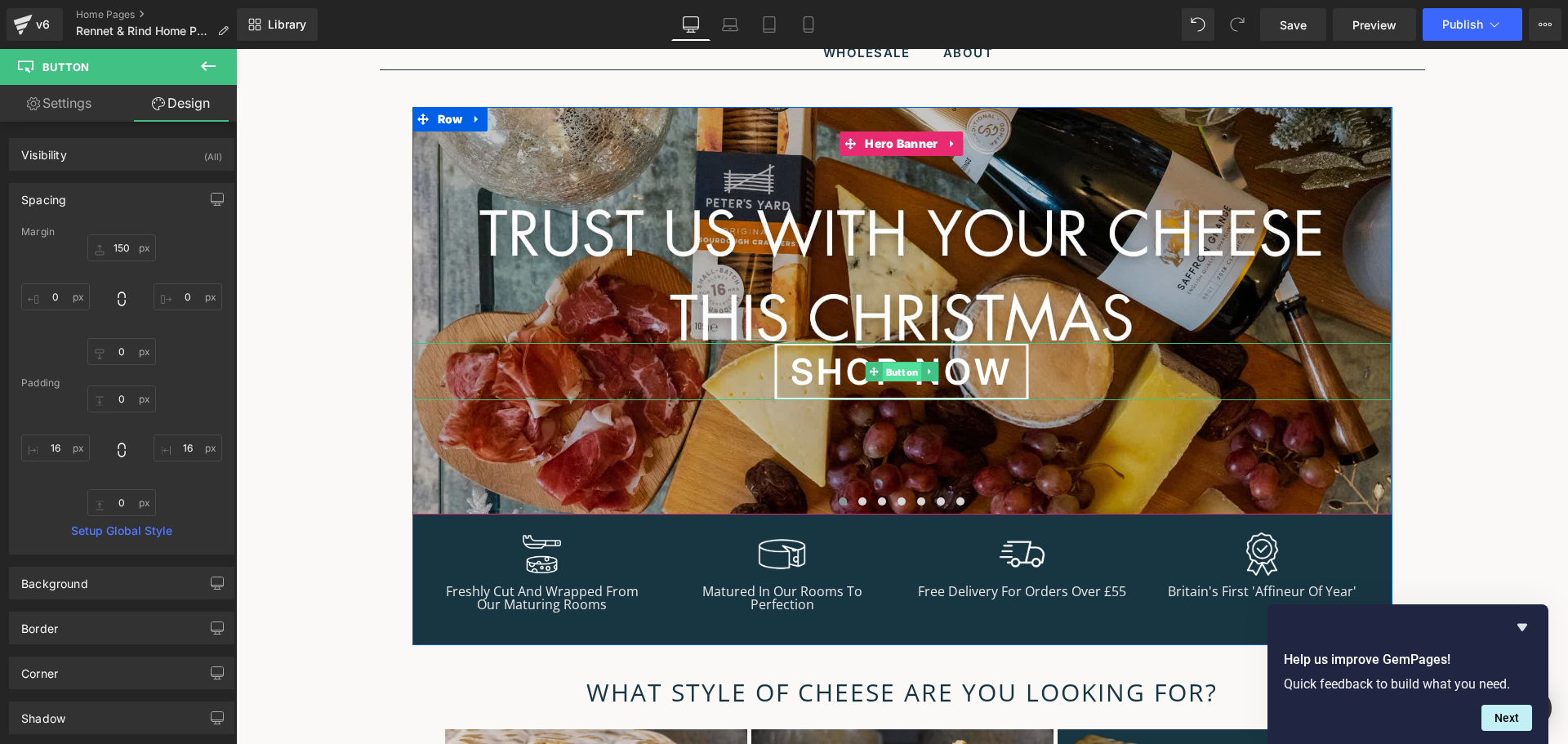
click at [890, 376] on span "Button" at bounding box center [902, 373] width 40 height 20
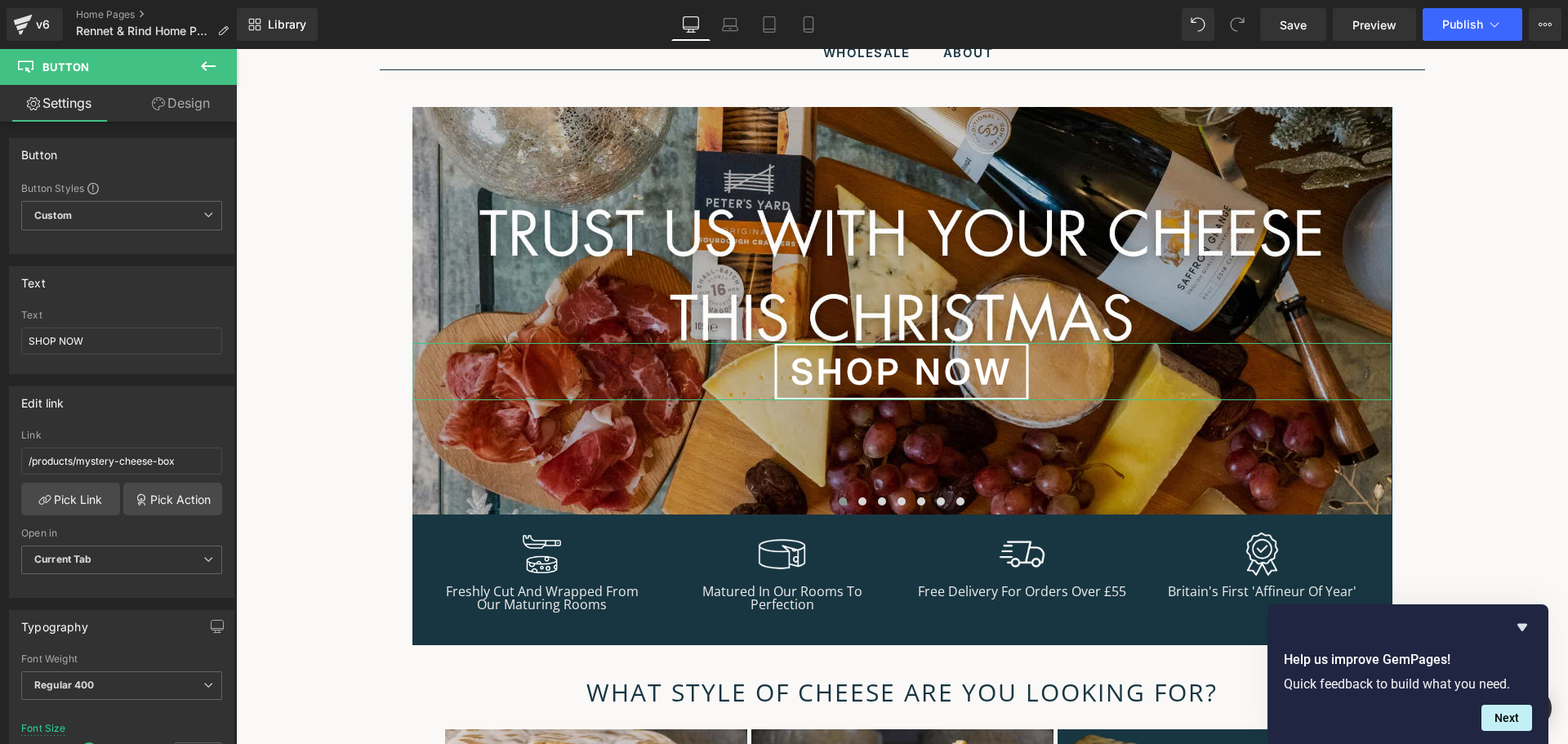
click at [163, 111] on link "Design" at bounding box center [180, 103] width 118 height 37
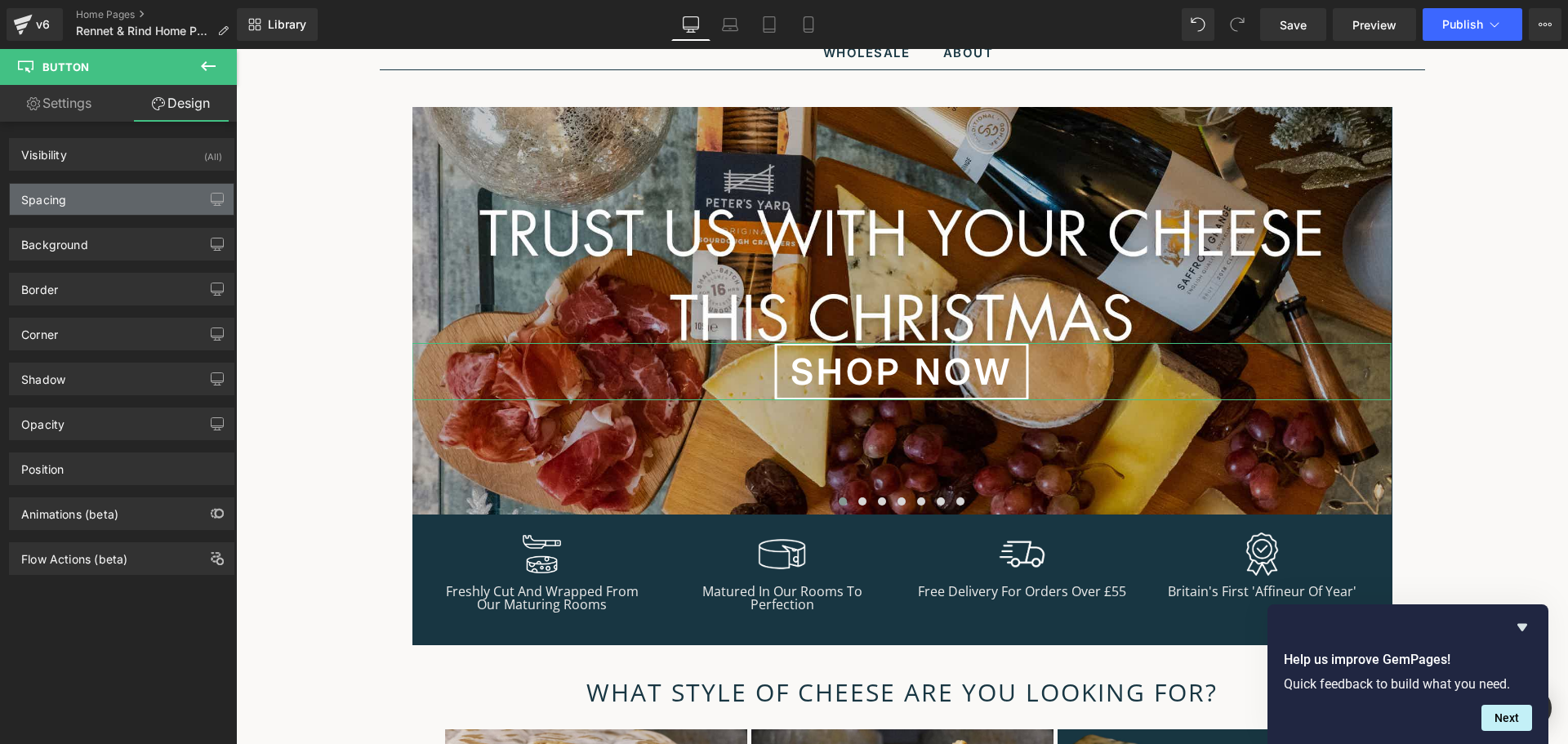
click at [97, 197] on div "Spacing" at bounding box center [122, 199] width 223 height 31
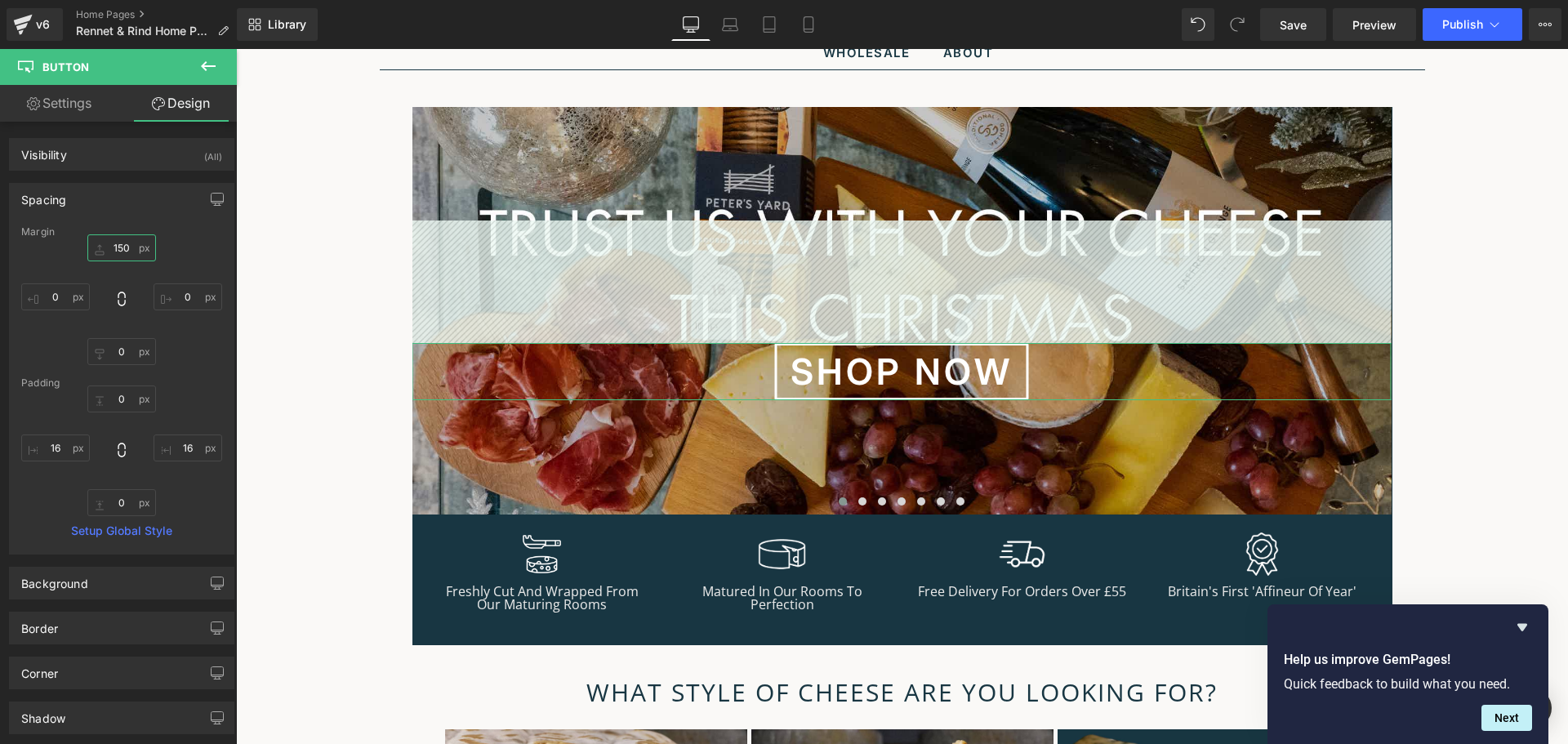
click at [109, 250] on input "150" at bounding box center [122, 248] width 68 height 27
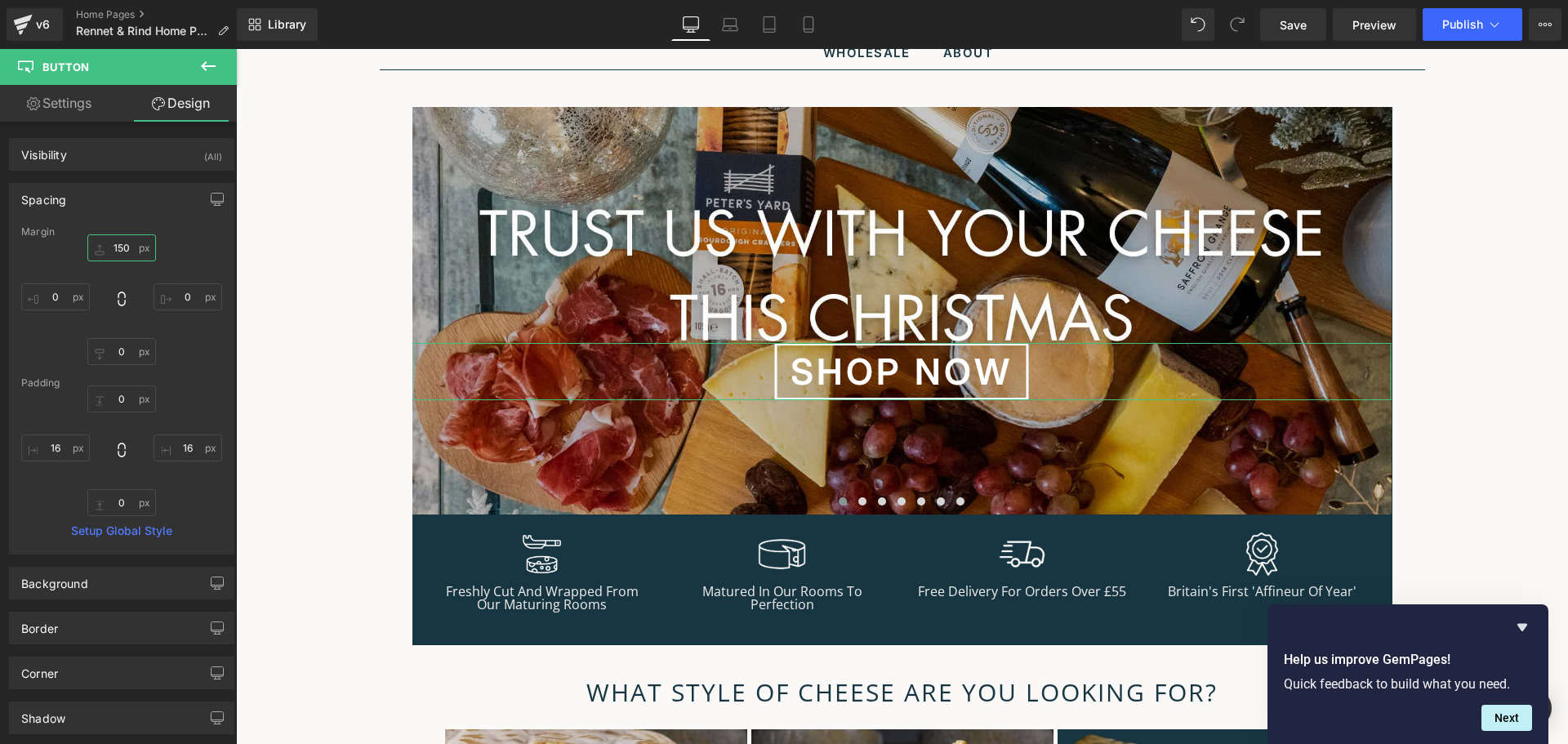
click at [109, 250] on input "150" at bounding box center [122, 248] width 68 height 27
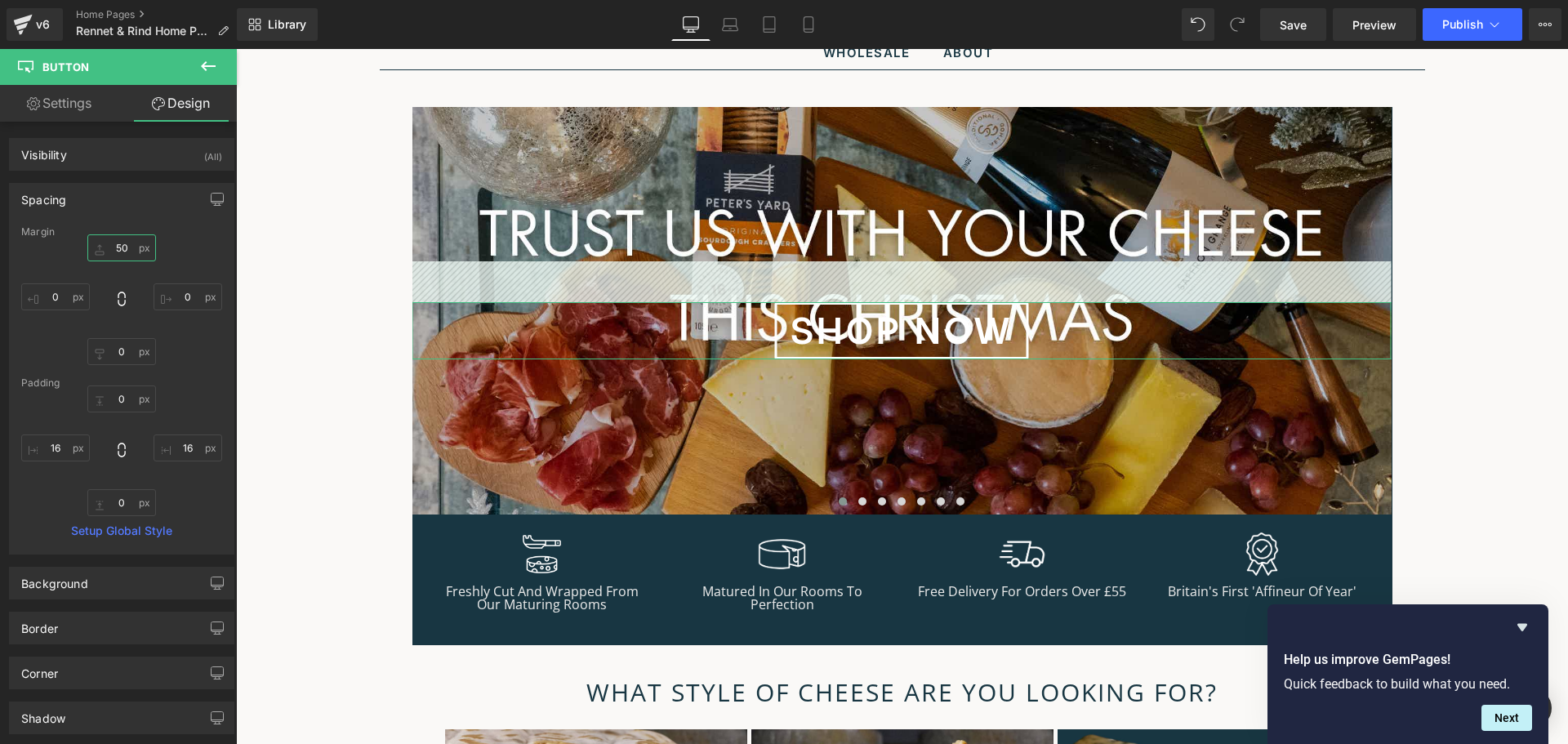
drag, startPoint x: 131, startPoint y: 255, endPoint x: 78, endPoint y: 252, distance: 53.1
click at [76, 256] on div "50 0 0 0" at bounding box center [122, 299] width 201 height 131
click at [117, 251] on input "50" at bounding box center [122, 248] width 68 height 27
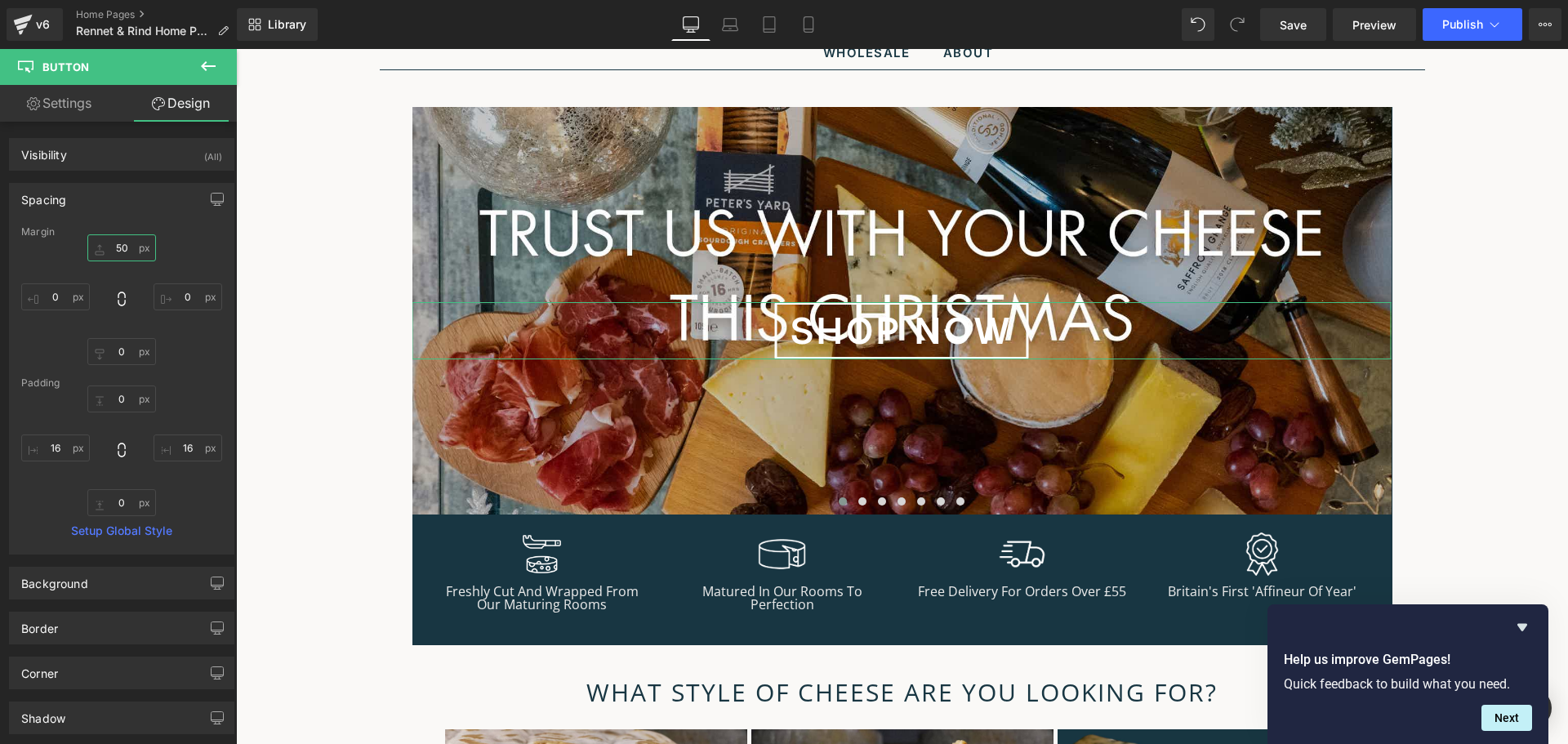
click at [117, 253] on input "50" at bounding box center [122, 248] width 68 height 27
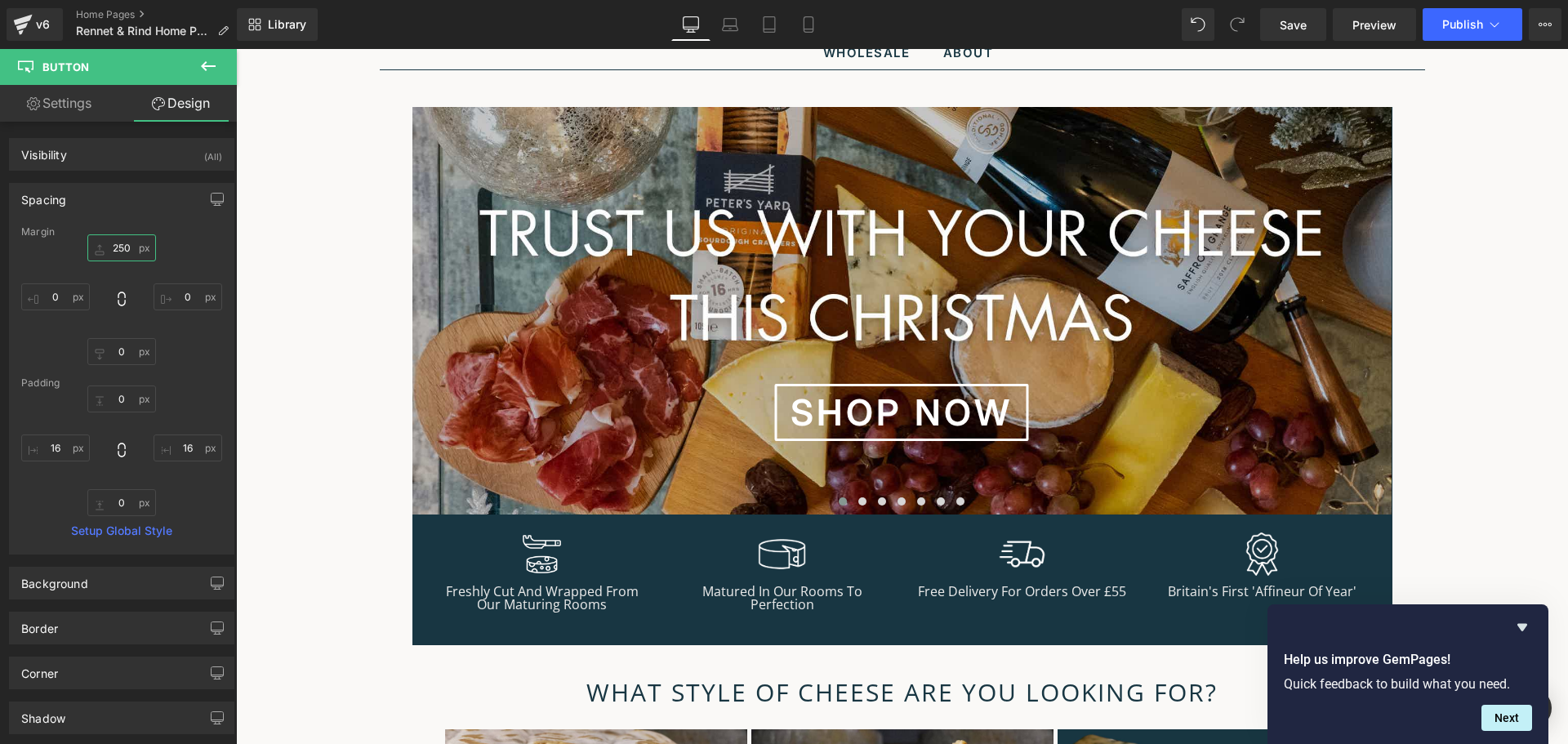
type input "250"
click at [820, 28] on link "Mobile" at bounding box center [809, 24] width 40 height 32
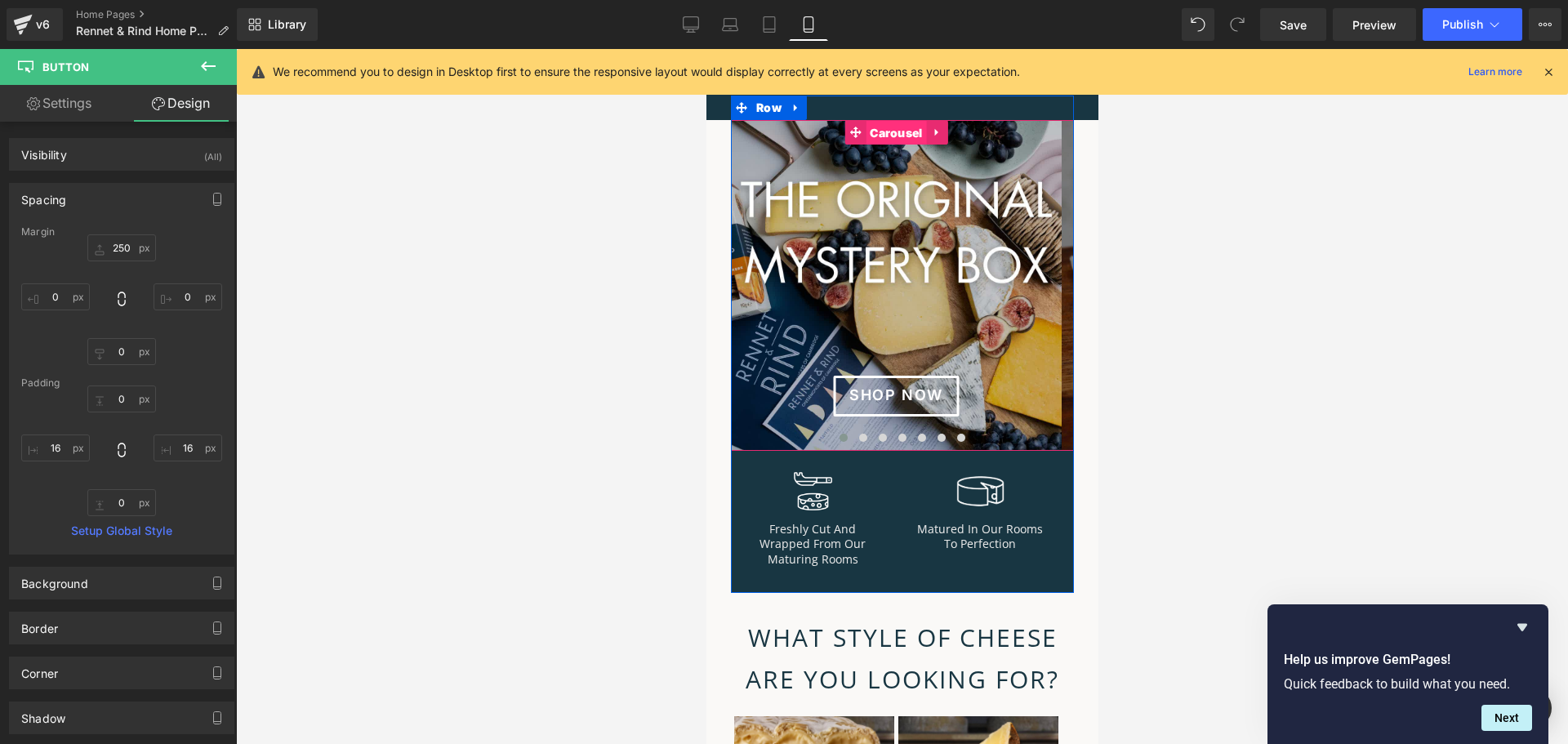
click at [893, 134] on span "Carousel" at bounding box center [894, 132] width 60 height 24
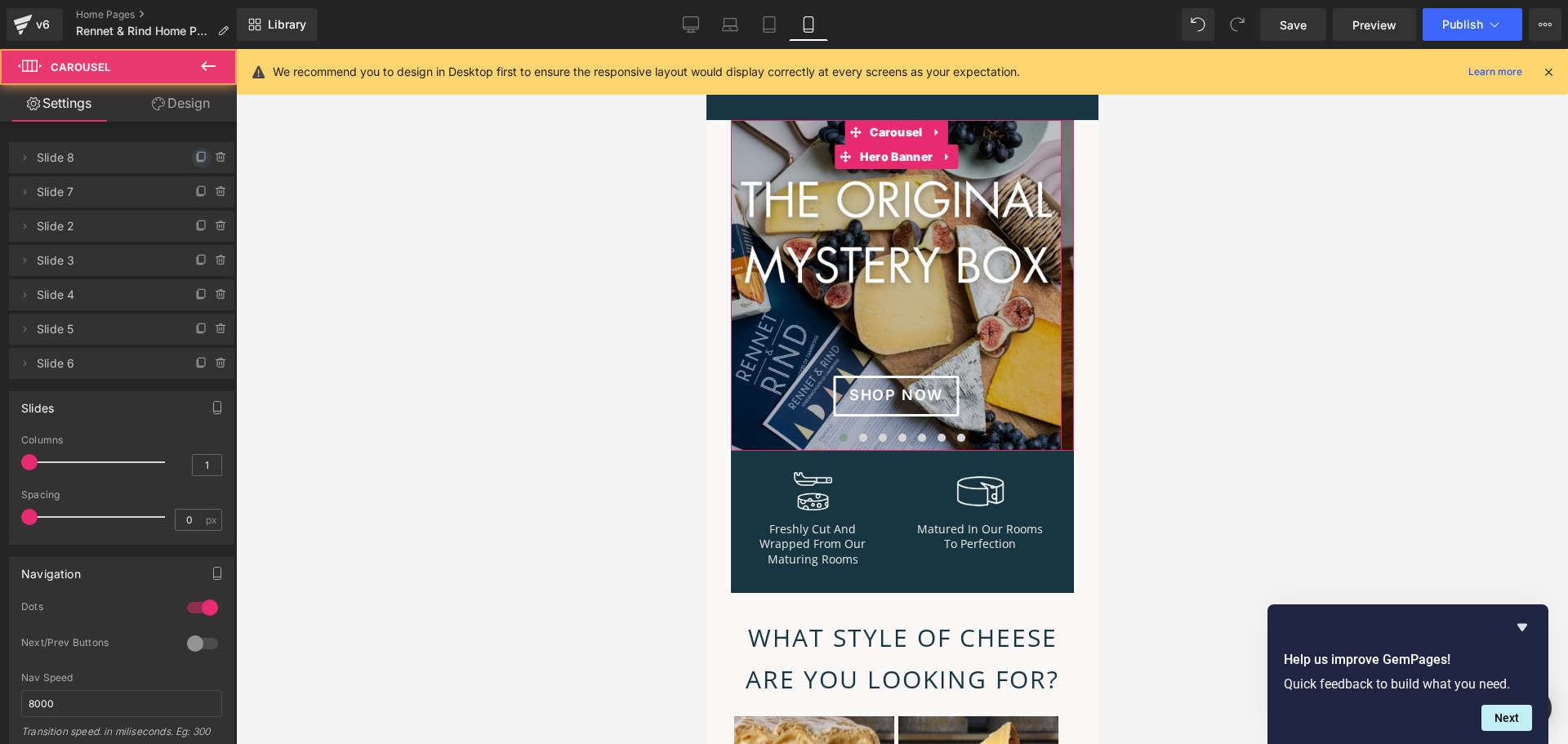
click at [198, 160] on icon at bounding box center [201, 156] width 6 height 8
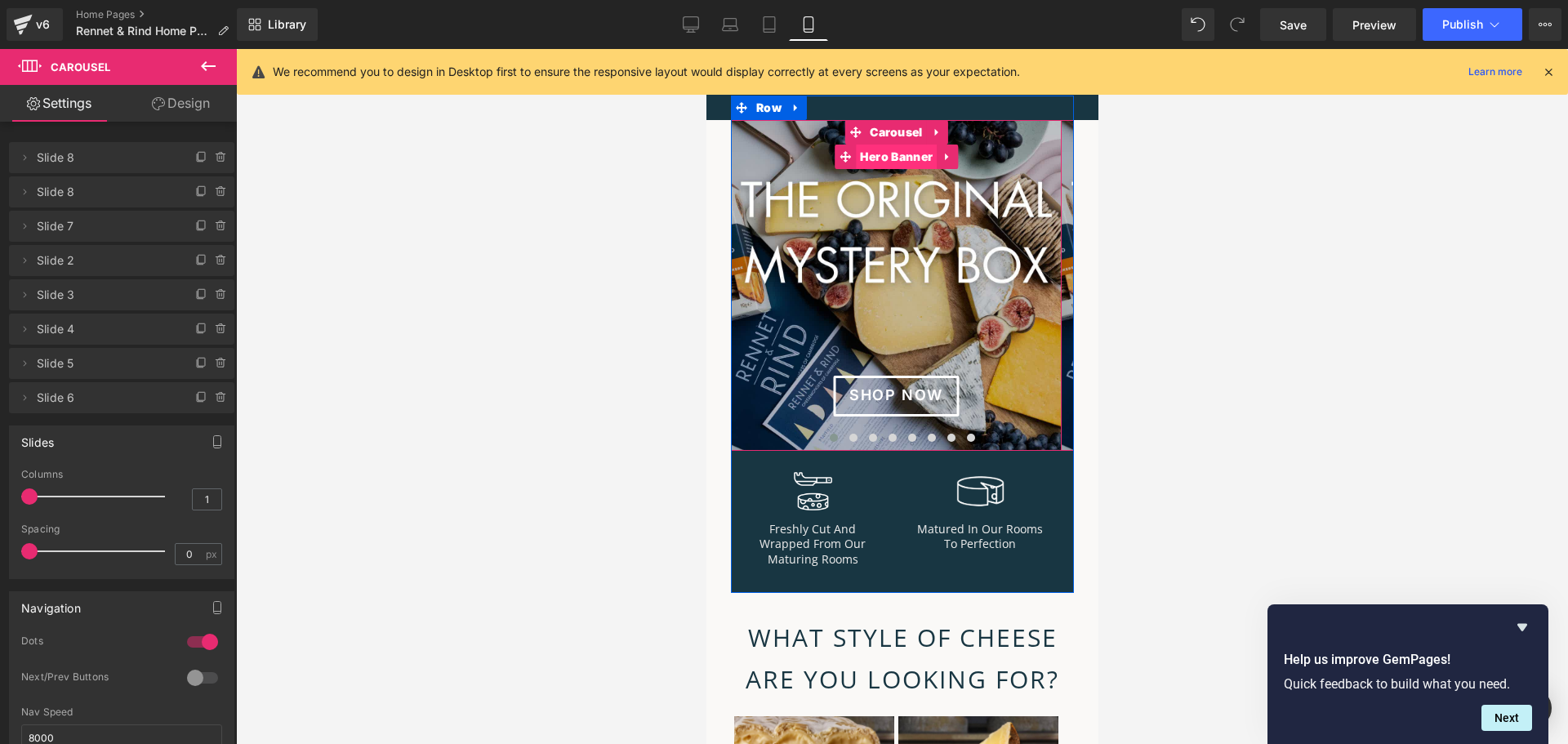
click at [893, 165] on span "Hero Banner" at bounding box center [895, 157] width 81 height 24
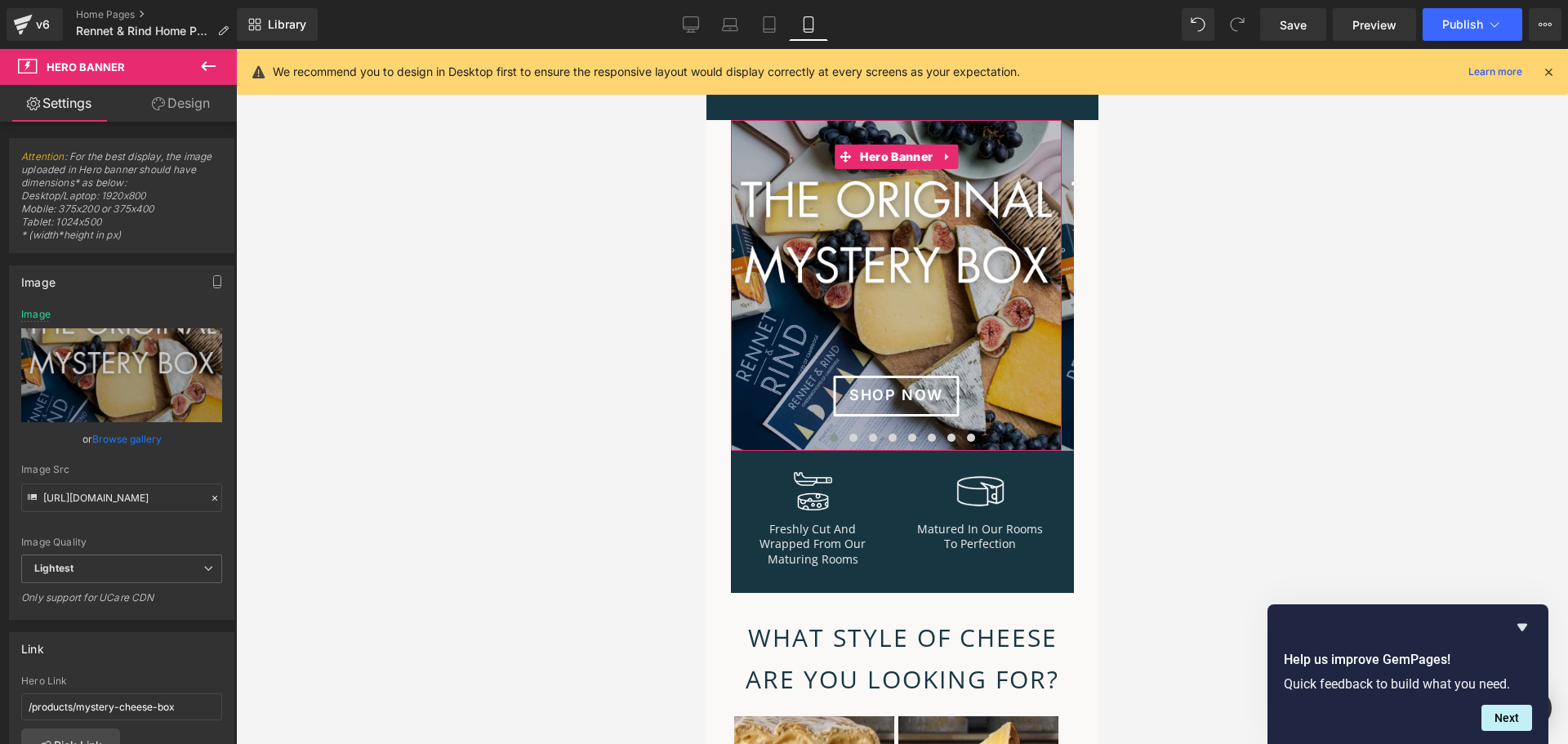
click at [136, 446] on link "Browse gallery" at bounding box center [126, 440] width 69 height 29
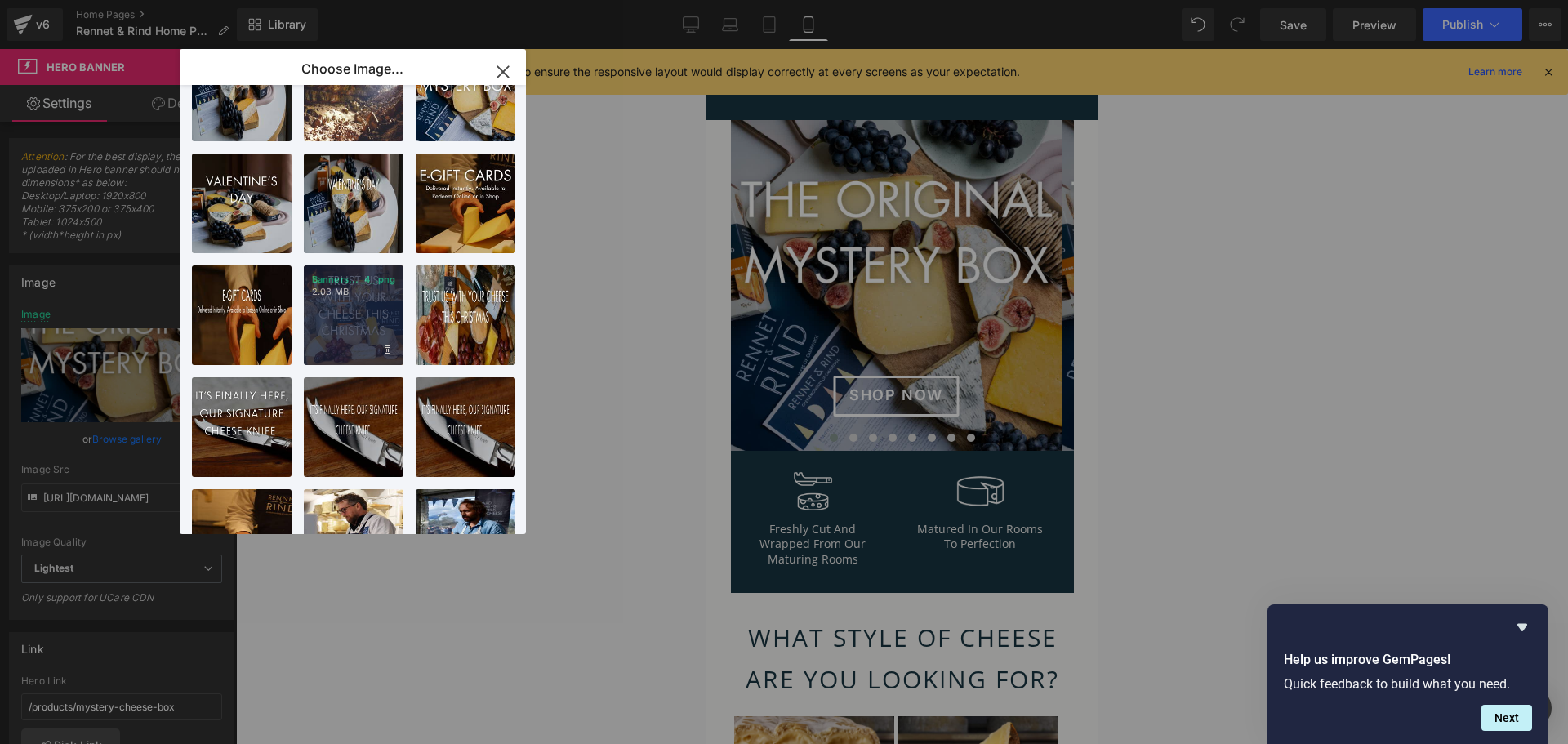
click at [364, 307] on div "Banners... _4_.png 2.03 MB" at bounding box center [353, 315] width 100 height 100
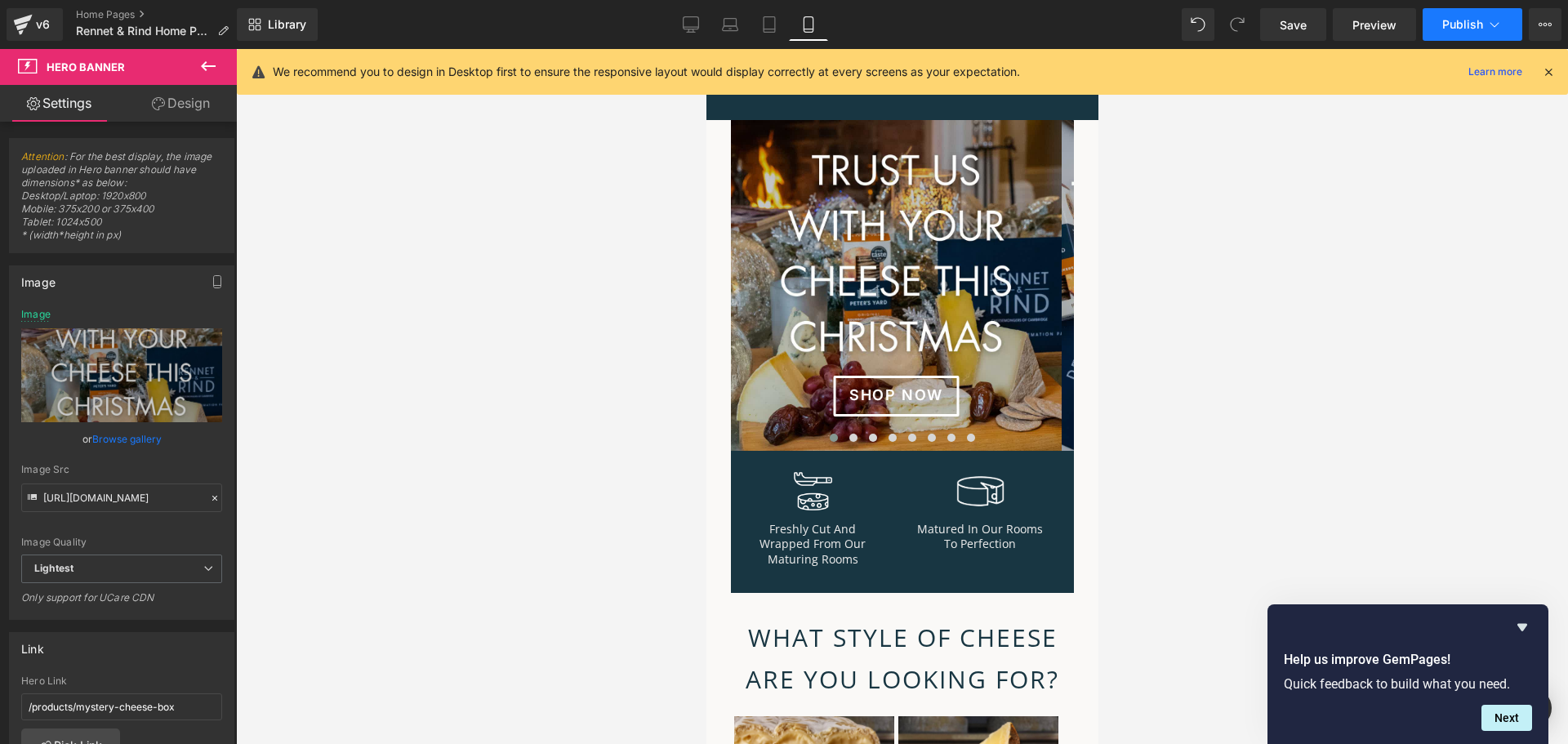
click at [1486, 27] on button "Publish" at bounding box center [1473, 24] width 100 height 32
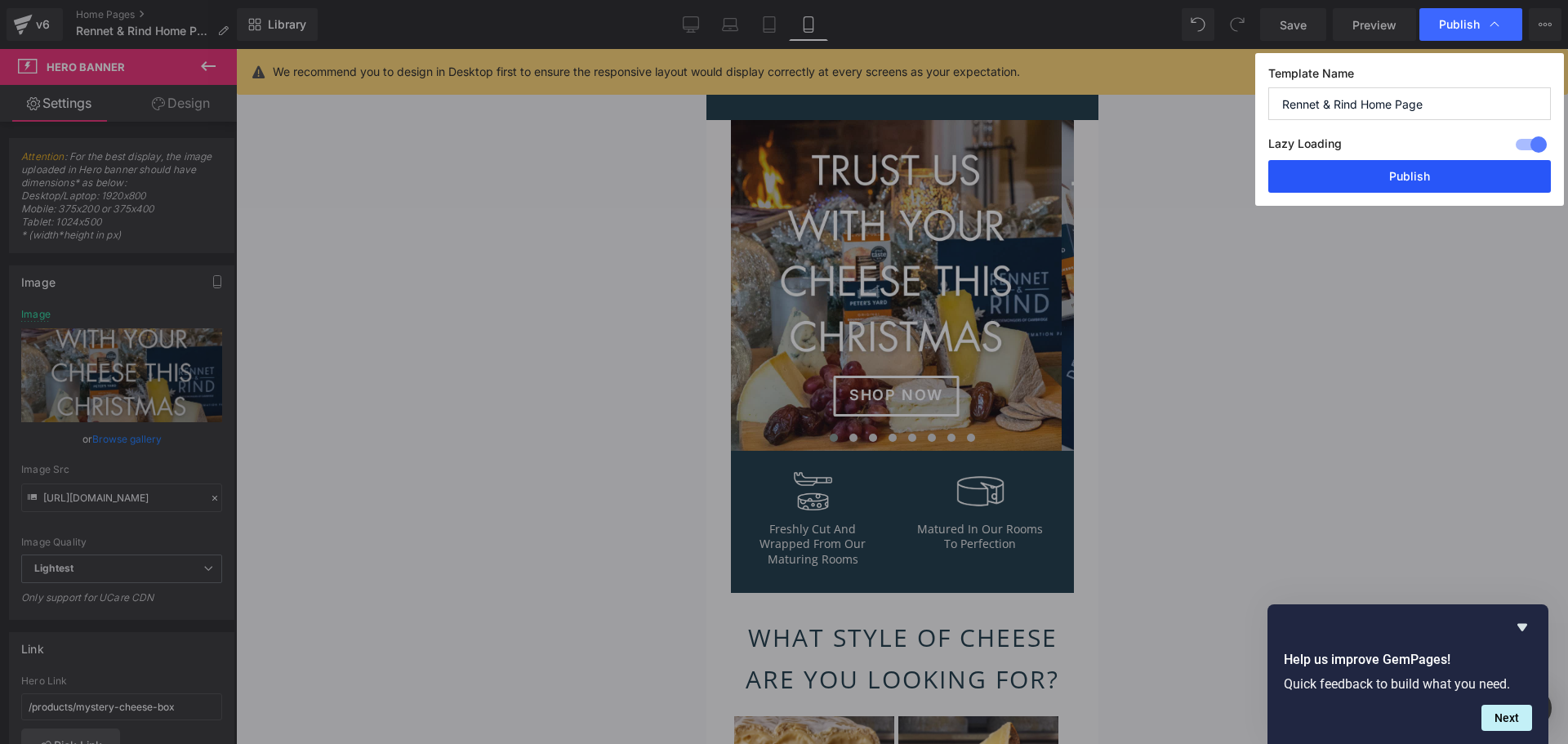
click at [1439, 178] on button "Publish" at bounding box center [1409, 177] width 283 height 32
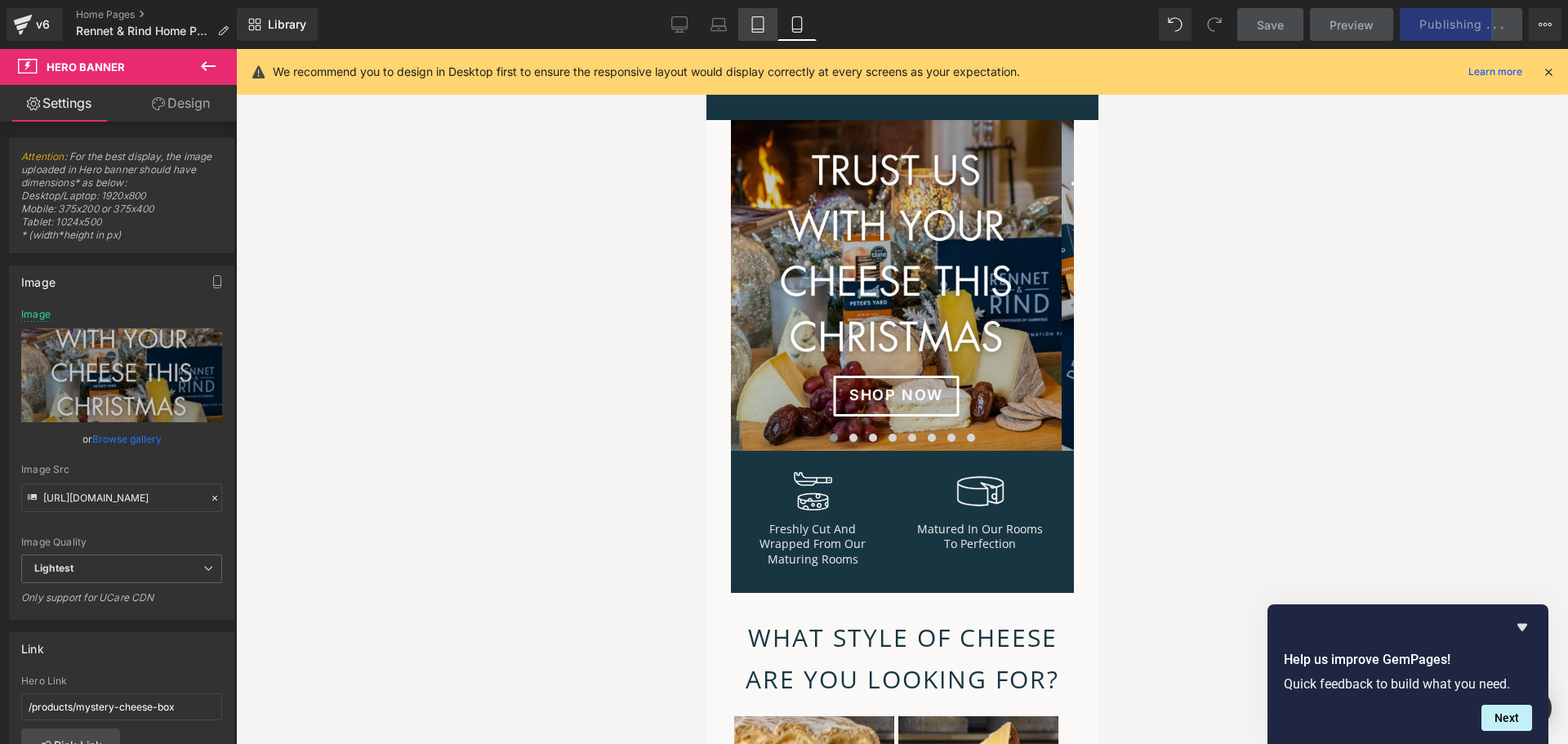
click at [758, 24] on icon at bounding box center [757, 24] width 16 height 16
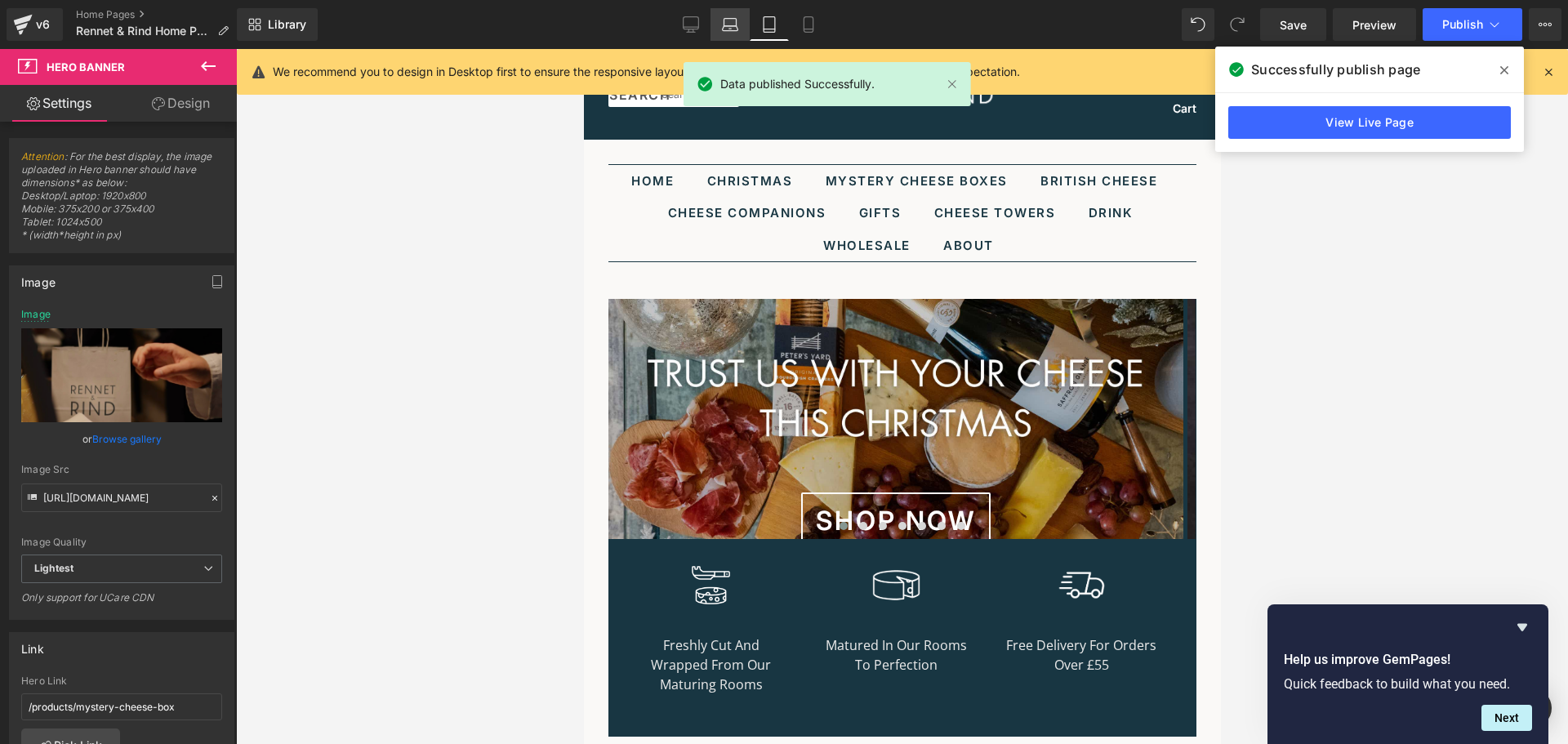
click at [738, 26] on icon at bounding box center [730, 28] width 15 height 5
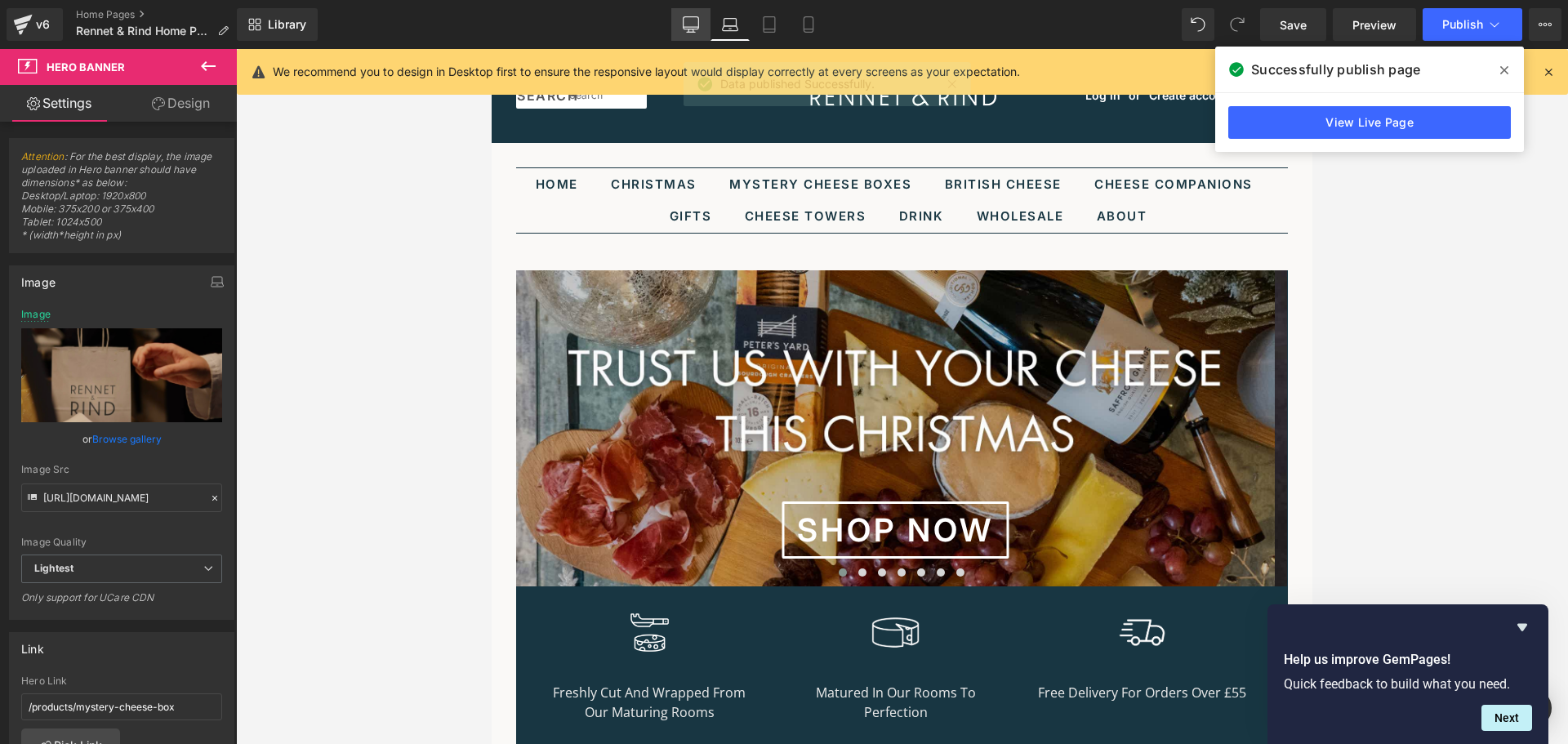
click at [692, 26] on icon at bounding box center [691, 24] width 16 height 16
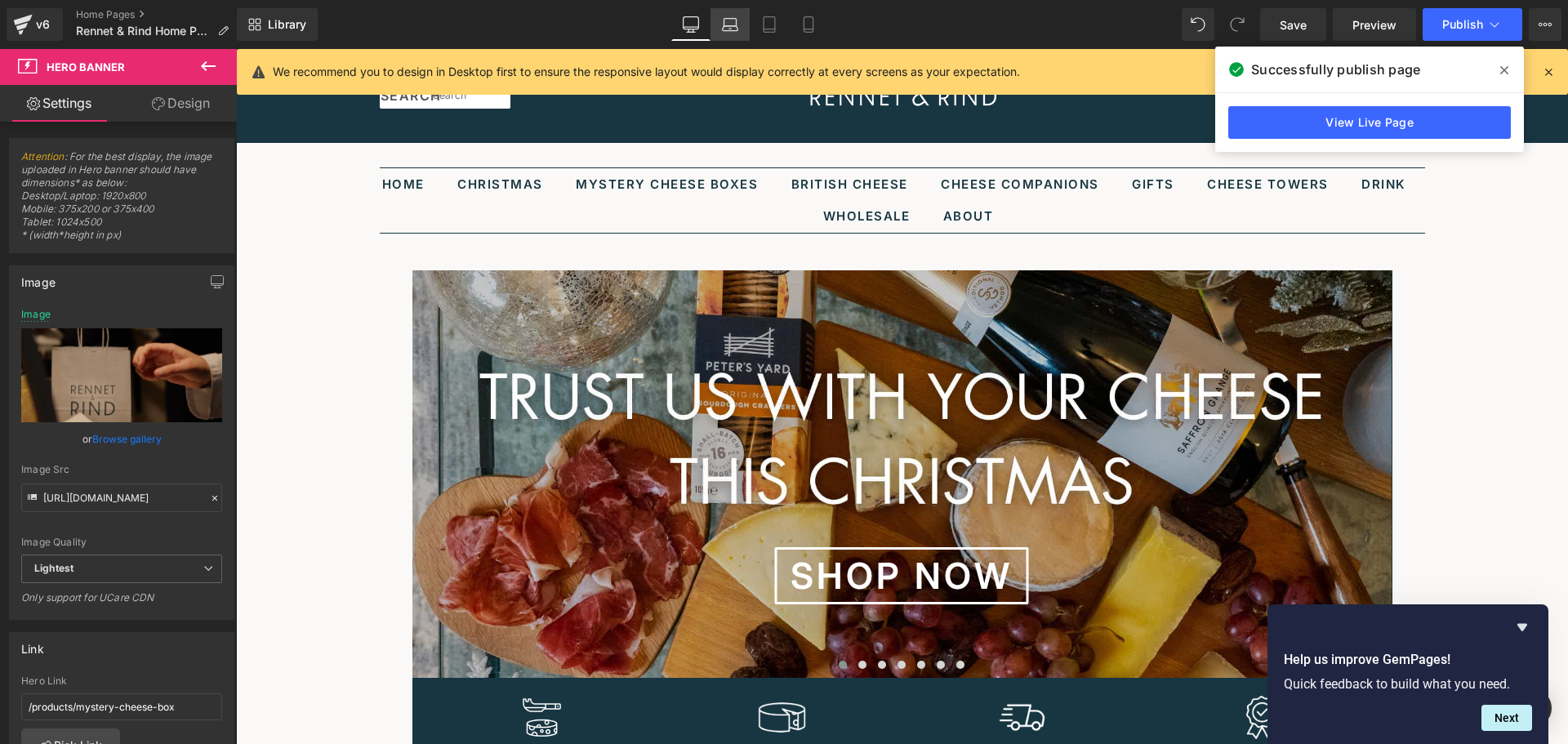
click at [728, 25] on icon at bounding box center [730, 24] width 16 height 16
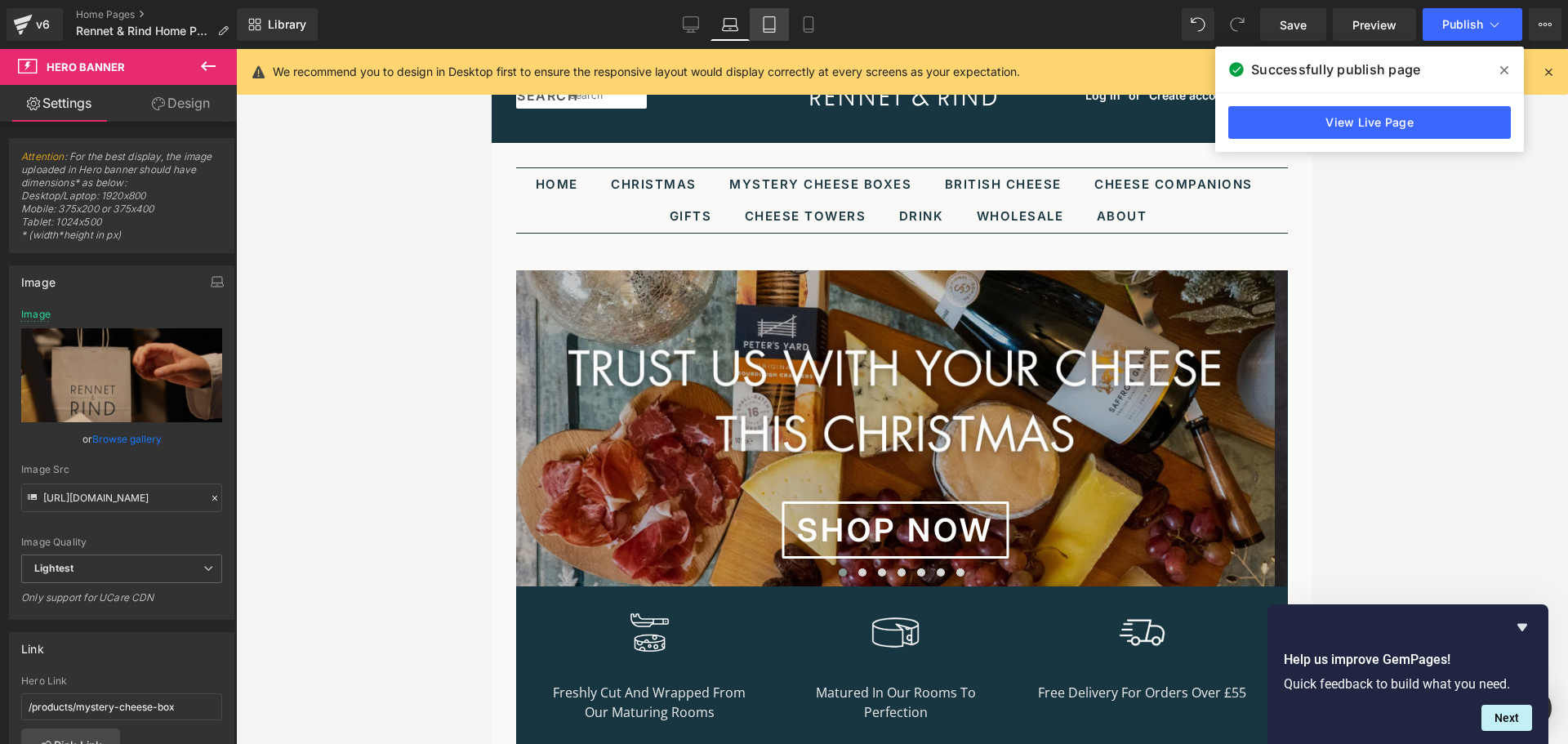
click at [766, 21] on icon at bounding box center [769, 24] width 16 height 16
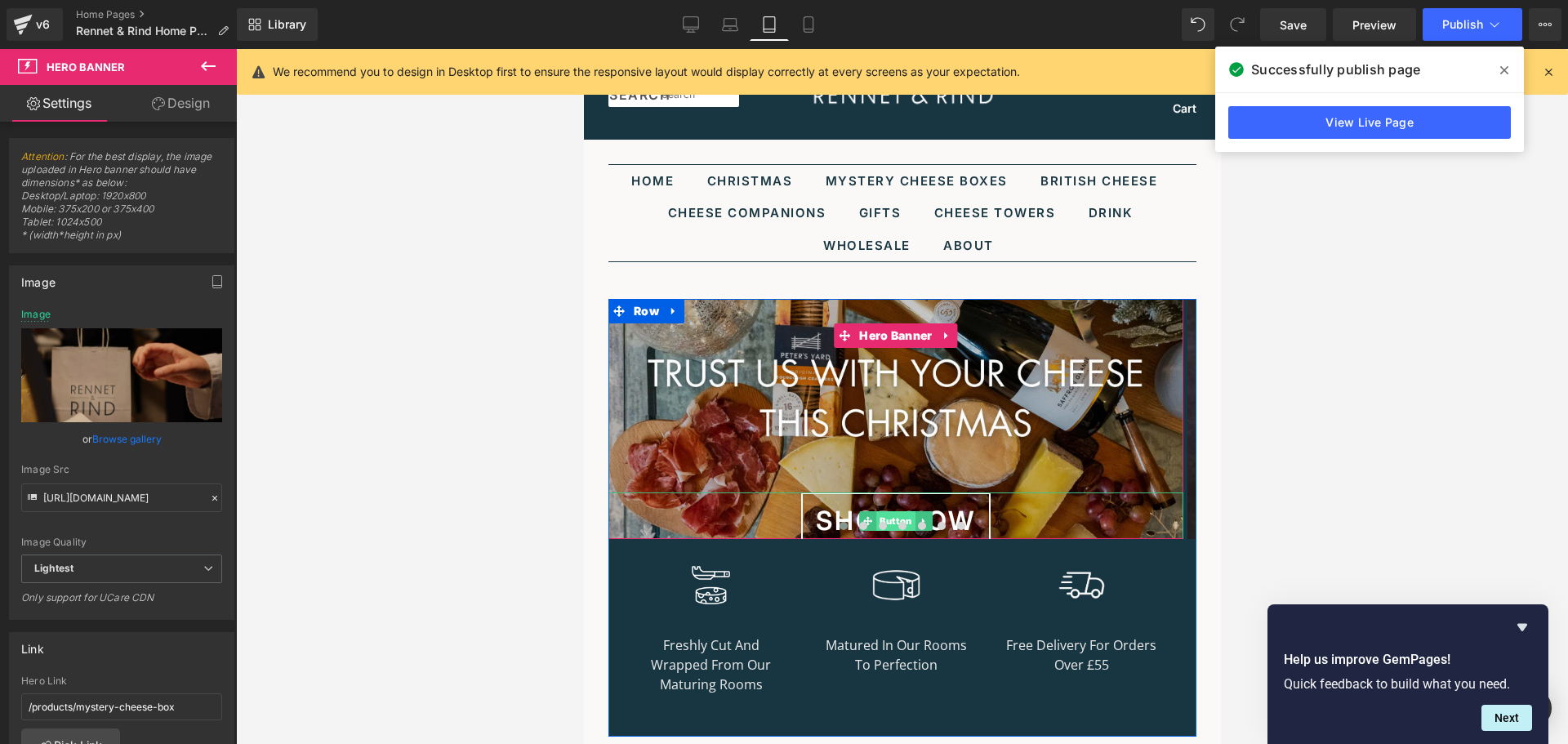
click at [893, 513] on span "Button" at bounding box center [895, 522] width 40 height 20
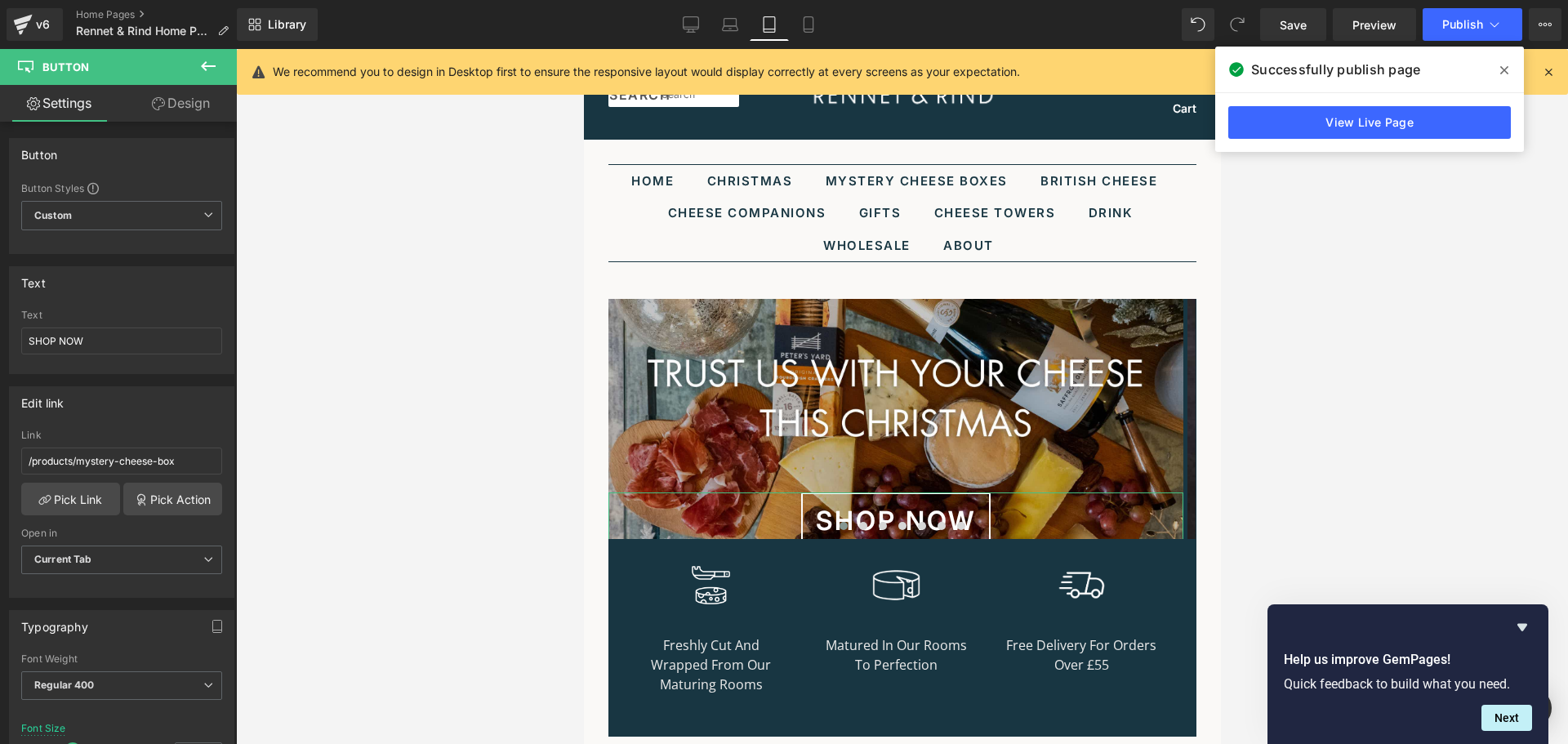
click at [178, 99] on link "Design" at bounding box center [180, 103] width 118 height 37
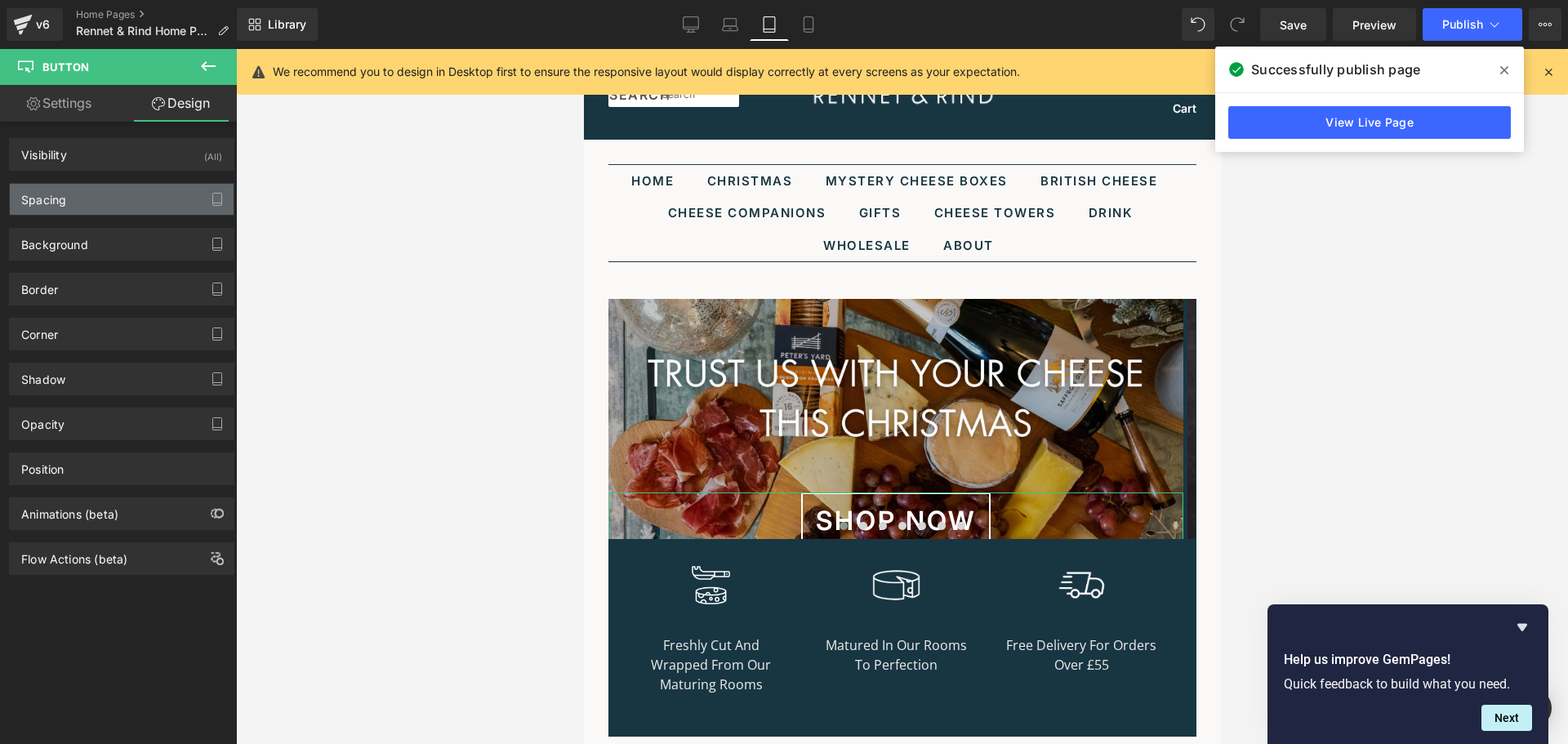
click at [92, 199] on div "Spacing" at bounding box center [122, 199] width 223 height 31
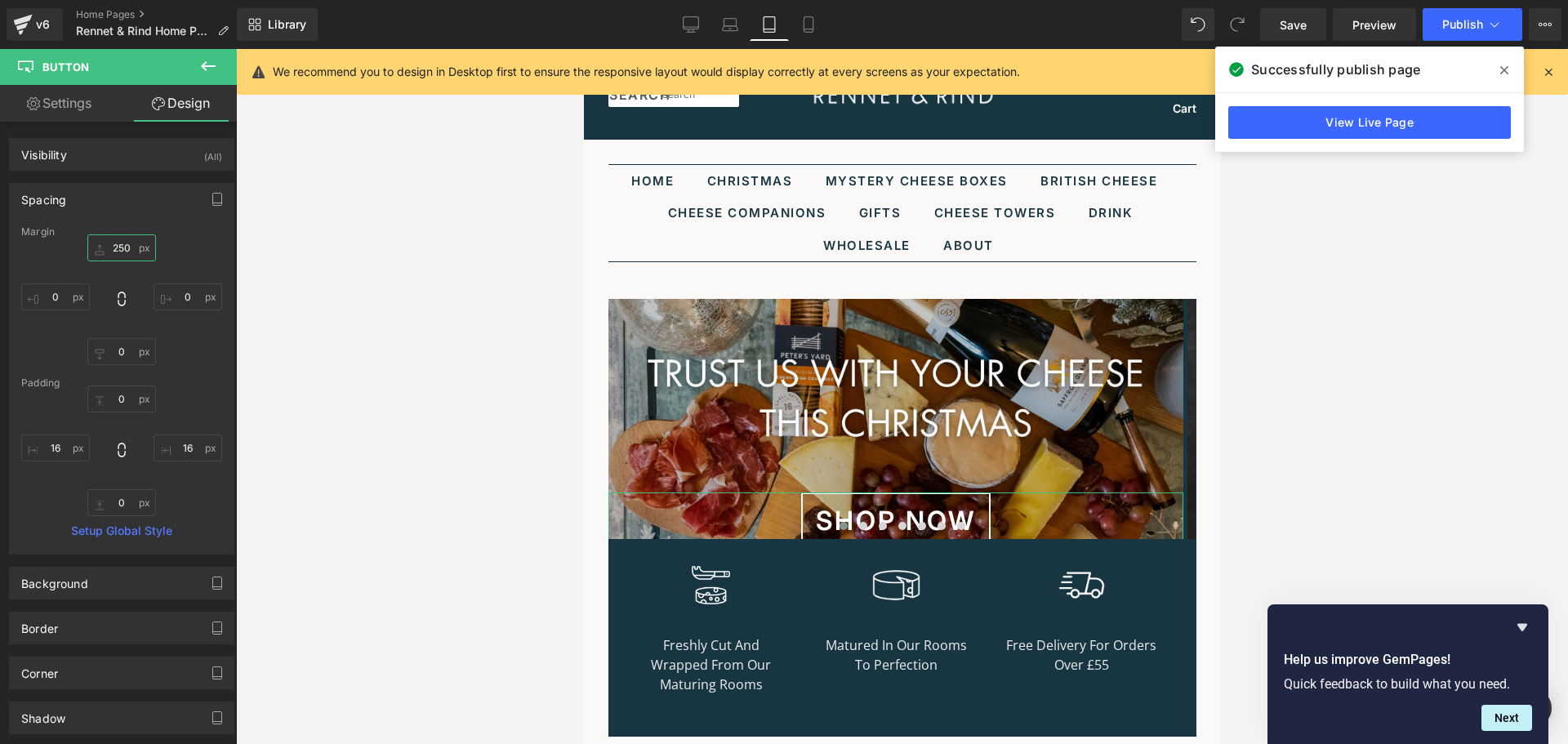
click at [117, 249] on input "250" at bounding box center [122, 248] width 68 height 27
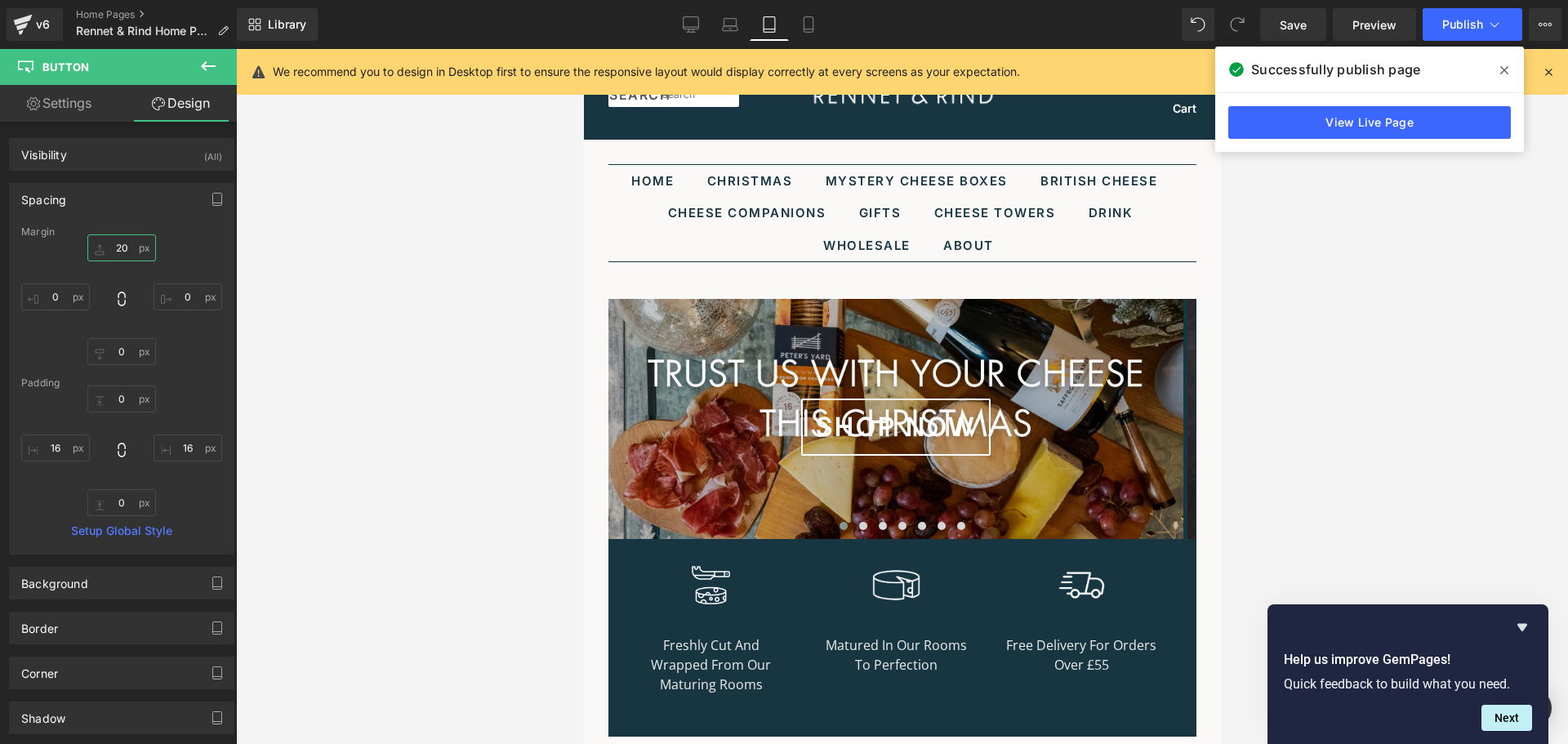
type input "2"
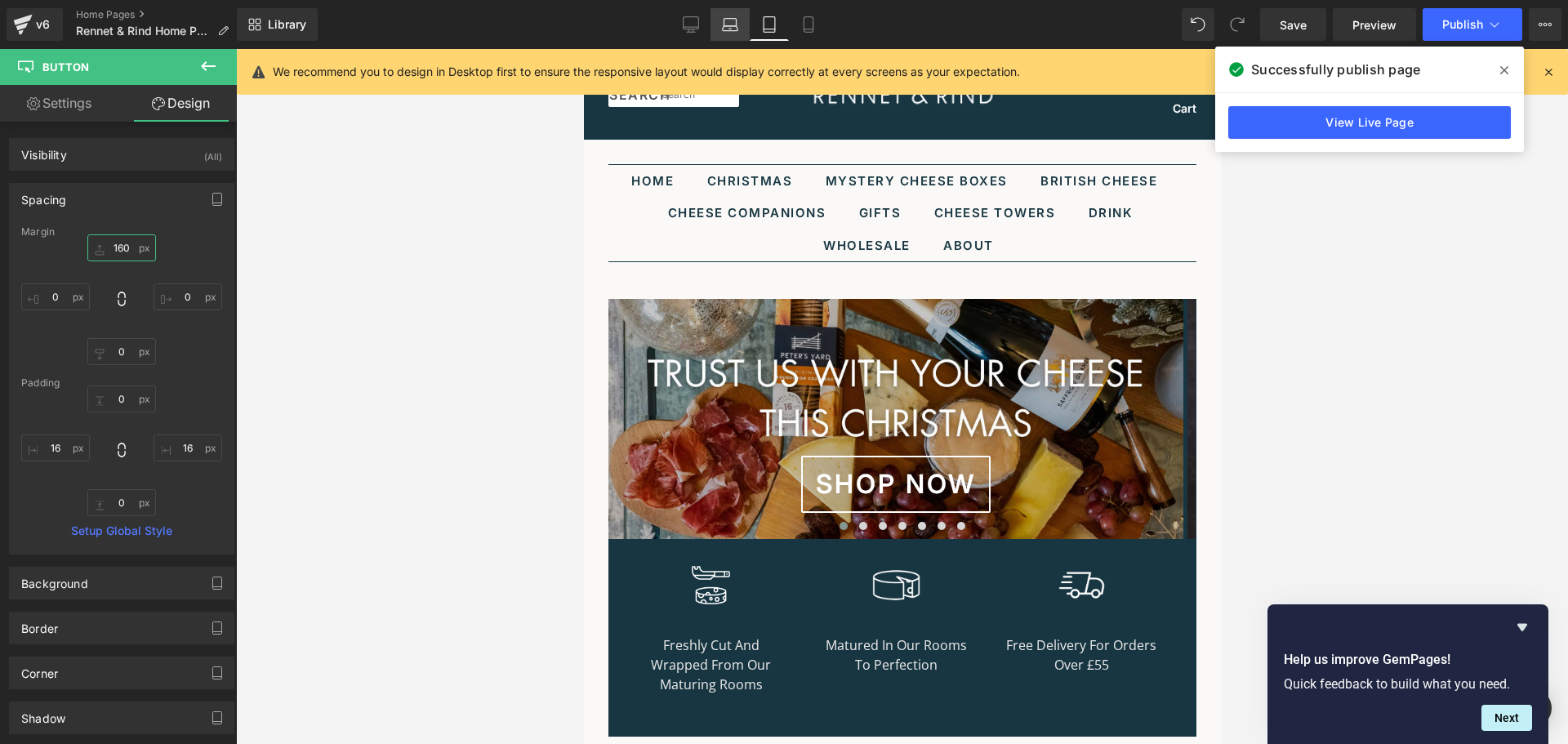
type input "160"
click at [732, 23] on icon at bounding box center [730, 24] width 16 height 16
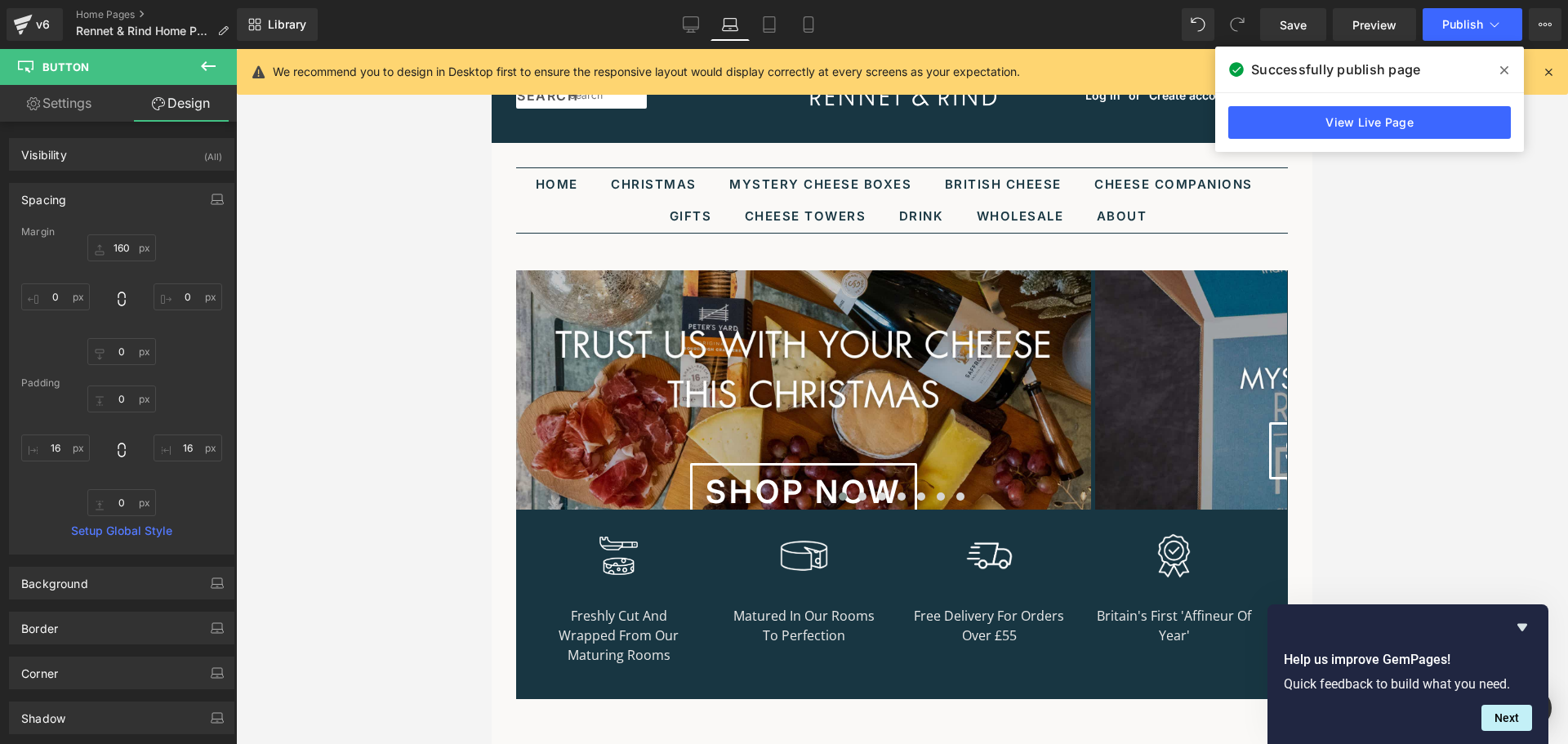
scroll to position [9, 0]
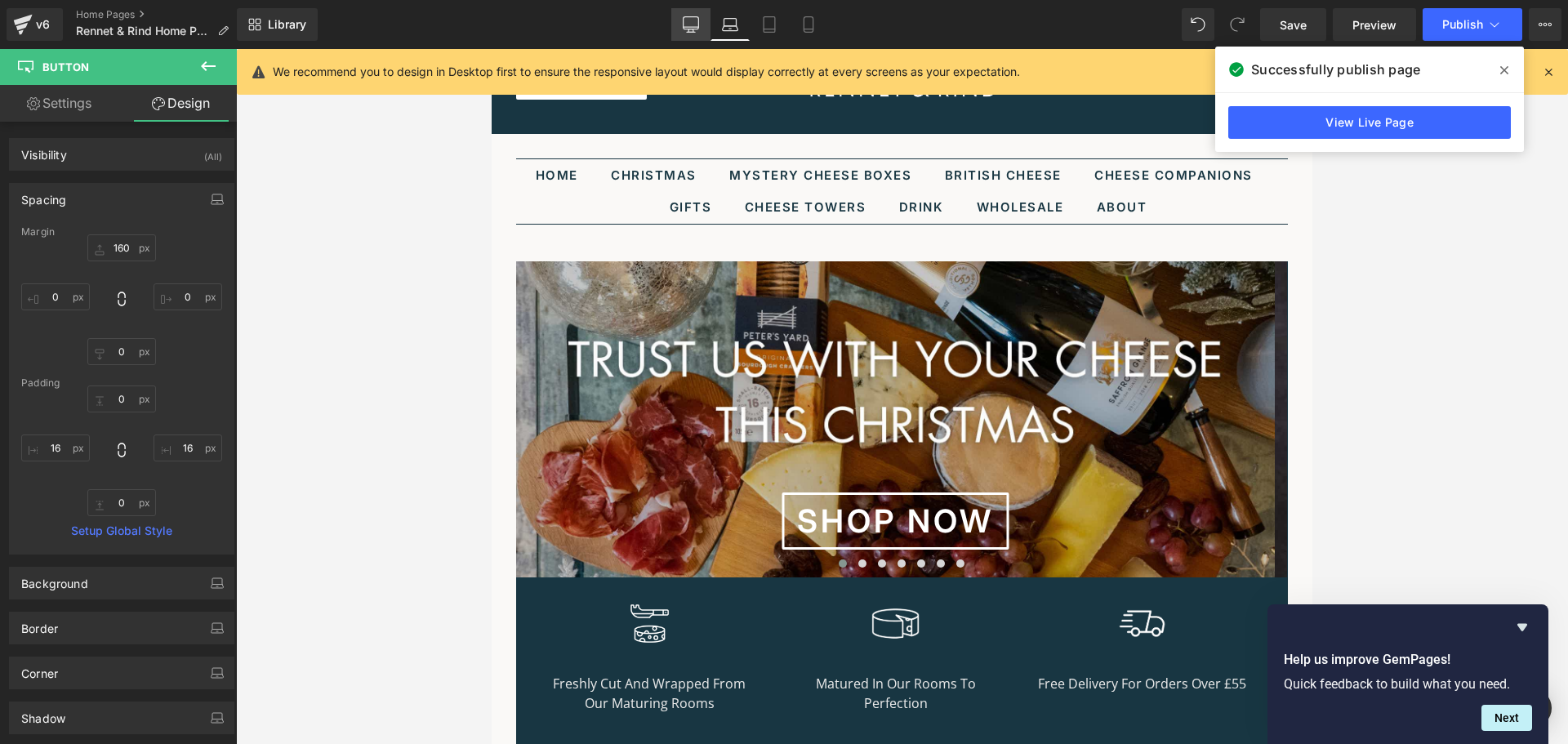
click at [688, 30] on icon at bounding box center [691, 23] width 15 height 13
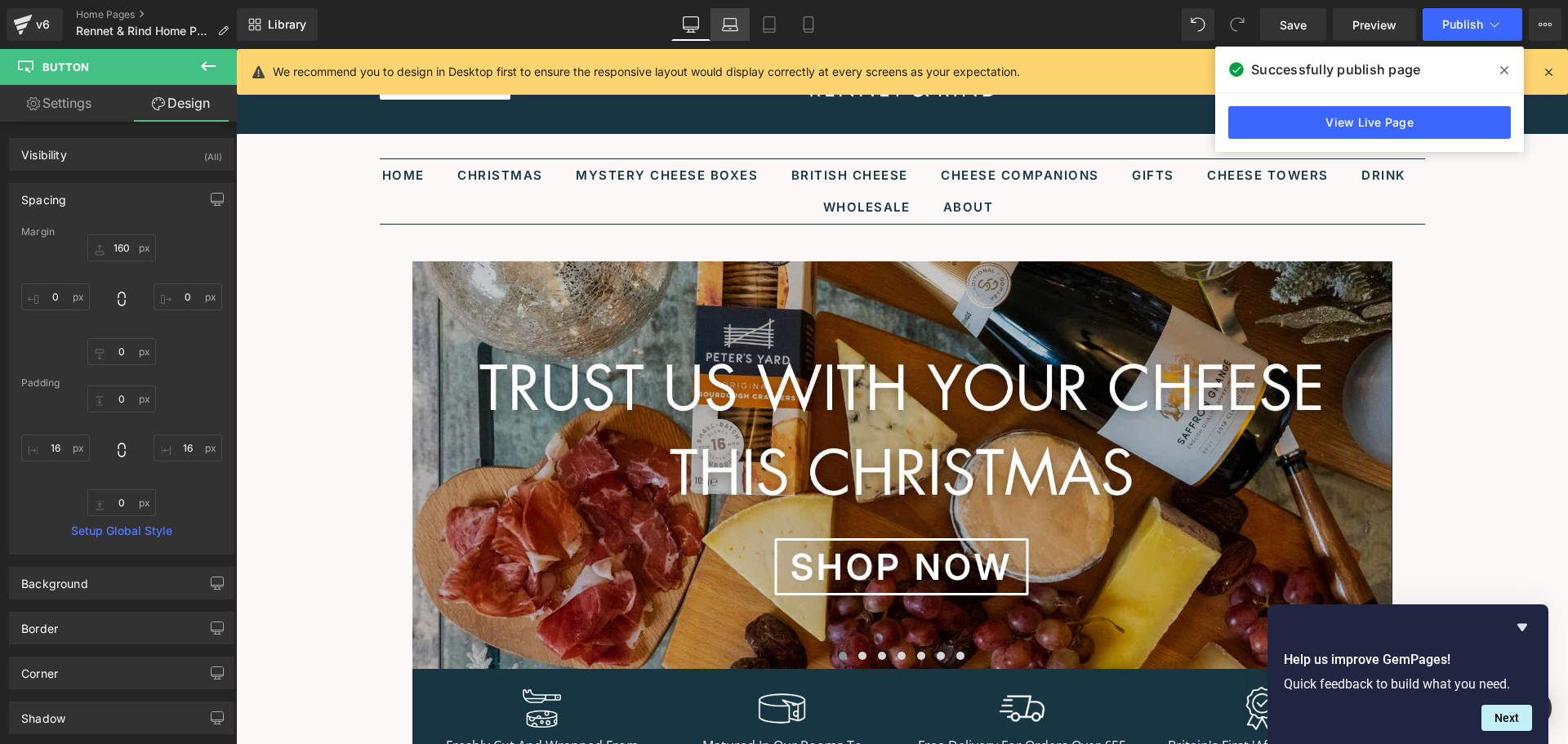
click at [732, 32] on icon at bounding box center [730, 24] width 16 height 16
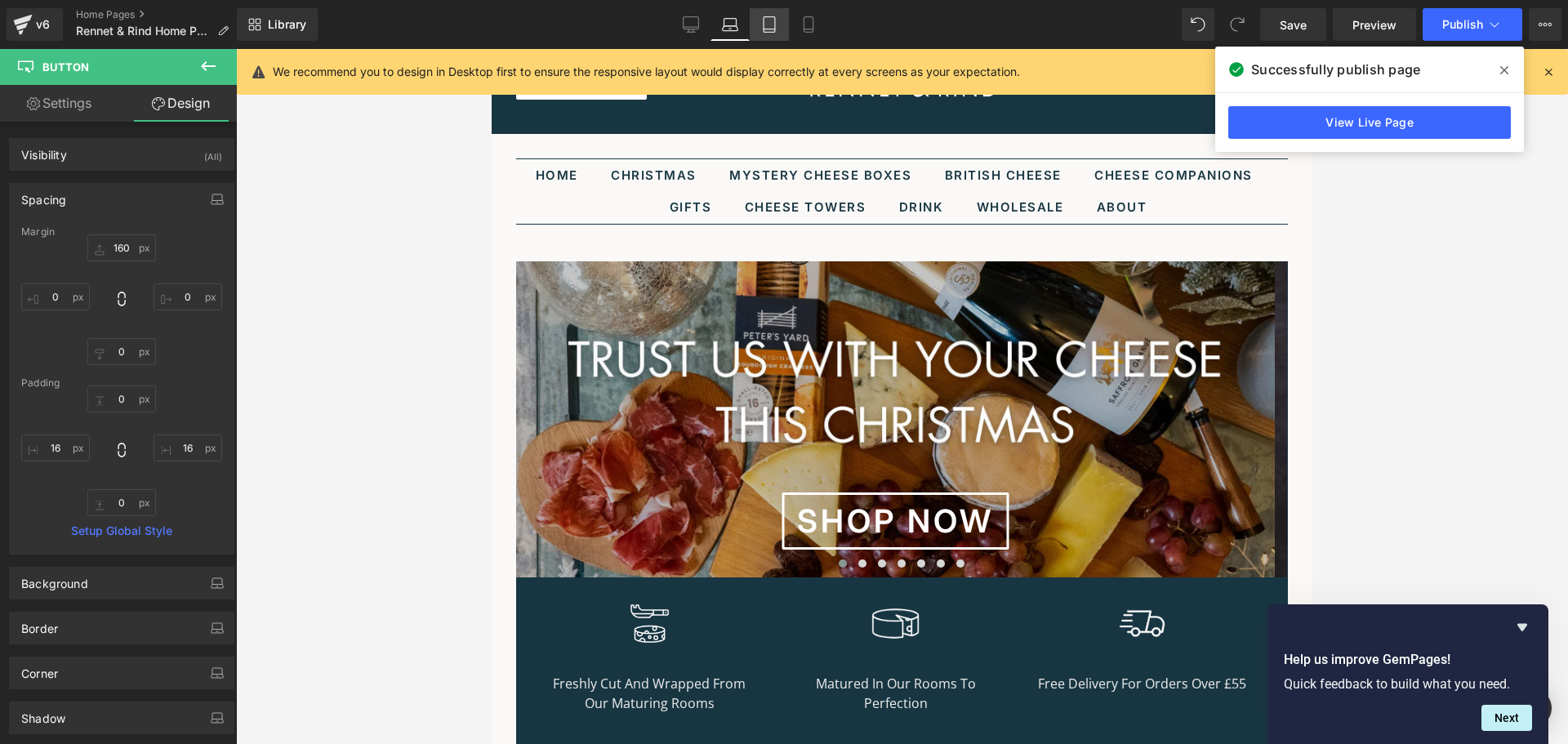
click at [766, 31] on icon at bounding box center [769, 24] width 16 height 16
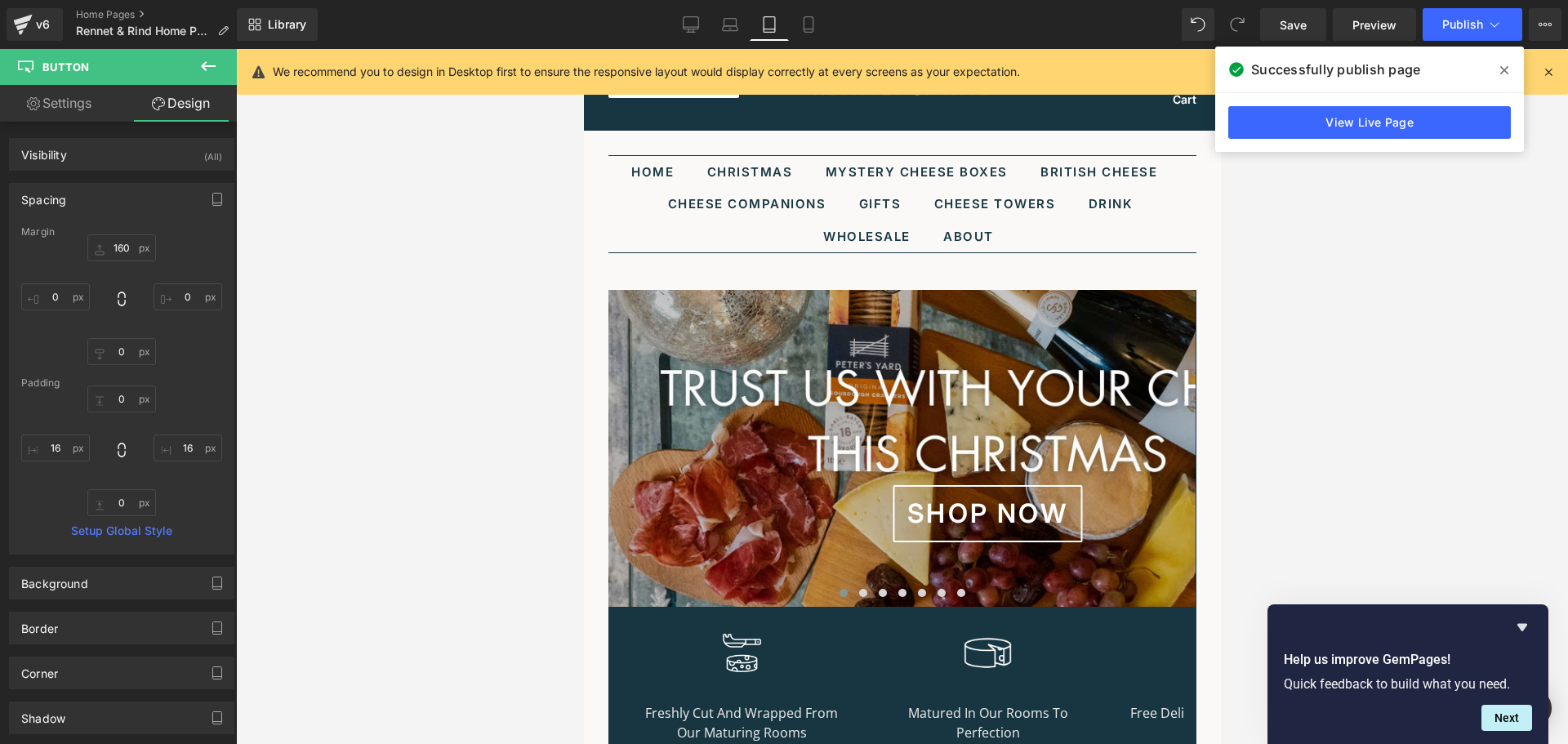
scroll to position [0, 0]
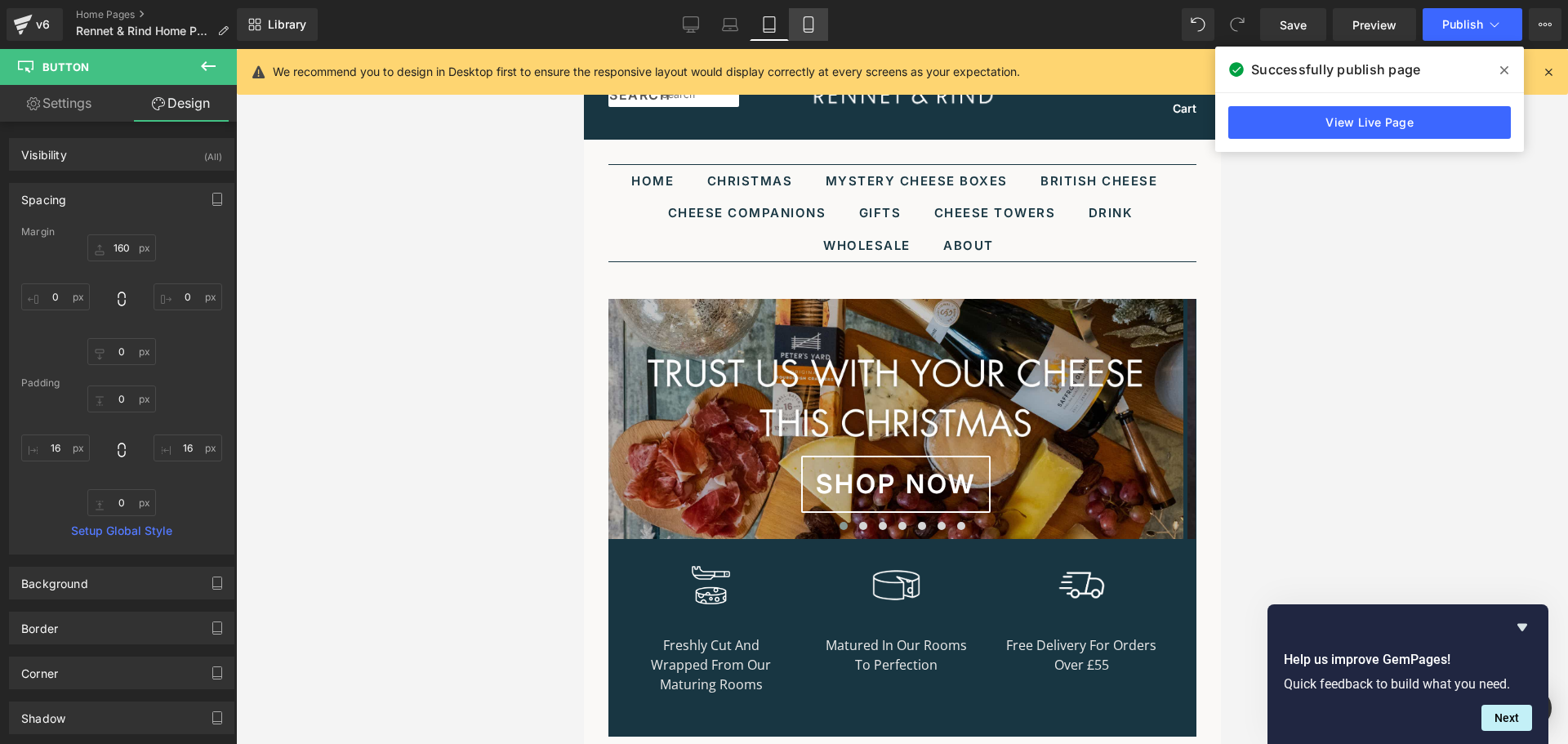
click at [804, 22] on icon at bounding box center [808, 24] width 9 height 15
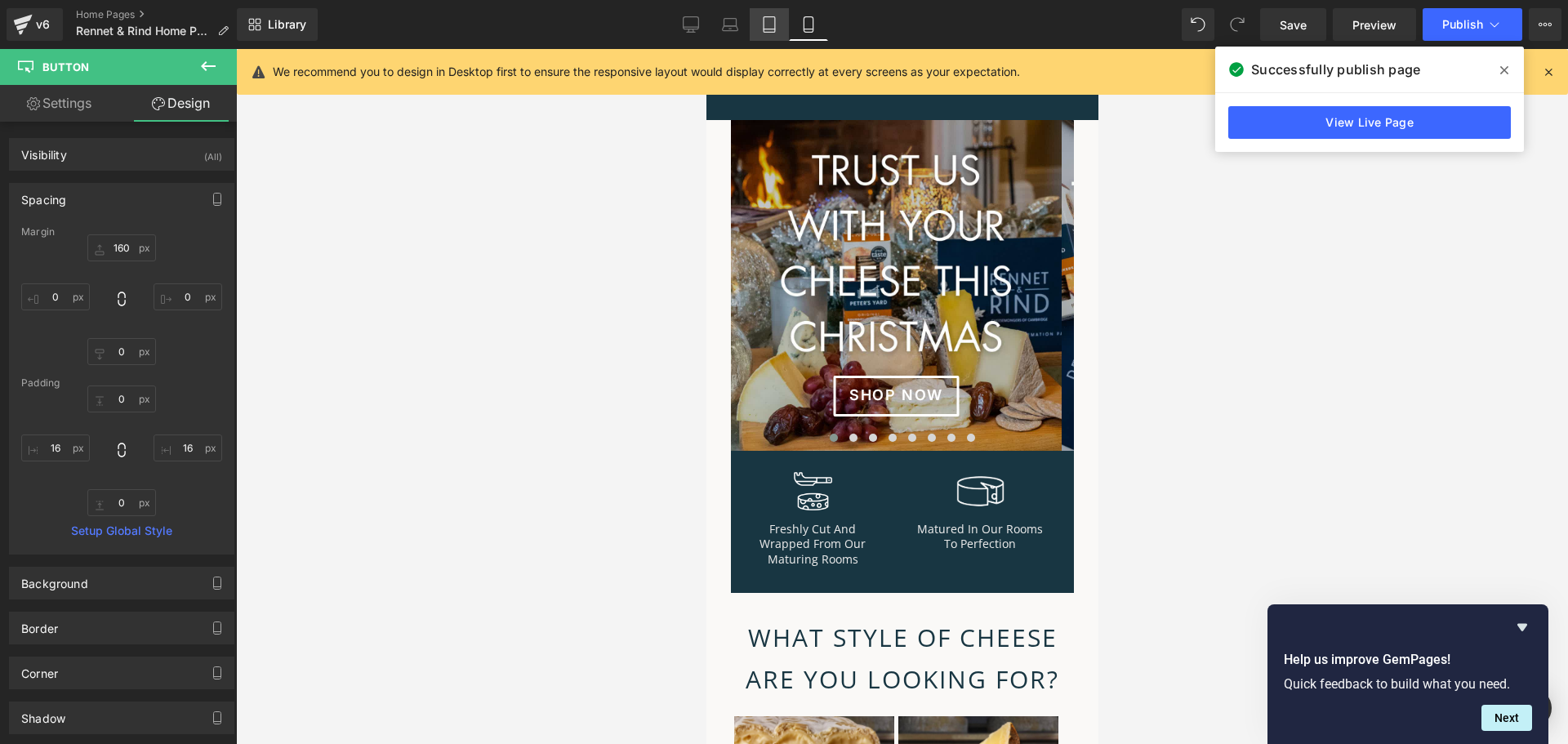
click at [766, 27] on icon at bounding box center [769, 24] width 16 height 16
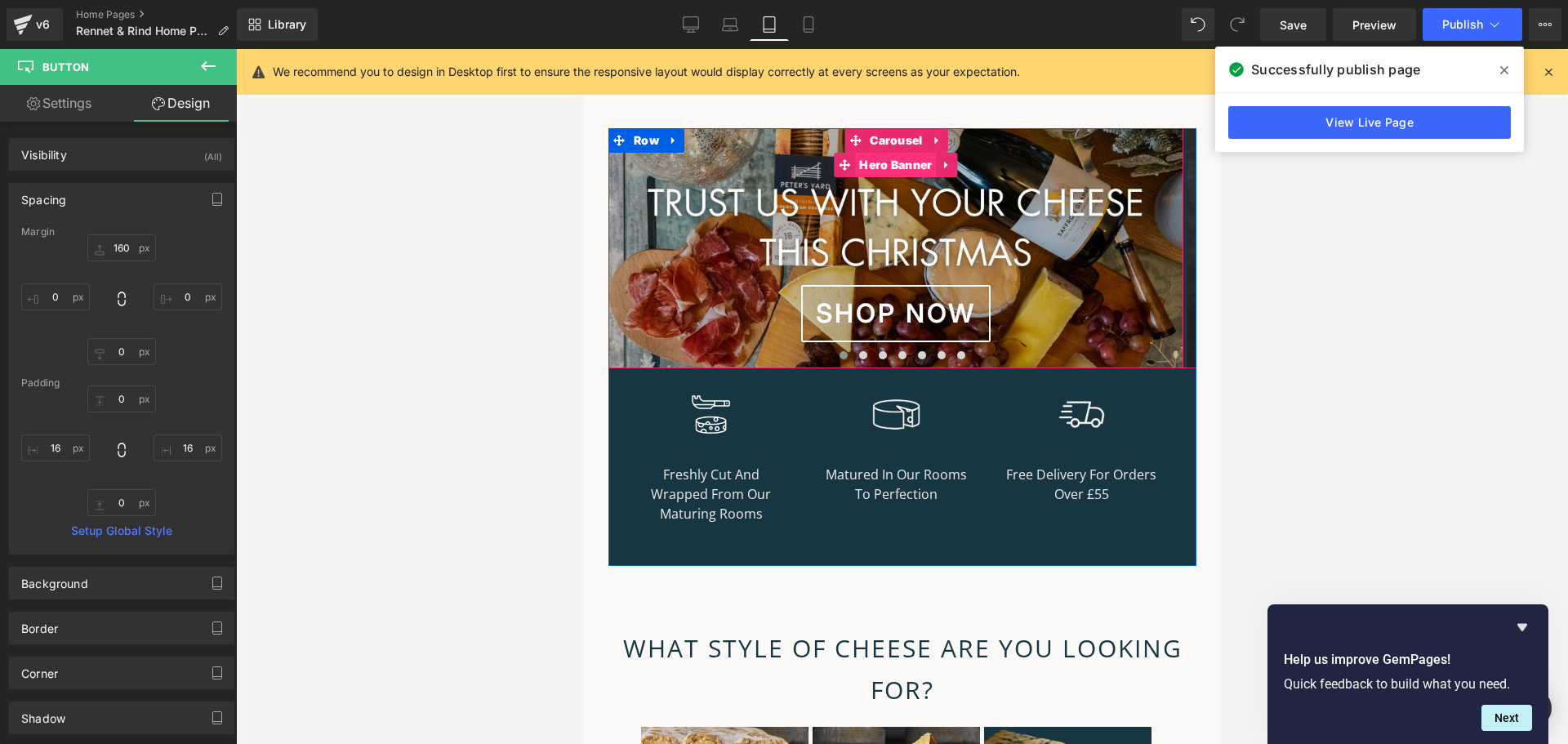
click at [874, 168] on span "Hero Banner" at bounding box center [895, 165] width 81 height 24
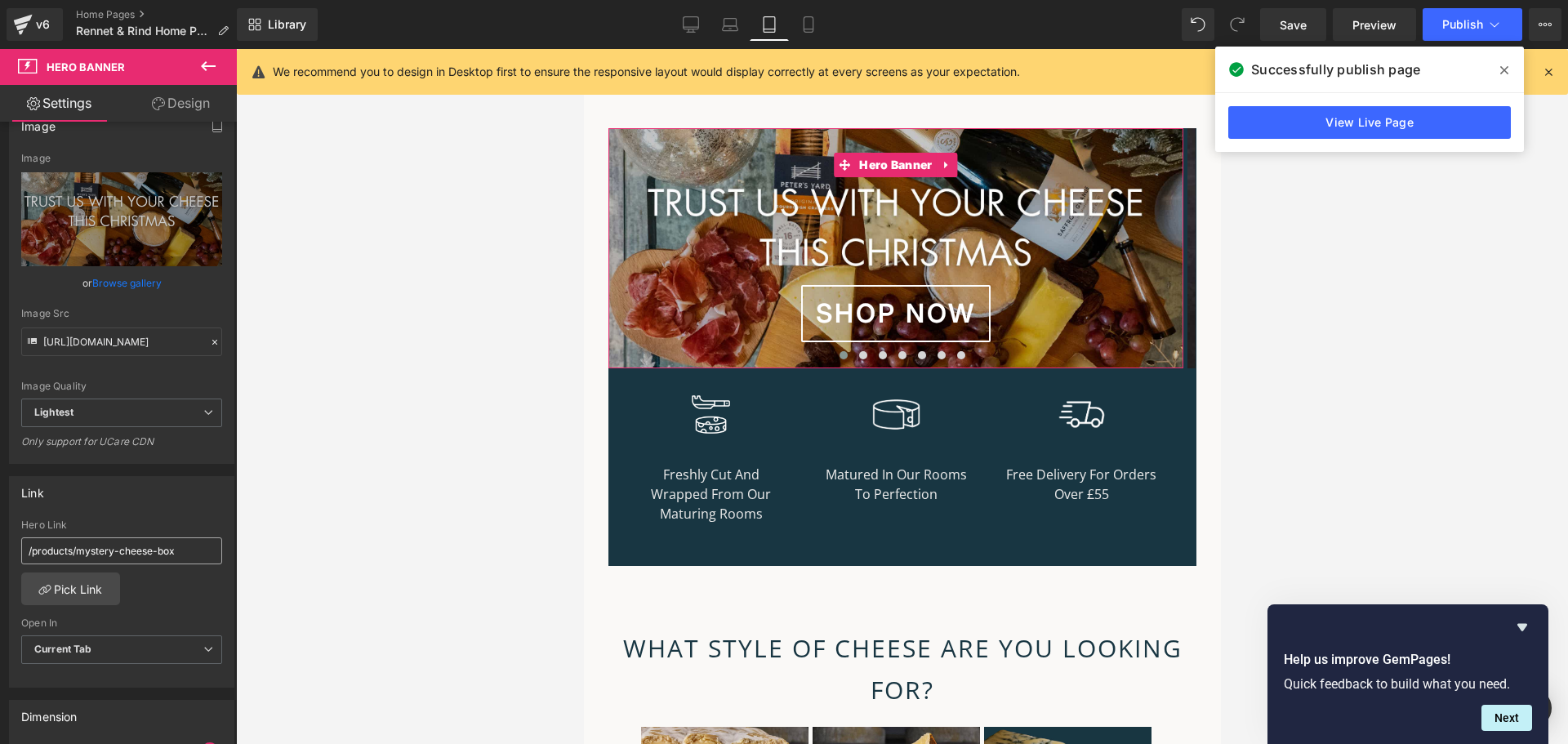
scroll to position [163, 0]
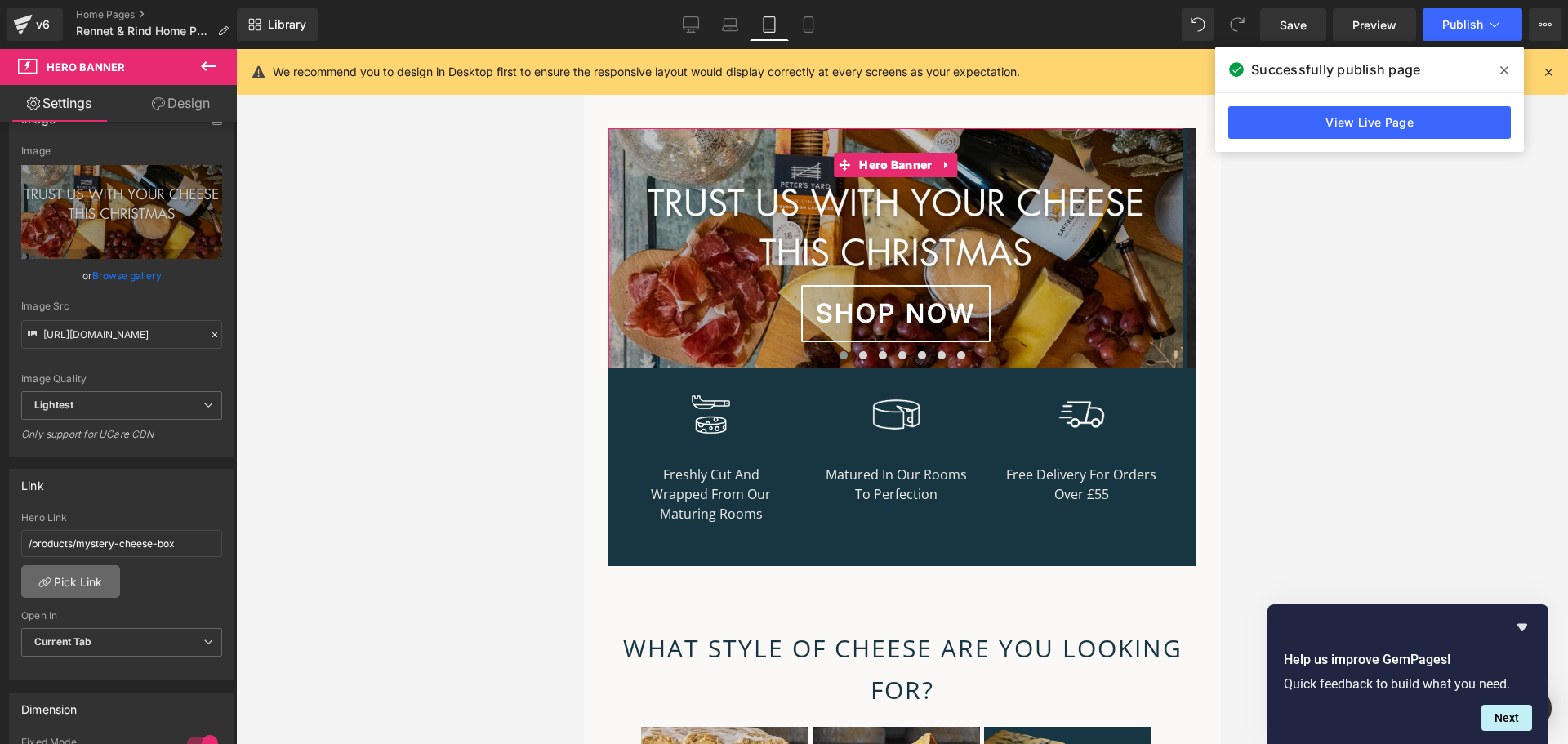
click at [75, 579] on link "Pick Link" at bounding box center [71, 582] width 99 height 32
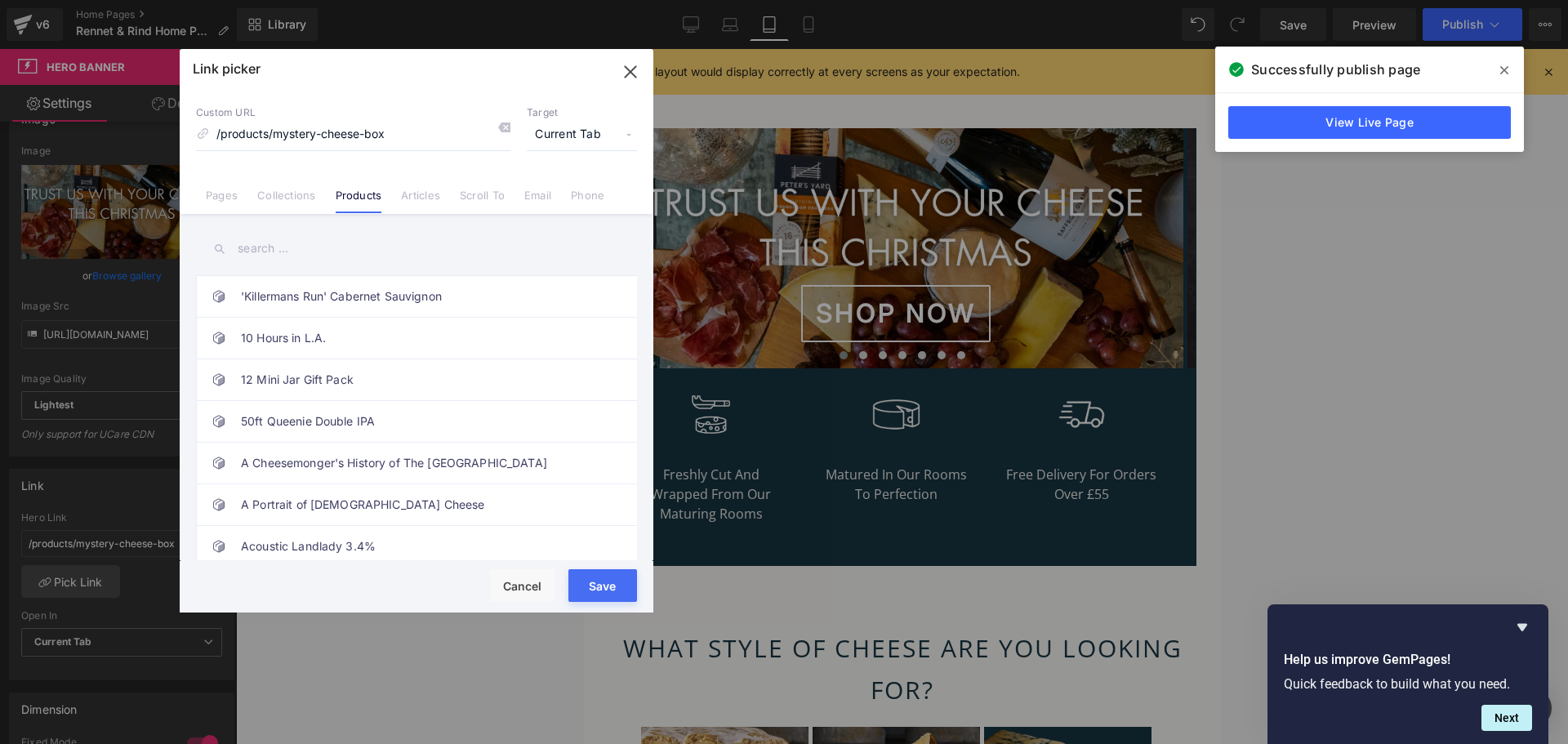
click at [314, 250] on input "text" at bounding box center [417, 249] width 441 height 37
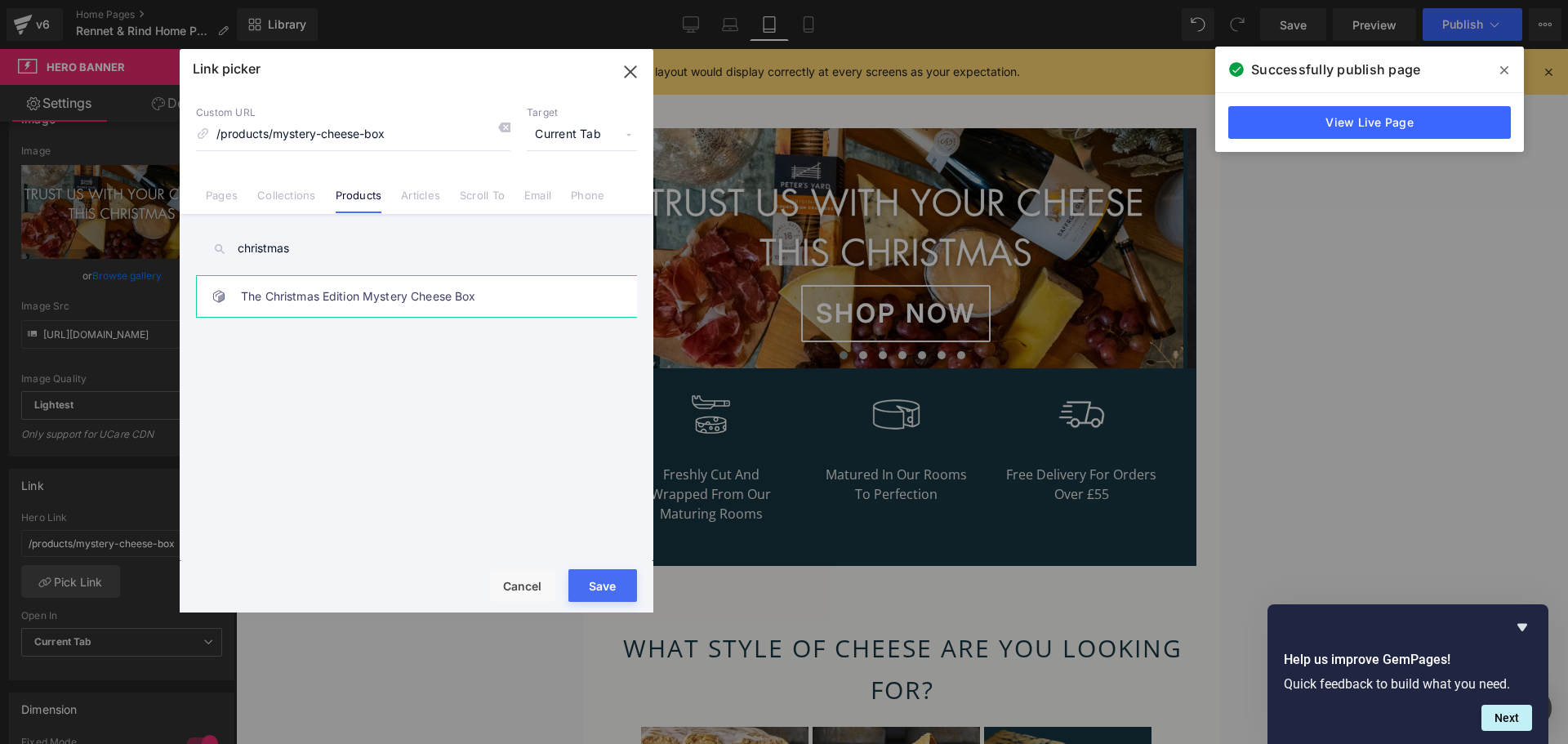
type input "christmas"
click at [375, 301] on link "The Christmas Edition Mystery Cheese Box" at bounding box center [421, 296] width 359 height 41
click at [609, 576] on button "Save" at bounding box center [603, 585] width 68 height 32
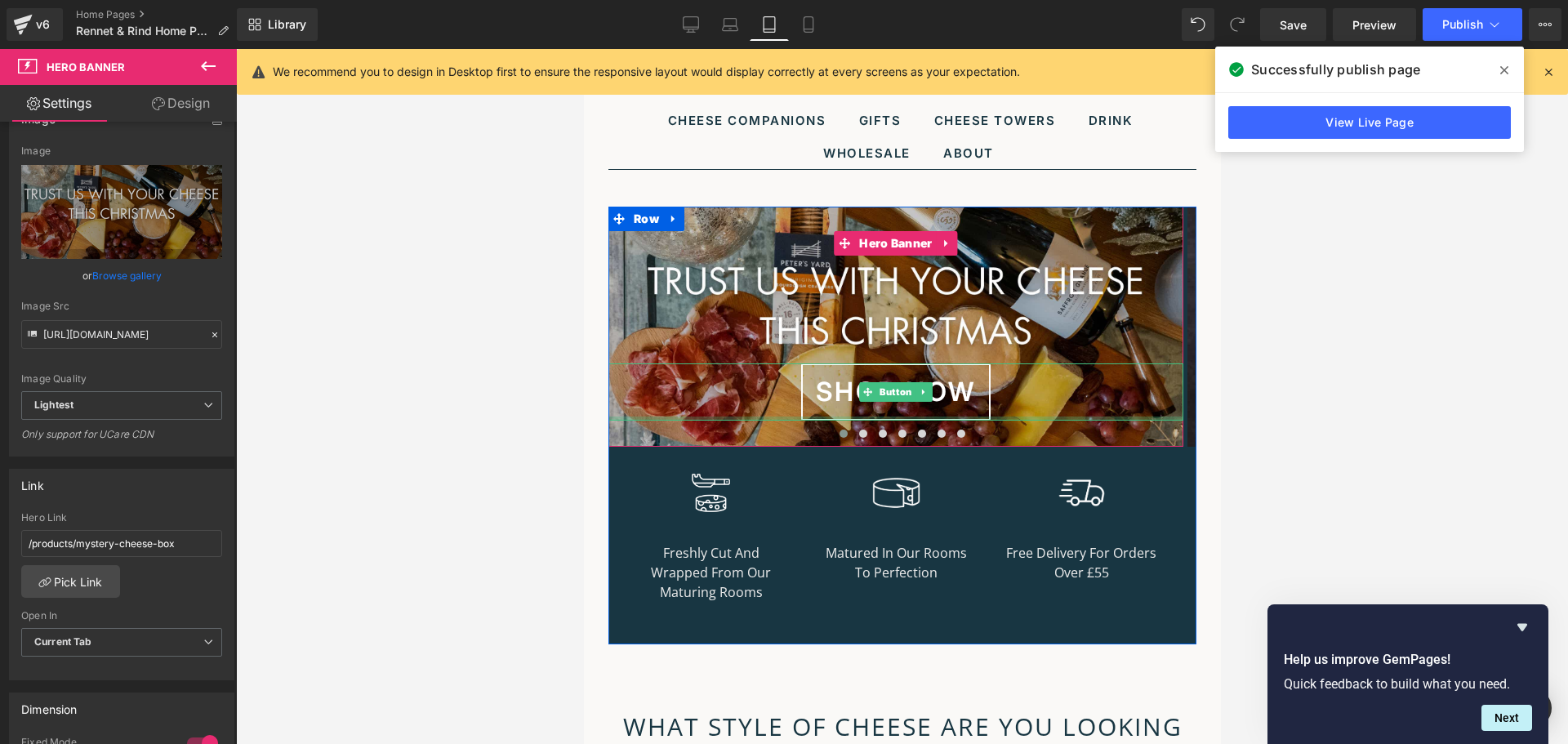
scroll to position [7, 0]
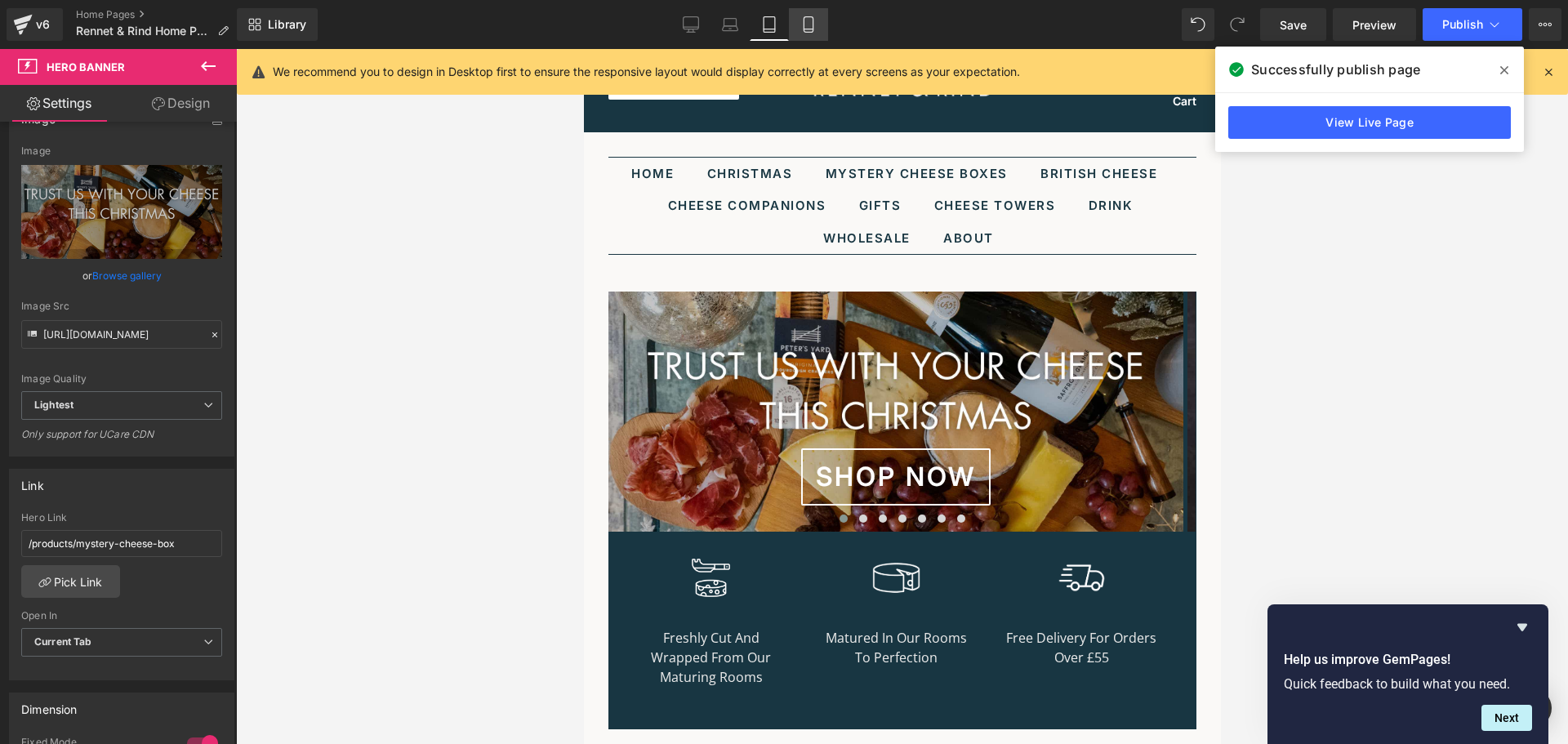
click at [808, 22] on icon at bounding box center [809, 24] width 16 height 16
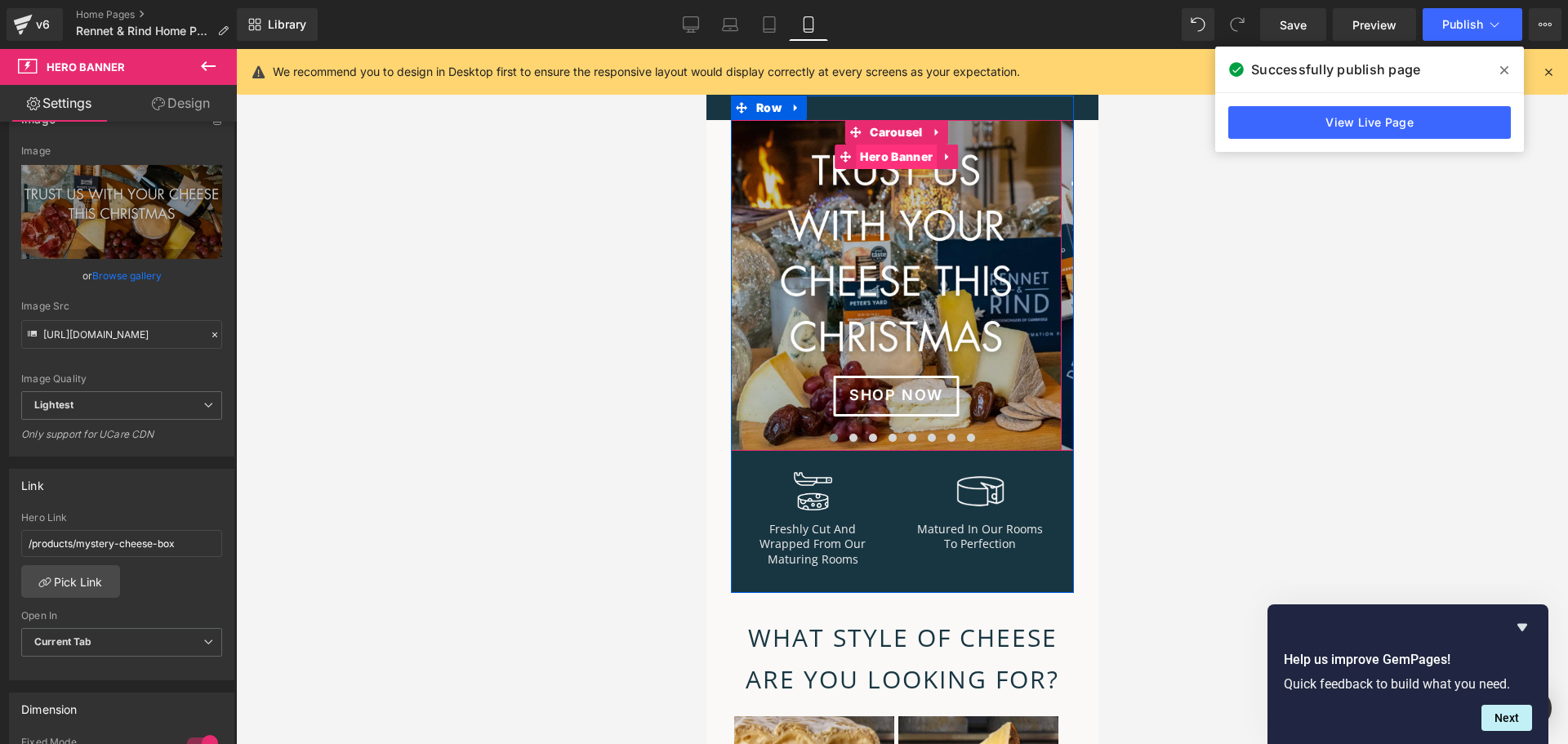
click at [891, 162] on span "Hero Banner" at bounding box center [895, 157] width 81 height 24
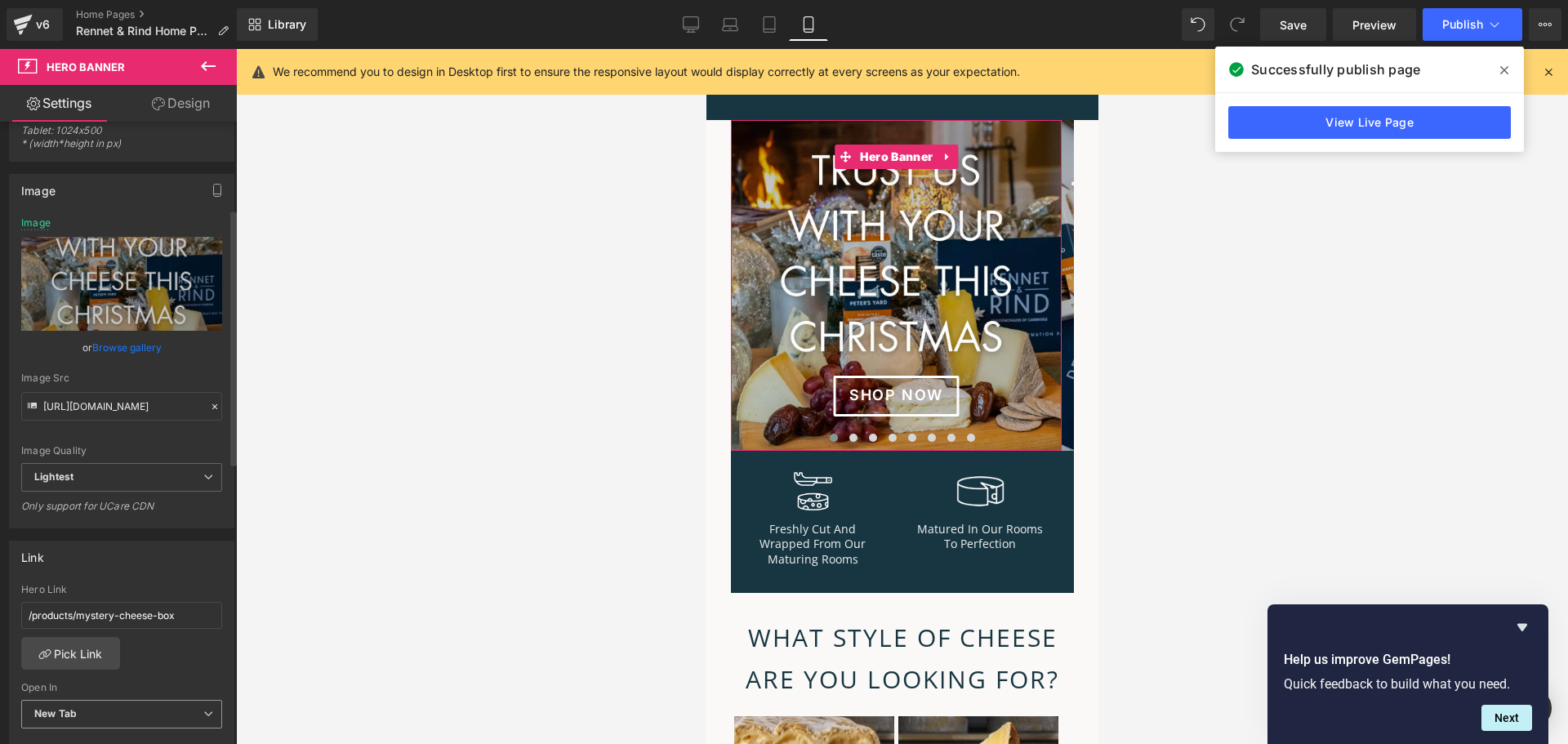
scroll to position [245, 0]
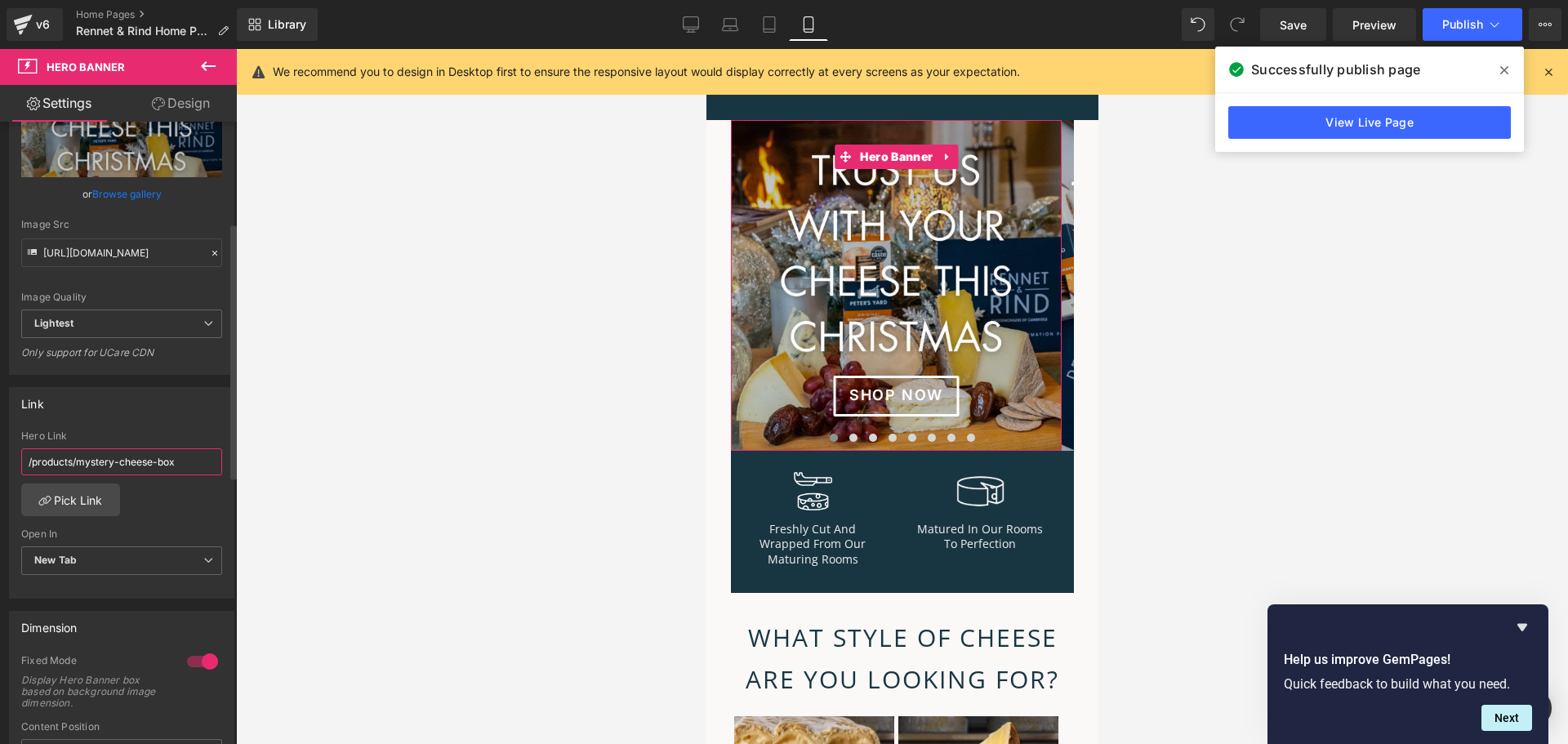
click at [168, 459] on input "/products/mystery-cheese-box" at bounding box center [122, 462] width 201 height 27
click at [169, 459] on input "/products/mystery-cheese-box" at bounding box center [122, 462] width 201 height 27
click at [95, 504] on link "Pick Link" at bounding box center [71, 500] width 99 height 32
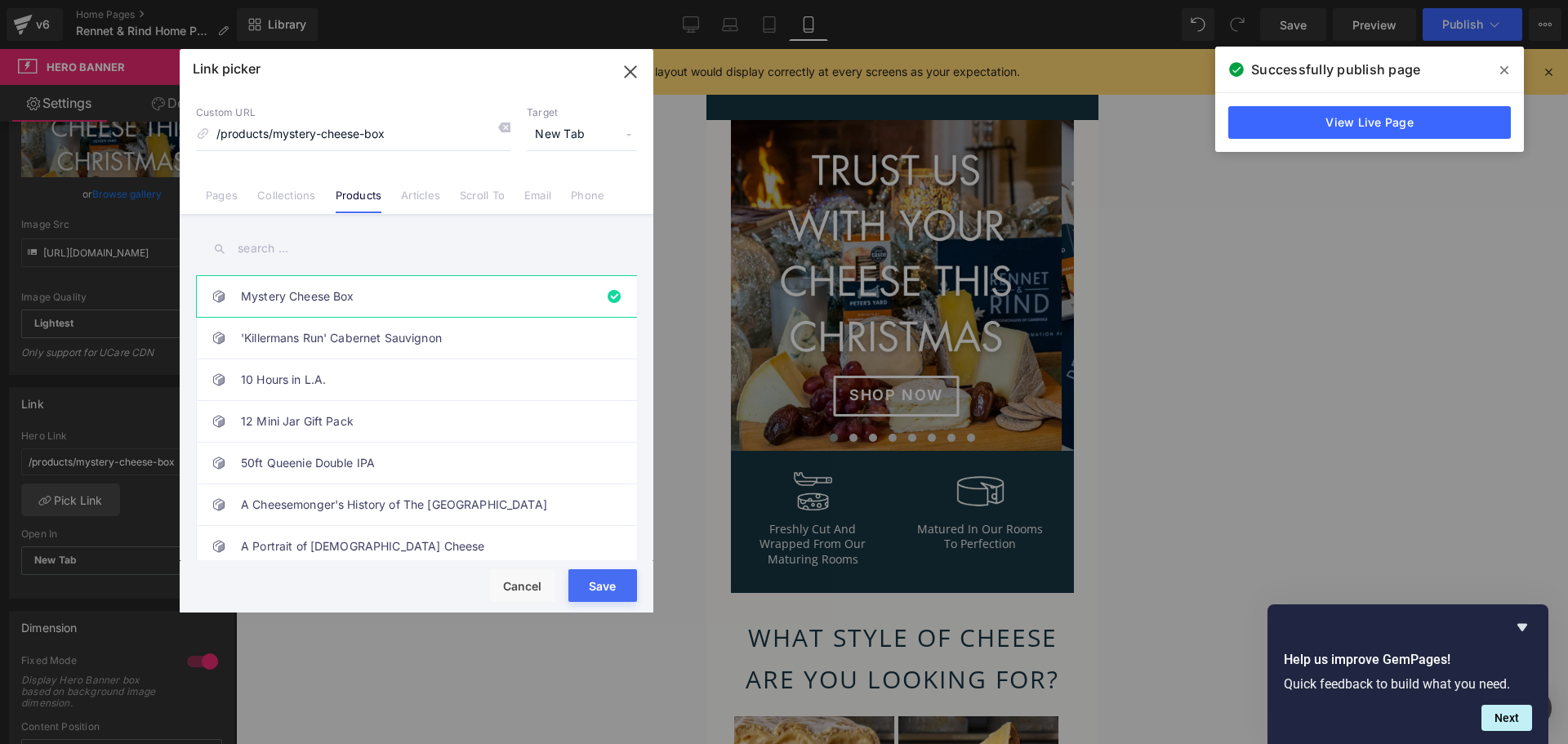
click at [354, 241] on input "text" at bounding box center [417, 249] width 441 height 37
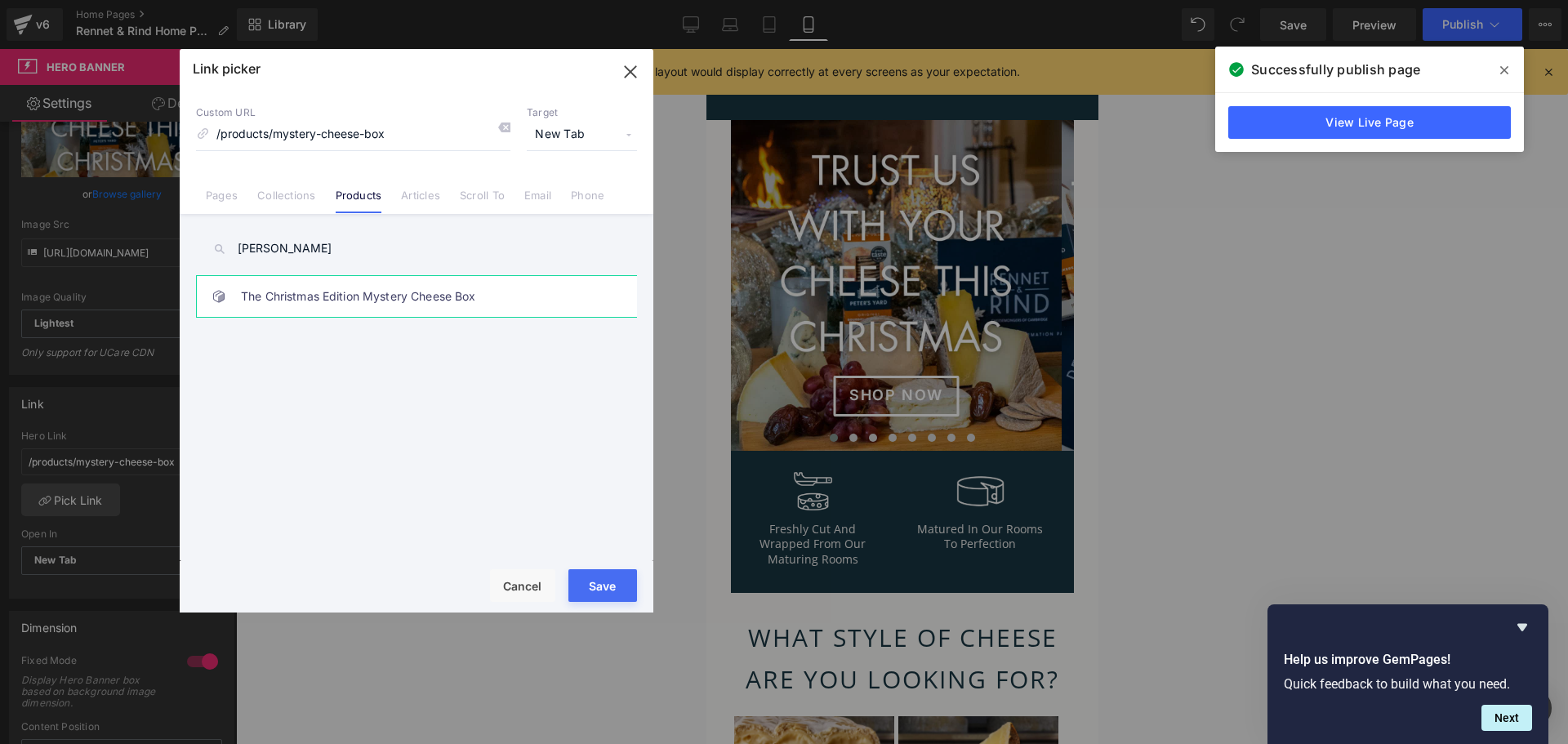
type input "[PERSON_NAME]"
click at [403, 291] on link "The Christmas Edition Mystery Cheese Box" at bounding box center [421, 296] width 359 height 41
click at [626, 593] on button "Save" at bounding box center [603, 585] width 68 height 32
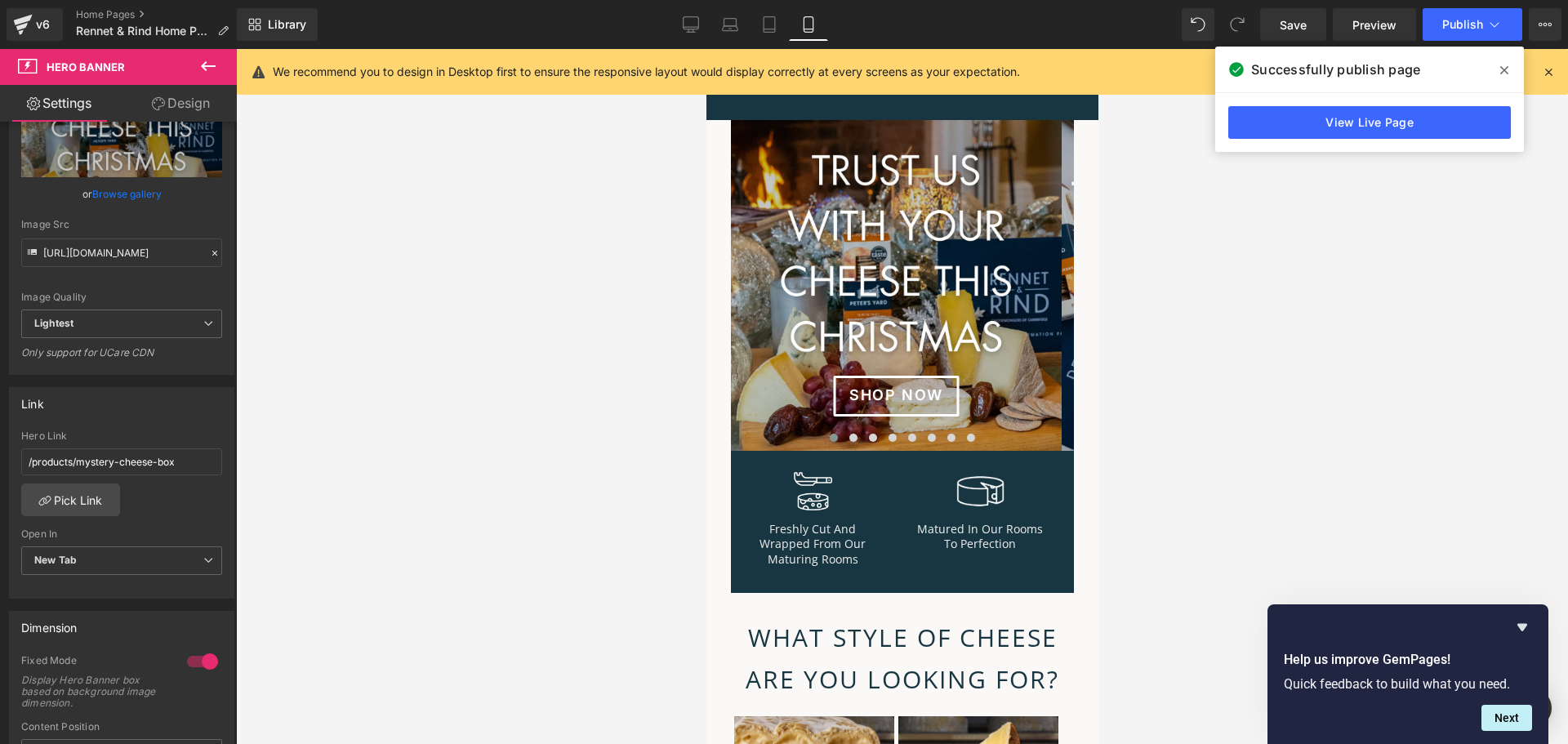
click at [1504, 64] on icon at bounding box center [1504, 70] width 8 height 14
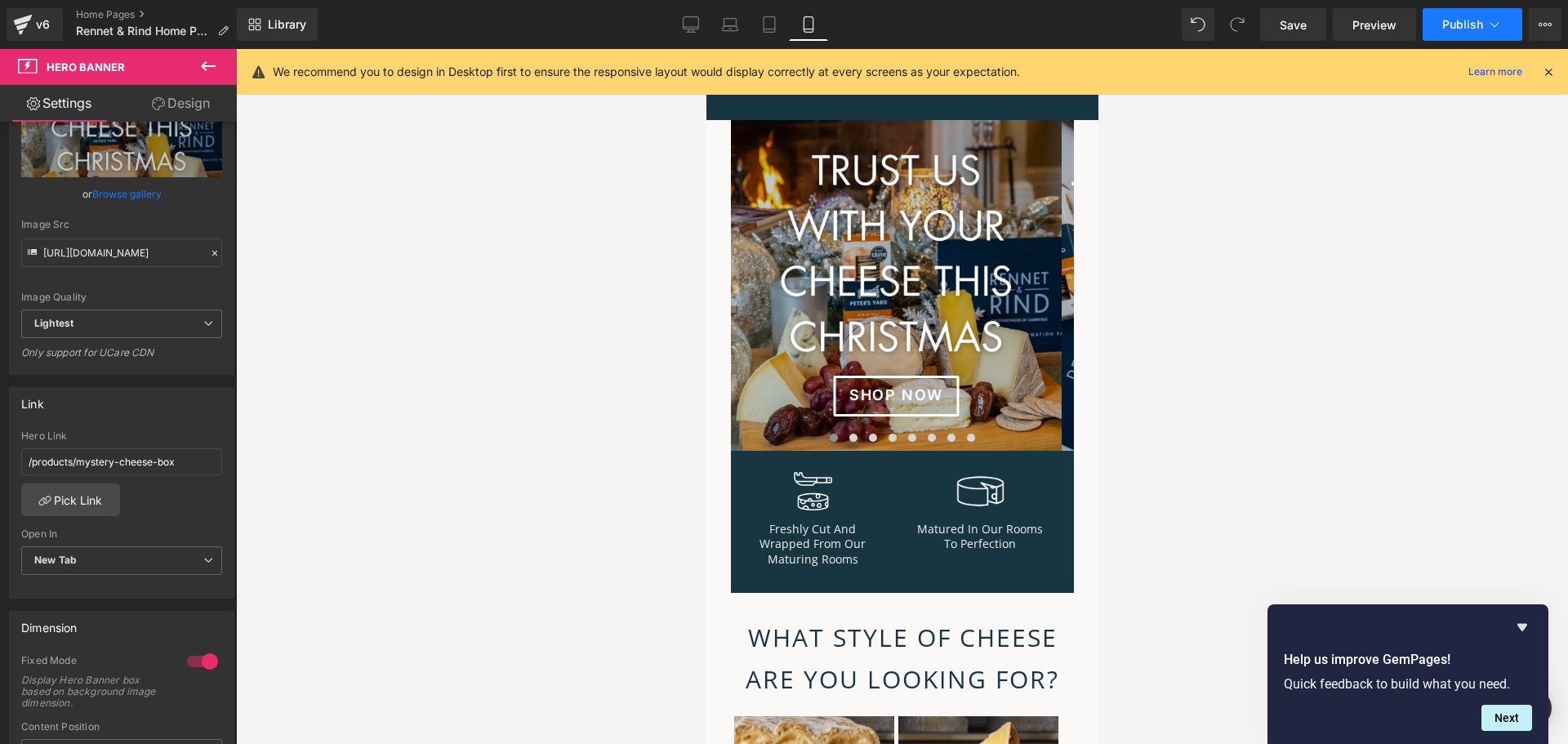
click at [1498, 32] on icon at bounding box center [1494, 24] width 16 height 16
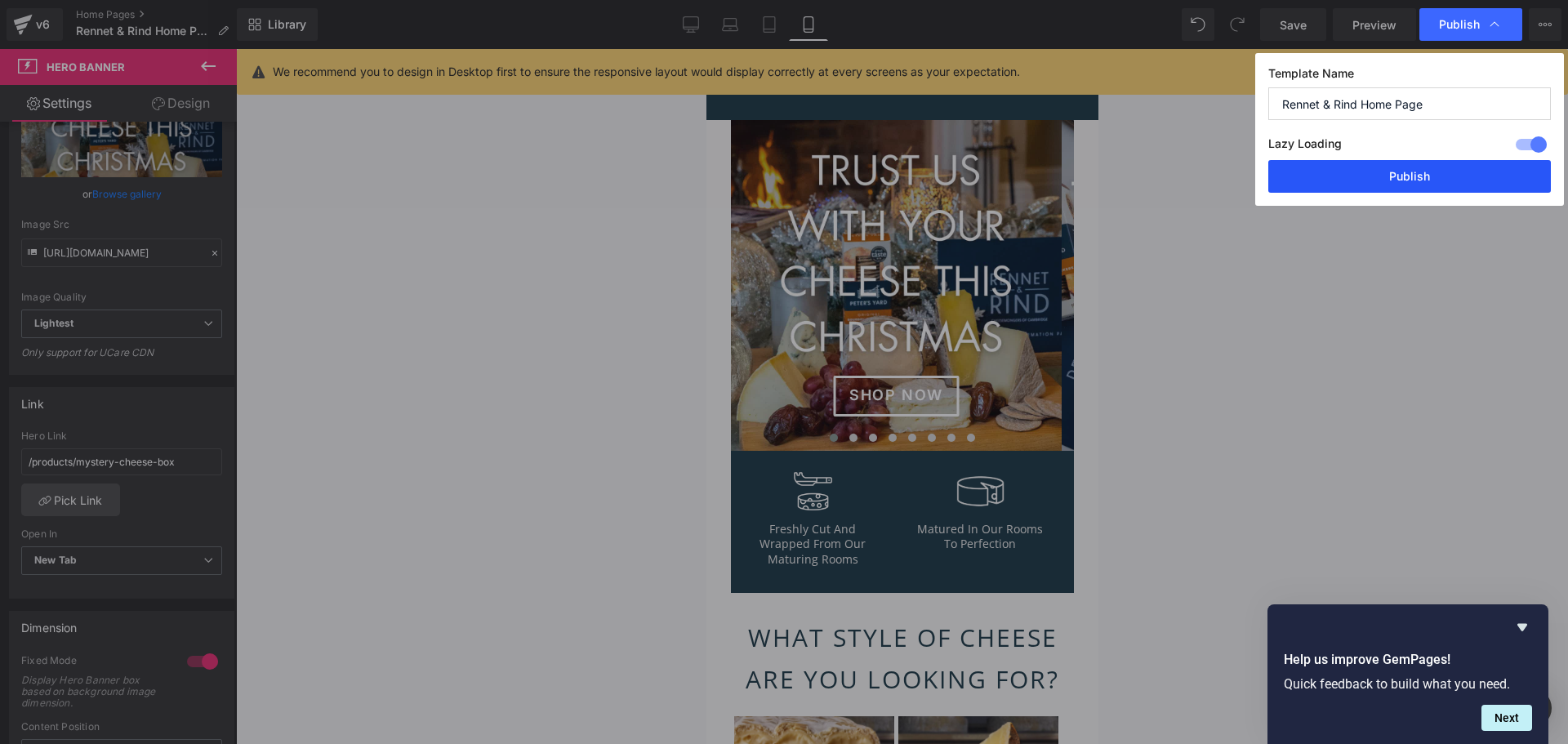
click at [1451, 178] on button "Publish" at bounding box center [1409, 177] width 283 height 32
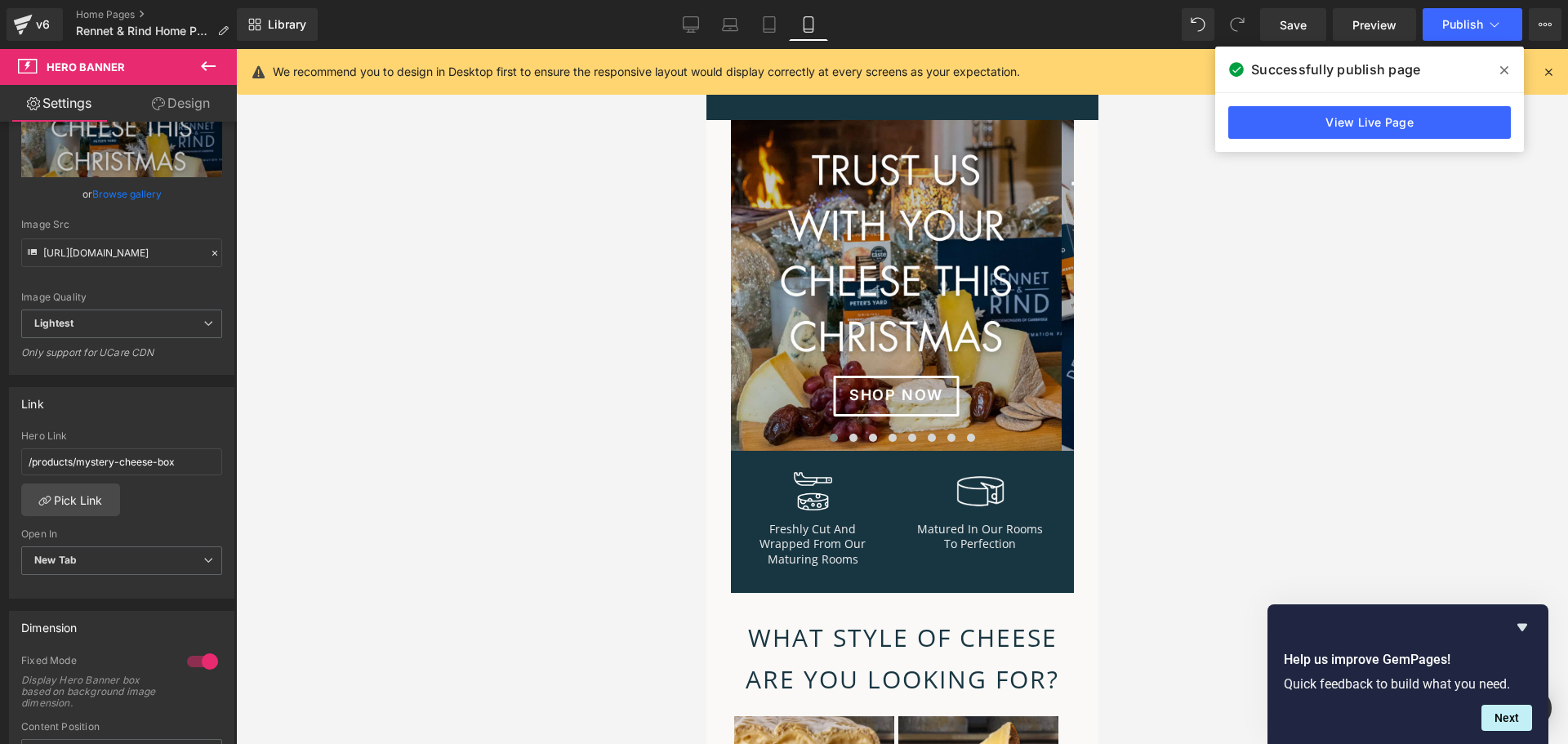
click at [206, 57] on icon at bounding box center [208, 67] width 20 height 20
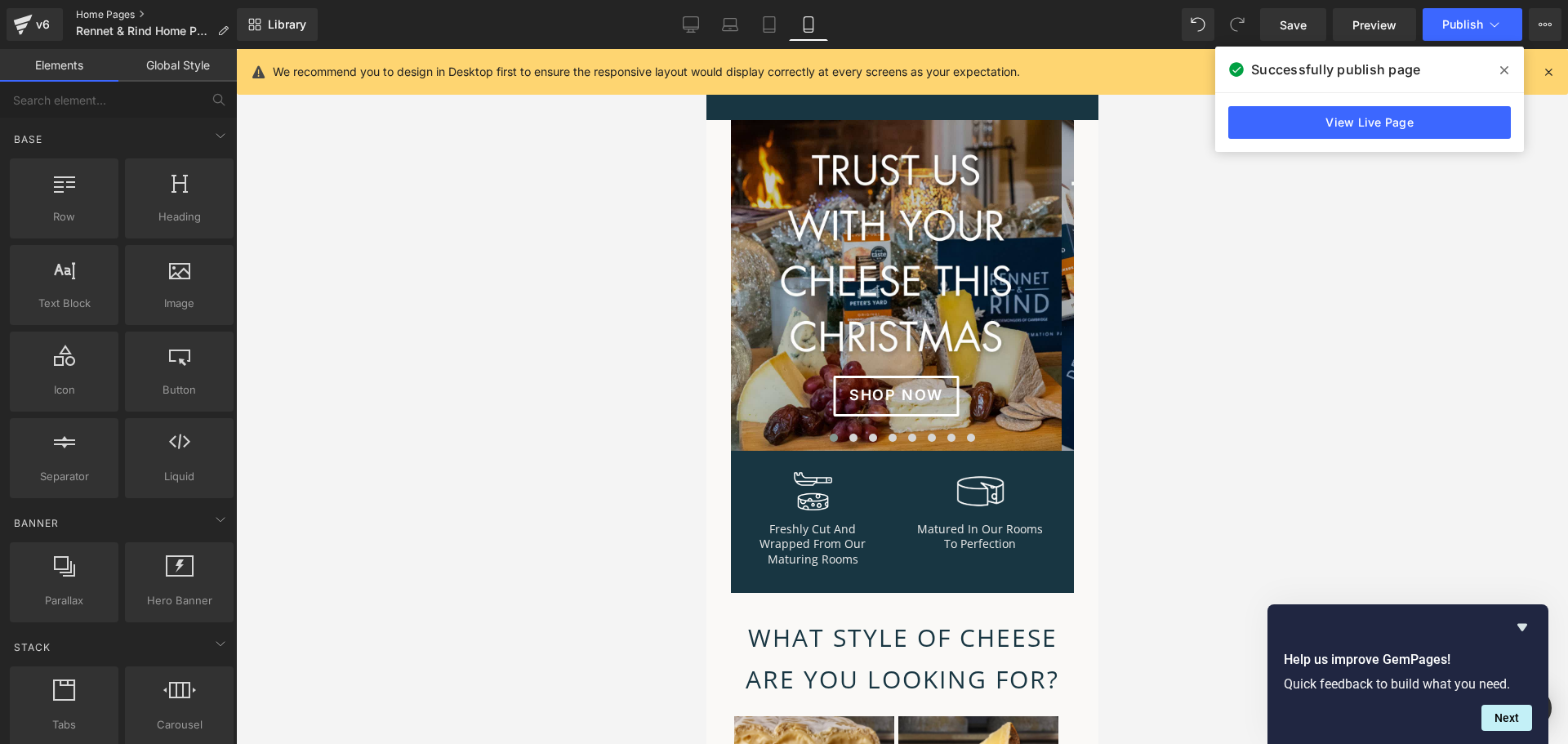
click at [127, 17] on link "Home Pages" at bounding box center [159, 14] width 166 height 14
